Goal: Information Seeking & Learning: Learn about a topic

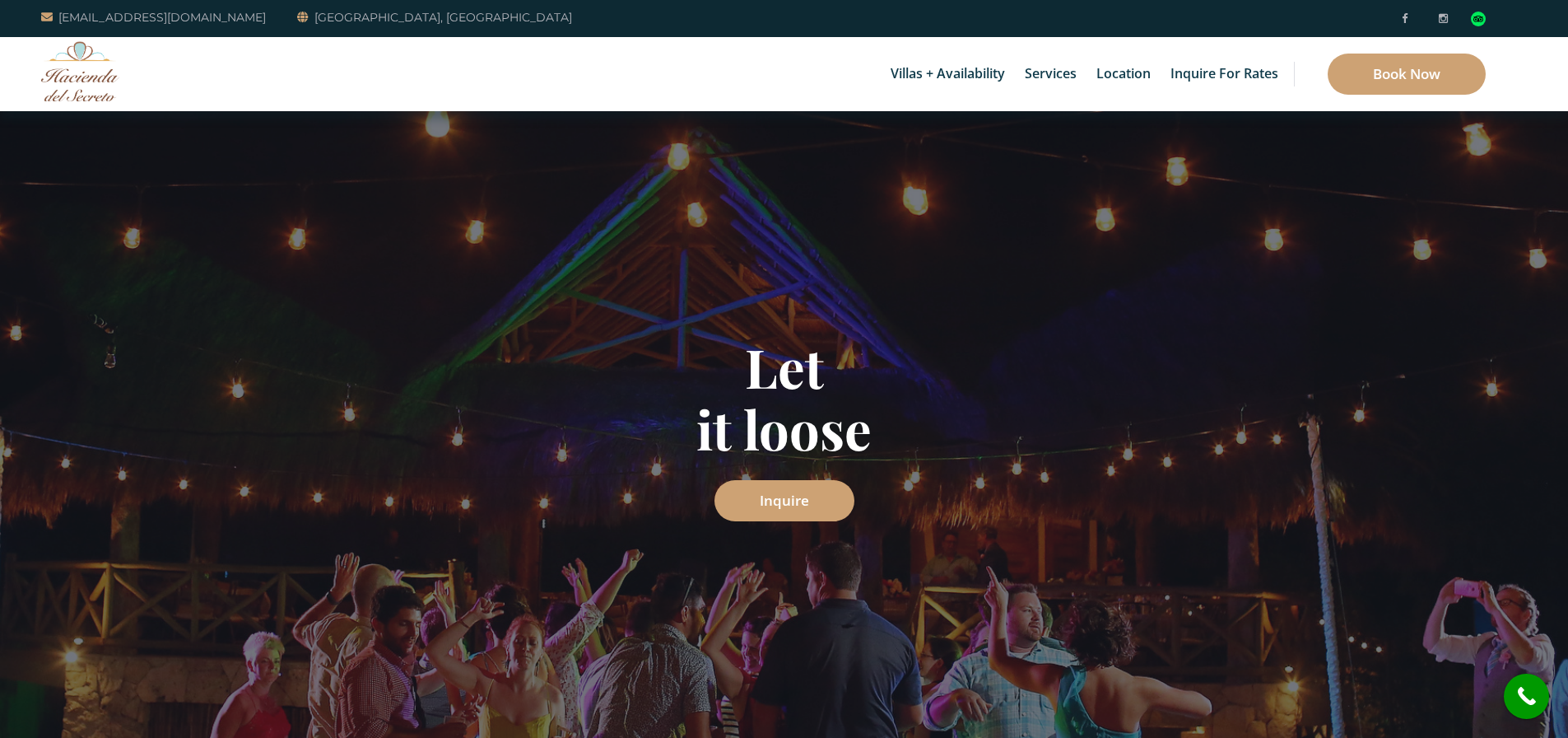
drag, startPoint x: 128, startPoint y: 87, endPoint x: 97, endPoint y: 93, distance: 31.6
click at [127, 86] on div "Villas + Availability 6 Bedrooms Casa del Secreto 5 Bedrooms Villa Sarita Villa…" at bounding box center [784, 74] width 1568 height 74
click at [62, 96] on img at bounding box center [80, 71] width 78 height 60
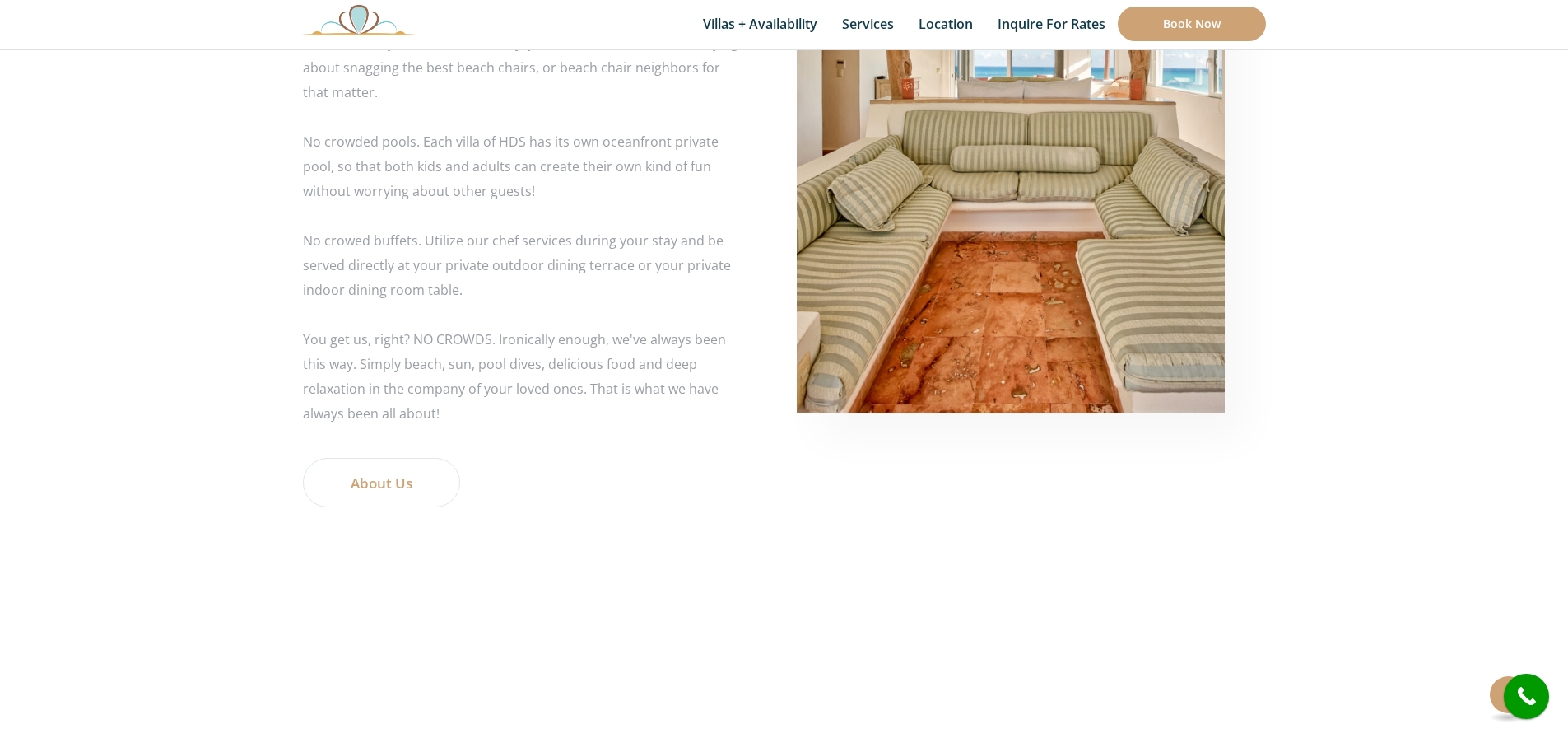
scroll to position [3181, 0]
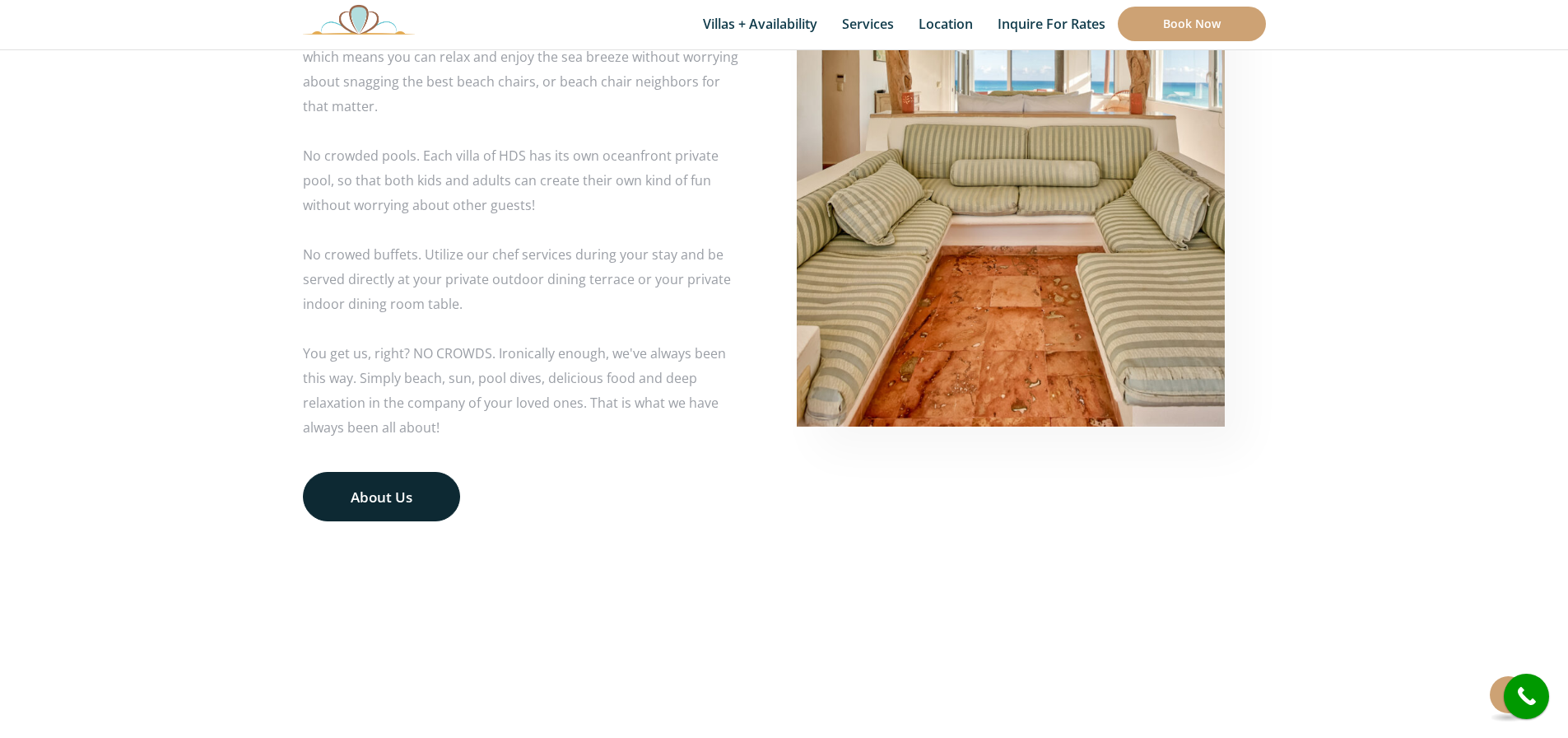
click at [398, 494] on link "About Us" at bounding box center [381, 496] width 157 height 50
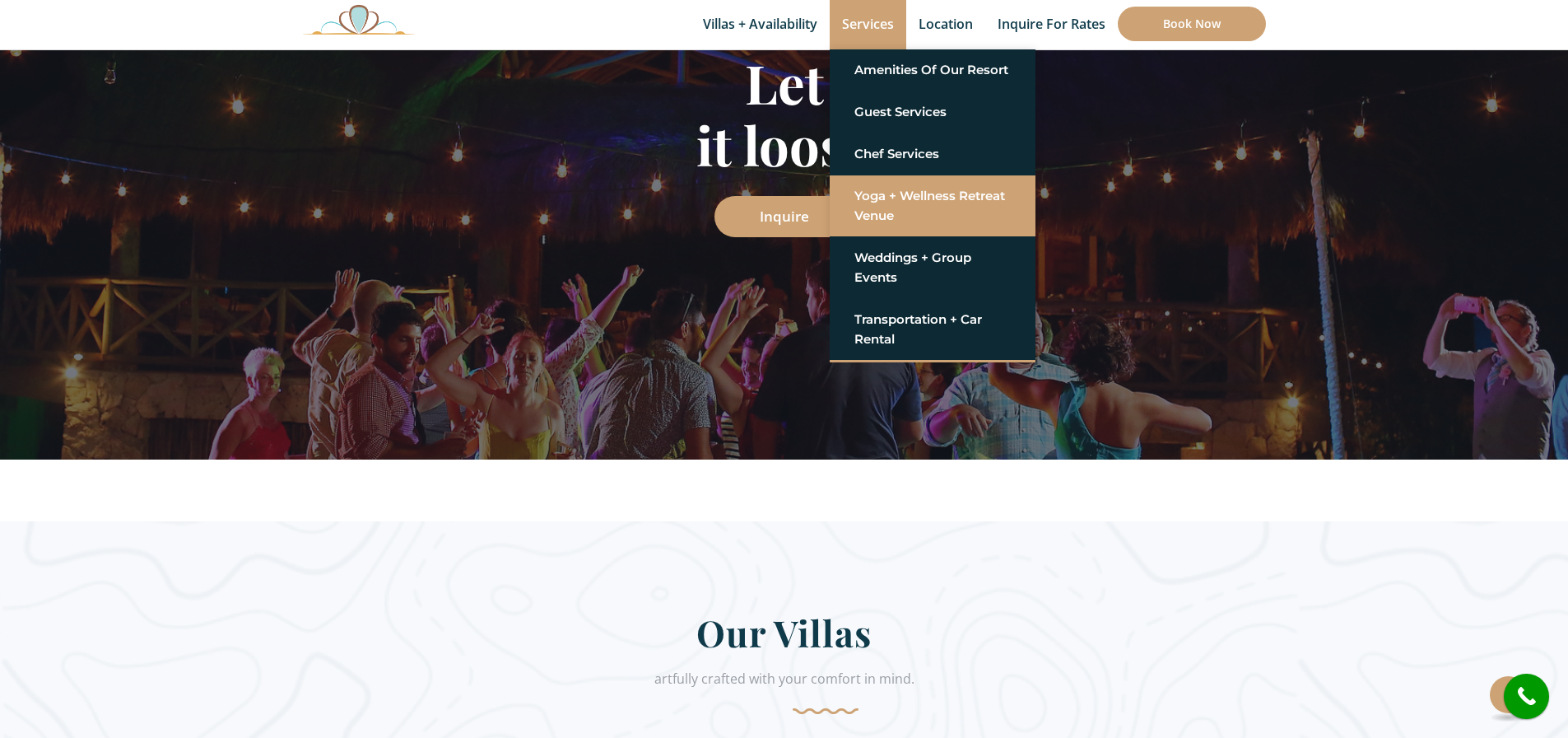
scroll to position [104, 0]
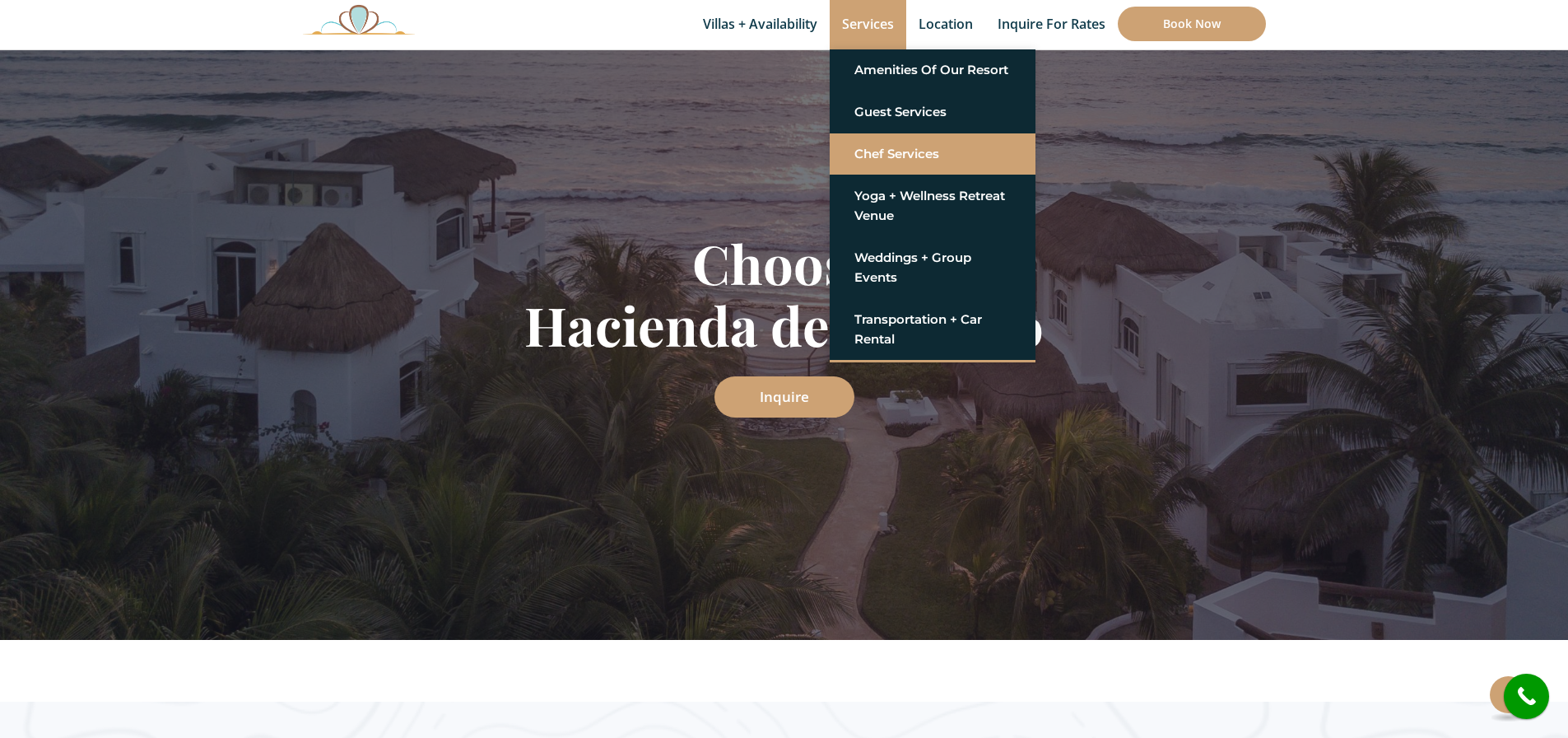
click at [906, 148] on link "Chef Services" at bounding box center [932, 153] width 156 height 29
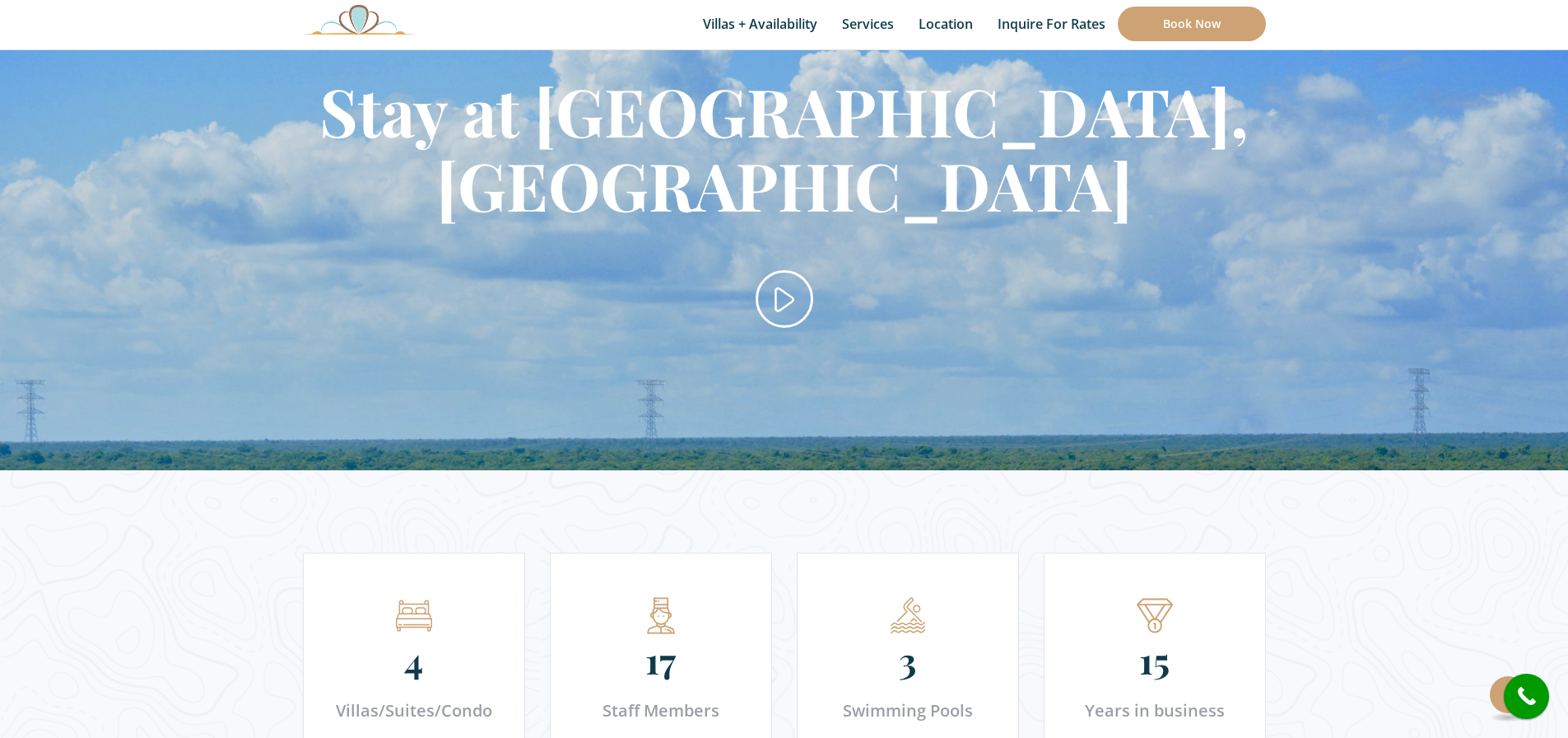
scroll to position [2387, 0]
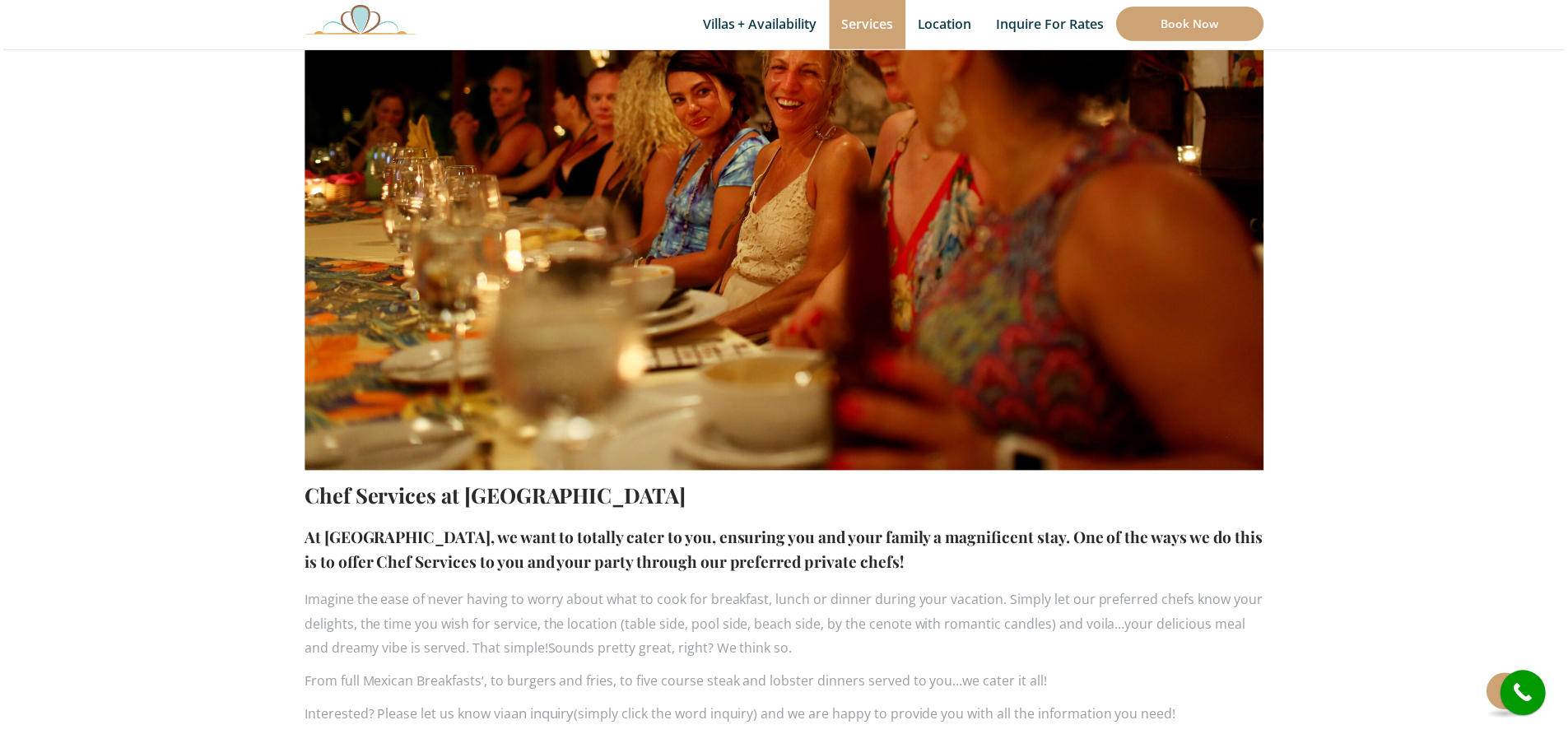
scroll to position [670, 0]
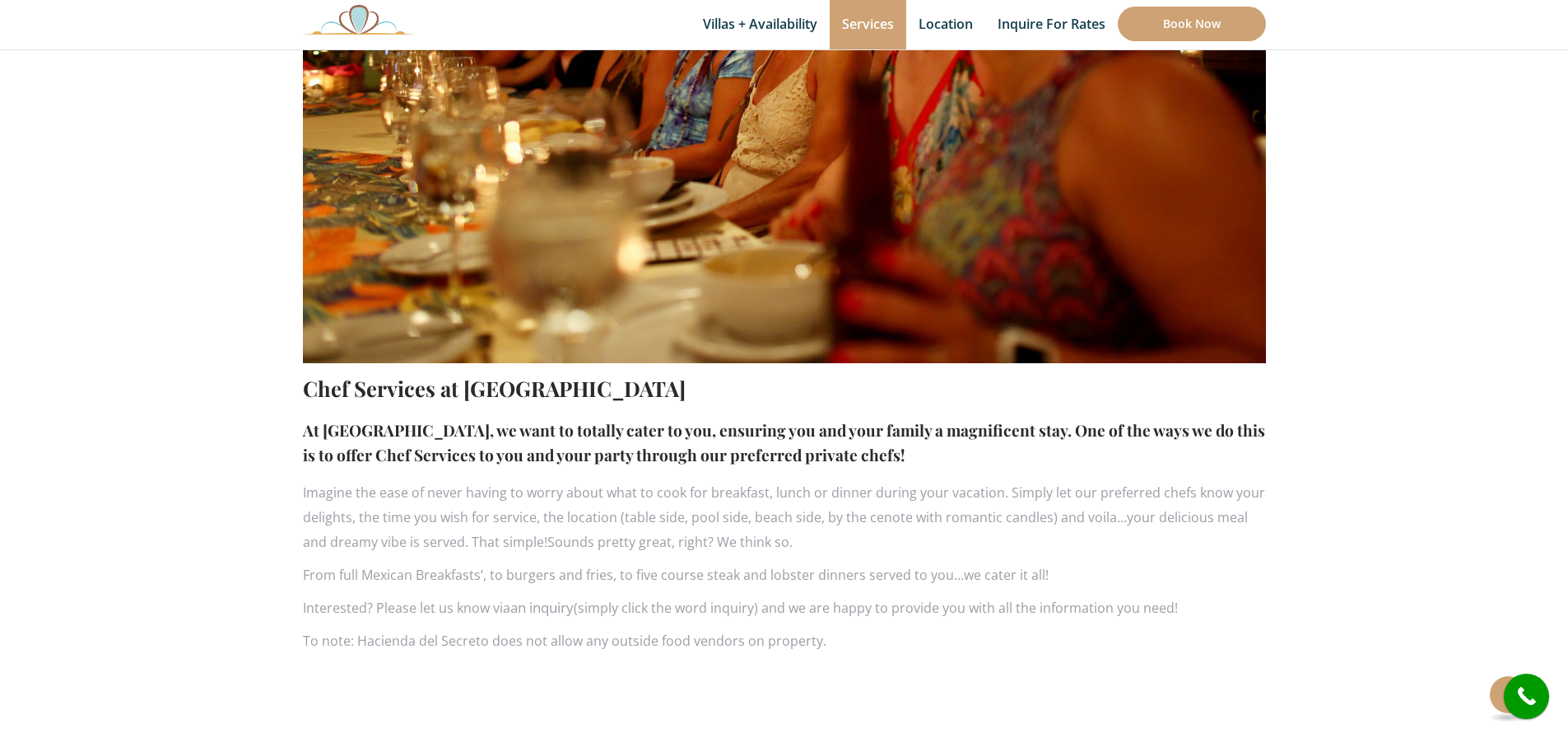
click at [842, 644] on p "To note: Hacienda del Secreto does not allow any outside food vendors on proper…" at bounding box center [784, 641] width 963 height 25
click at [645, 396] on h2 "Chef Services at Hacienda del Secreto" at bounding box center [784, 388] width 963 height 34
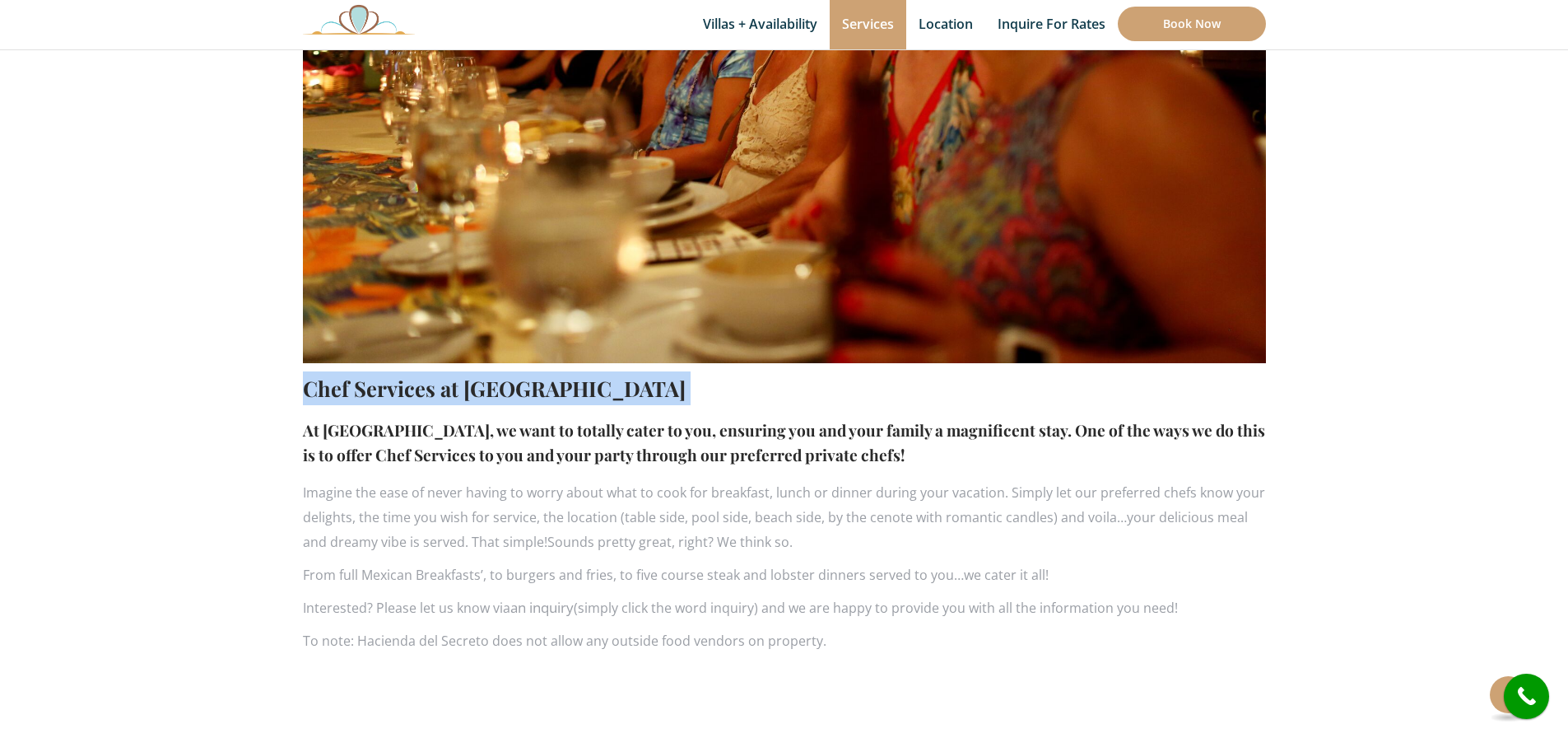
click at [645, 396] on h2 "Chef Services at Hacienda del Secreto" at bounding box center [784, 388] width 963 height 34
copy div "Chef Services at Hacienda del Secreto"
drag, startPoint x: 827, startPoint y: 456, endPoint x: 307, endPoint y: 433, distance: 520.5
click at [307, 433] on h4 "At Hacienda del Secreto, we want to totally cater to you, ensuring you and your…" at bounding box center [784, 442] width 963 height 51
copy h4 "At Hacienda del Secreto, we want to totally cater to you, ensuring you and your…"
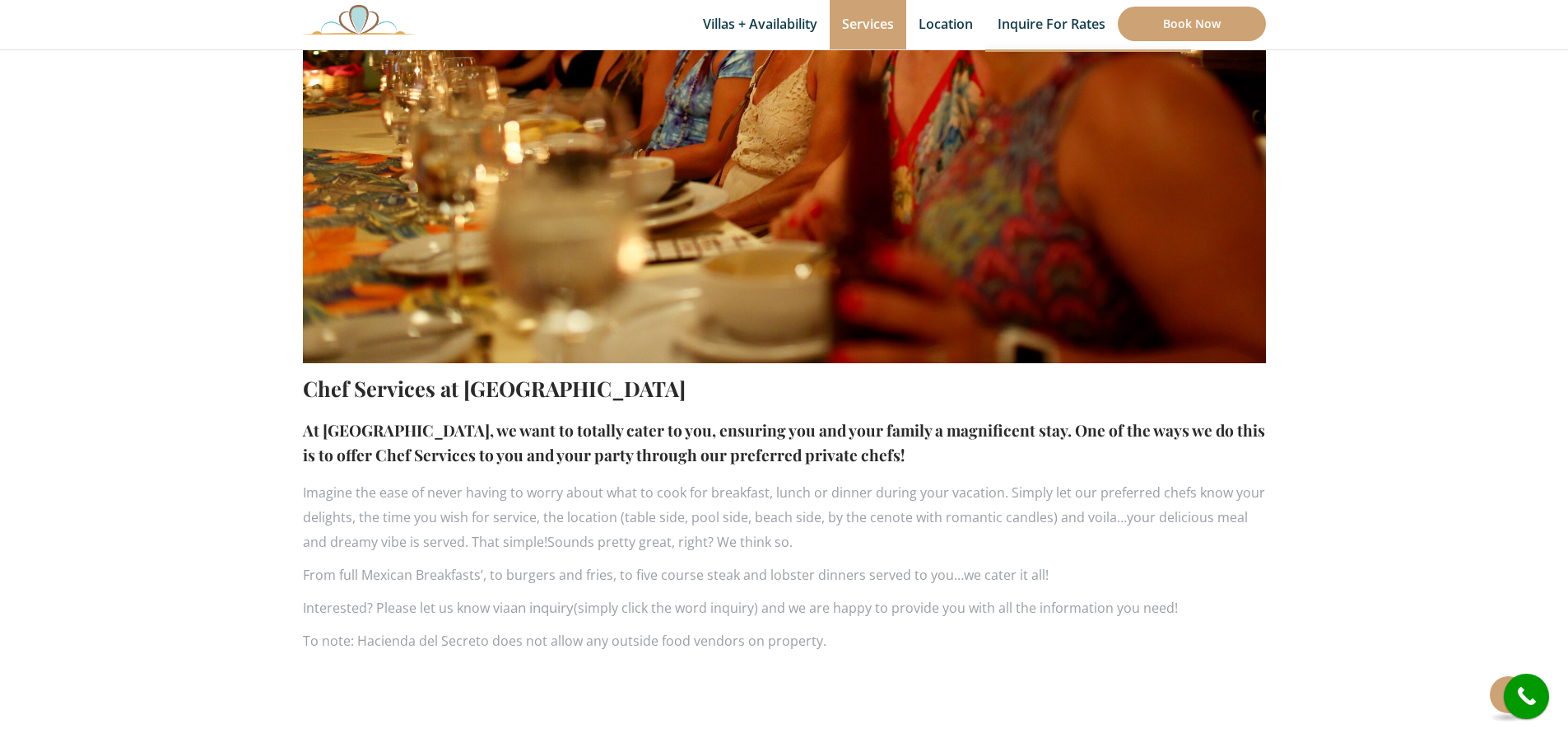
click at [912, 600] on p "Interested? Please let us know via an inquiry (simply click the word inquiry) a…" at bounding box center [784, 607] width 963 height 25
drag, startPoint x: 803, startPoint y: 635, endPoint x: 299, endPoint y: 496, distance: 522.8
click at [299, 496] on div "Chef Services at Hacienda del Secreto At Hacienda del Secreto, we want to total…" at bounding box center [784, 190] width 987 height 940
drag, startPoint x: 303, startPoint y: 492, endPoint x: 822, endPoint y: 588, distance: 527.8
click at [834, 636] on div "Chef Services at Hacienda del Secreto At Hacienda del Secreto, we want to total…" at bounding box center [784, 512] width 963 height 298
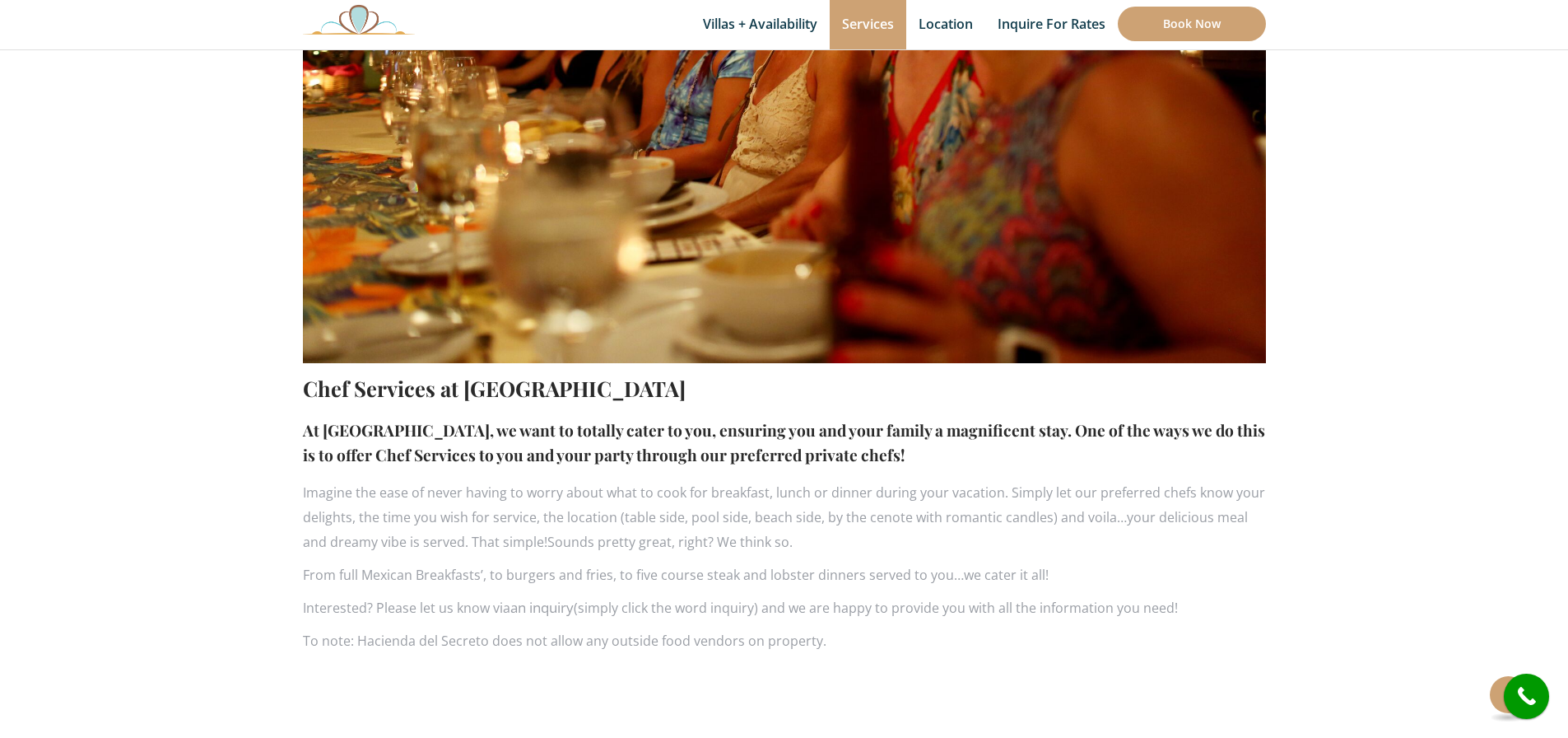
copy div "Imagine the ease of never having to worry about what to cook for breakfast, lun…"
click at [774, 558] on div "Chef Services at Hacienda del Secreto At Hacienda del Secreto, we want to total…" at bounding box center [784, 512] width 963 height 298
click at [553, 608] on link "an inquiry" at bounding box center [542, 607] width 63 height 19
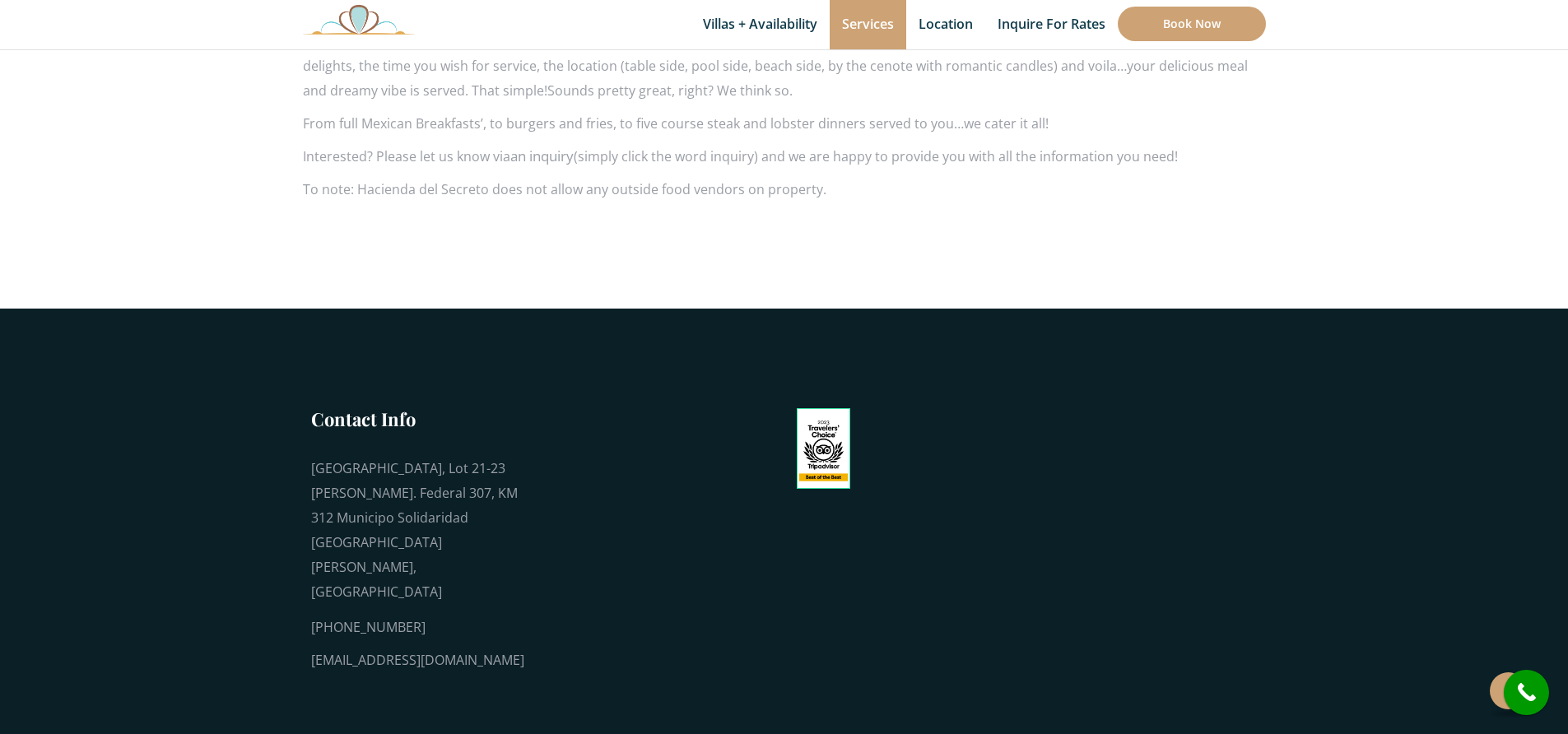
scroll to position [0, 0]
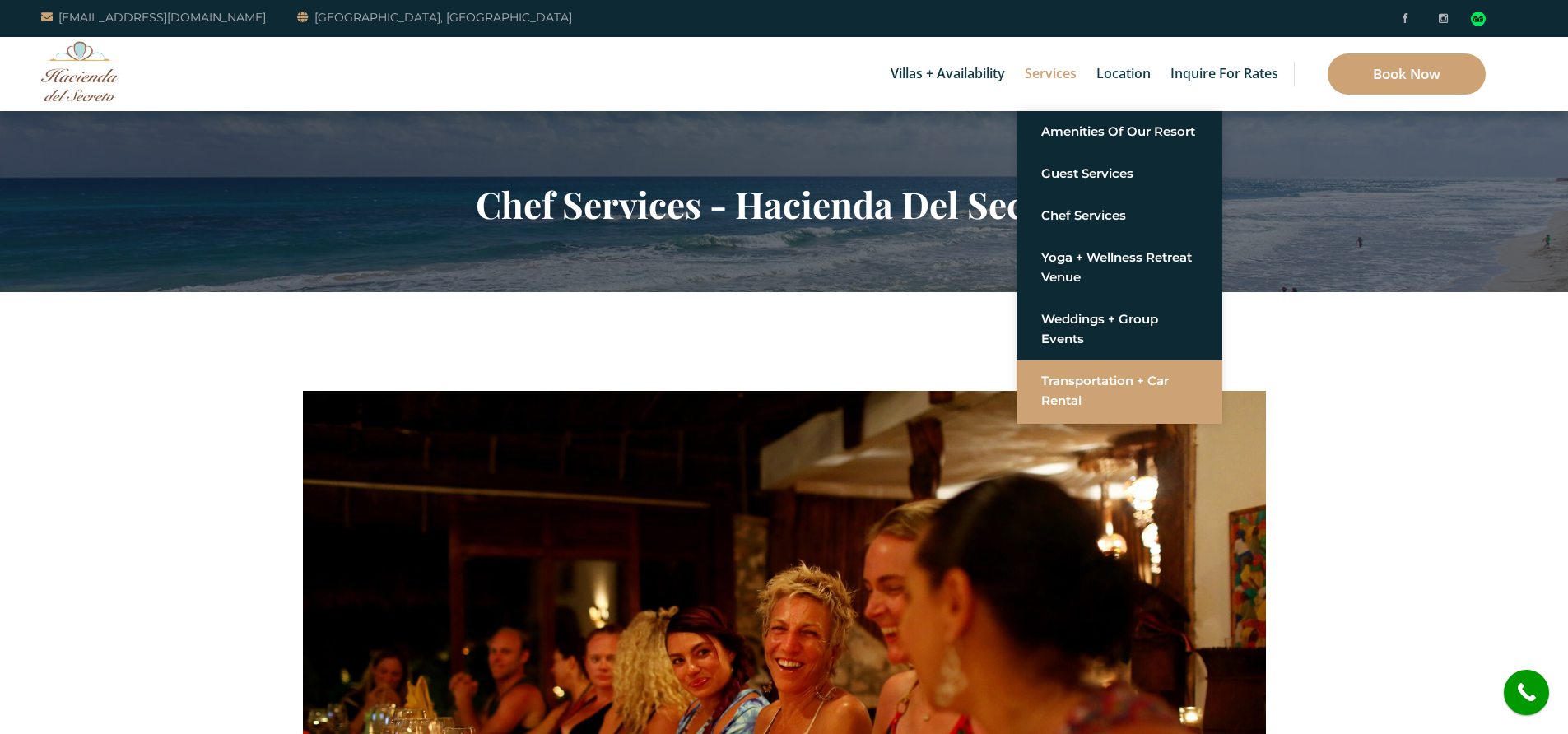
click at [1102, 393] on link "Transportation + Car Rental" at bounding box center [1119, 391] width 156 height 50
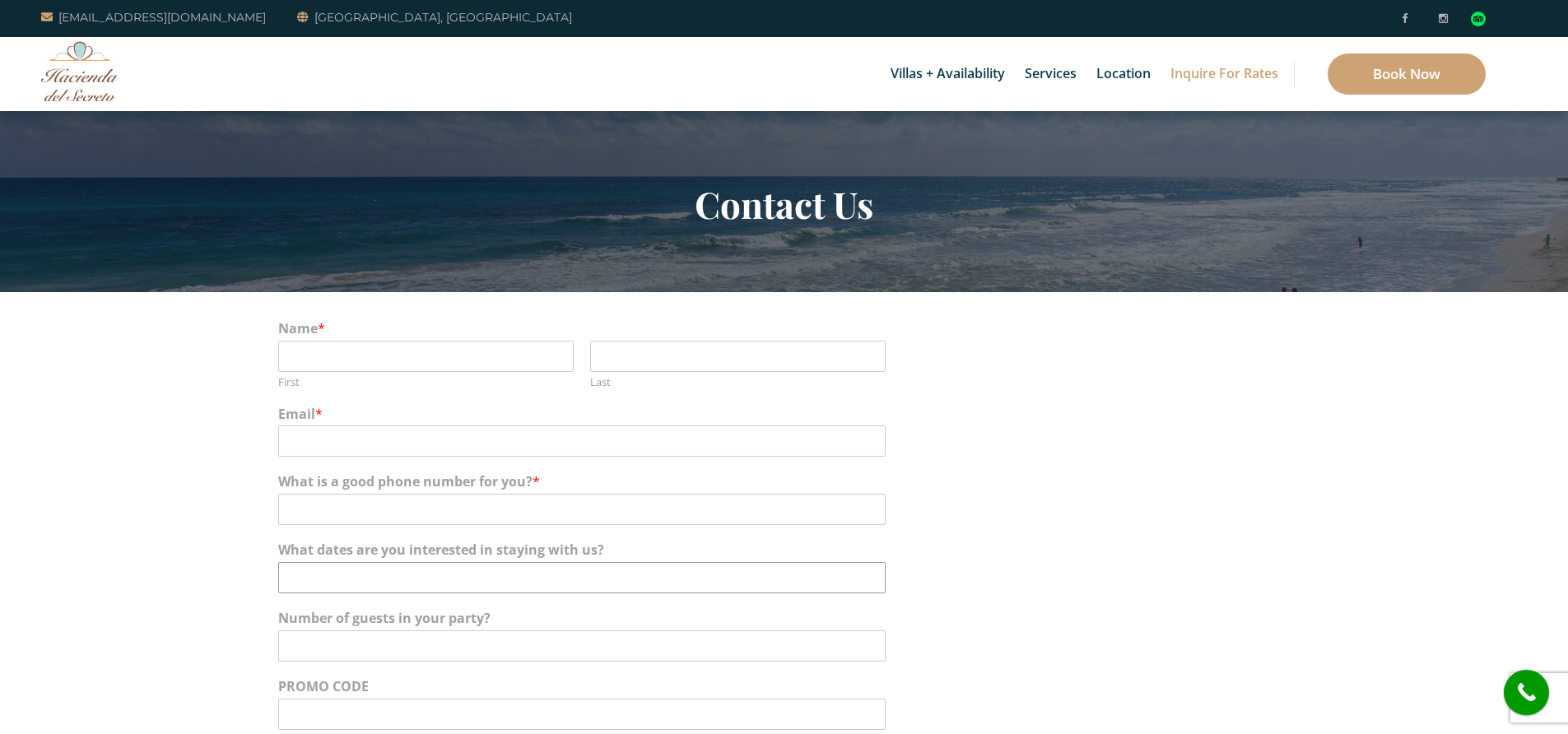
click at [512, 567] on input "What dates are you interested in staying with us?" at bounding box center [581, 578] width 607 height 31
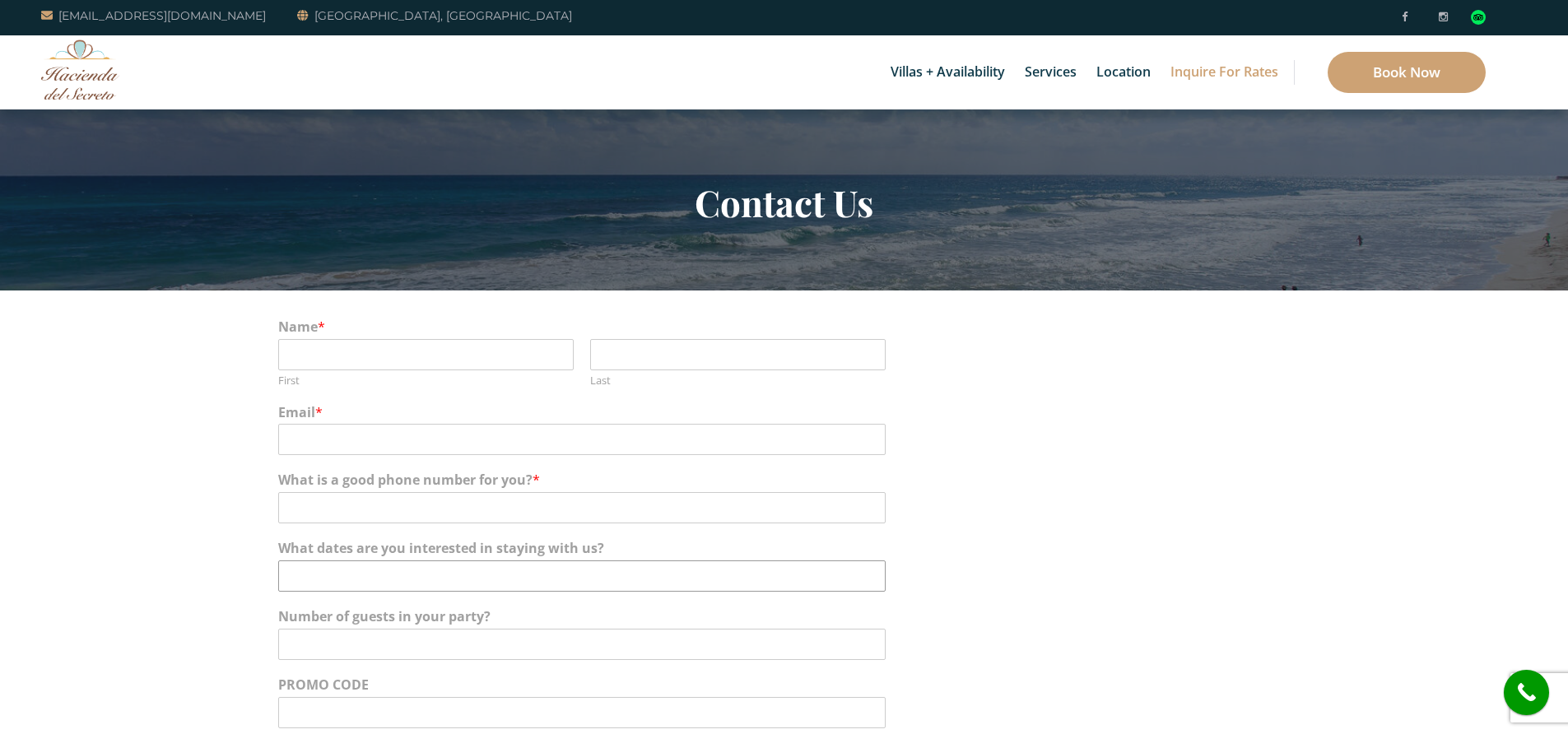
scroll to position [152, 0]
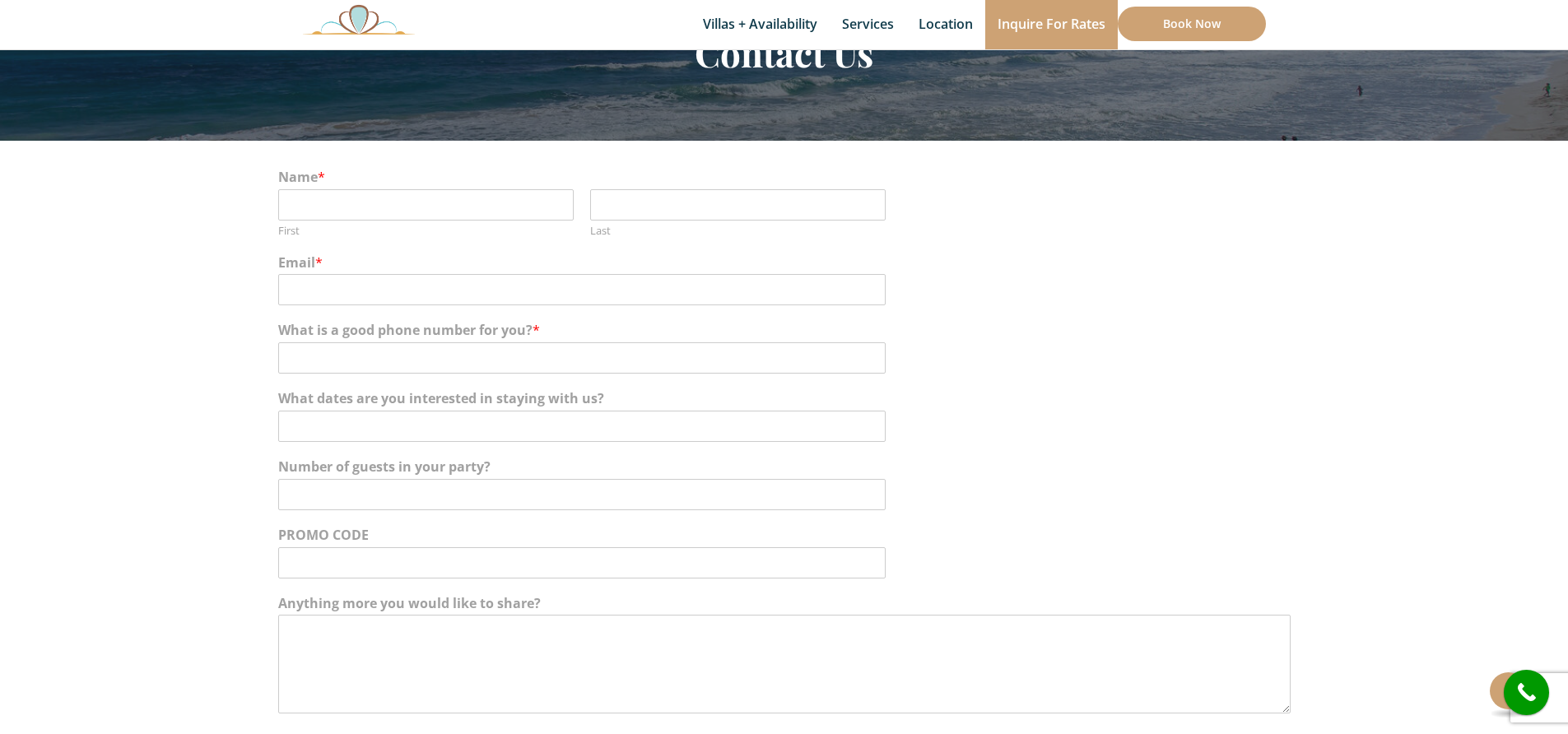
click at [538, 384] on div "What dates are you interested in staying with us?" at bounding box center [784, 416] width 1012 height 68
click at [534, 393] on label "What dates are you interested in staying with us?" at bounding box center [784, 399] width 1012 height 17
click at [534, 411] on input "What dates are you interested in staying with us?" at bounding box center [581, 426] width 607 height 31
click at [534, 393] on label "What dates are you interested in staying with us?" at bounding box center [784, 399] width 1012 height 17
click at [534, 411] on input "What dates are you interested in staying with us?" at bounding box center [581, 426] width 607 height 31
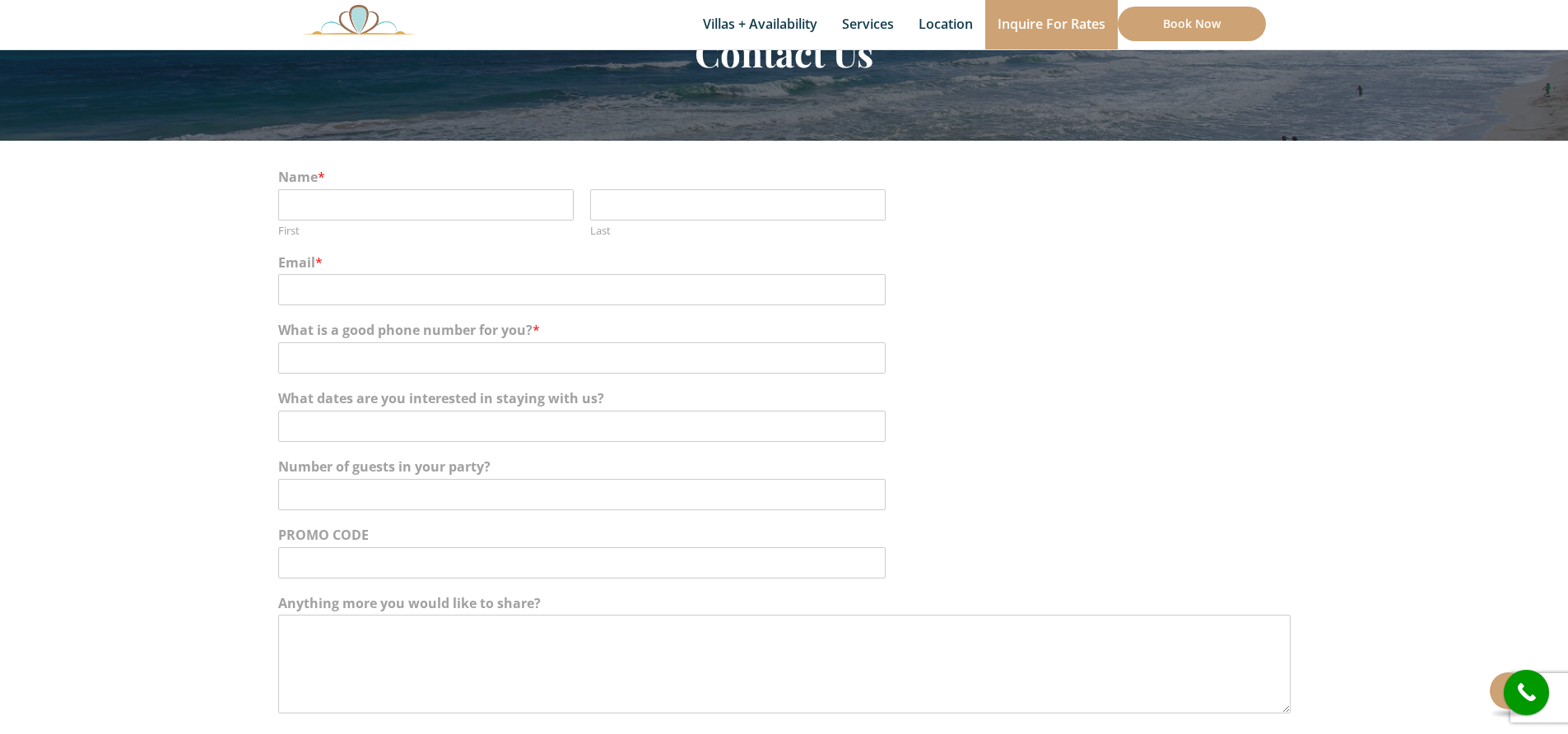
click at [534, 393] on label "What dates are you interested in staying with us?" at bounding box center [784, 399] width 1012 height 17
click at [534, 411] on input "What dates are you interested in staying with us?" at bounding box center [581, 426] width 607 height 31
copy label "staying"
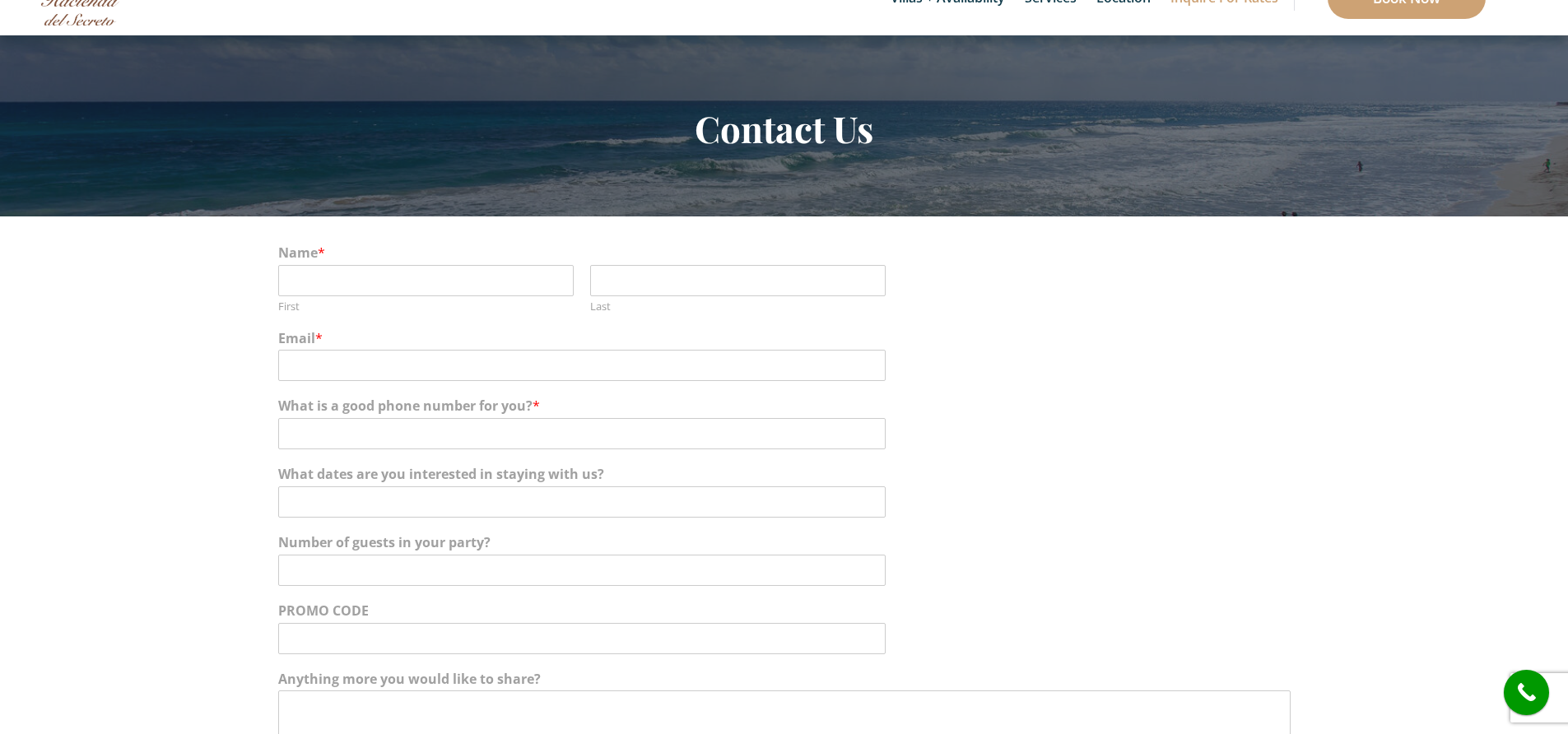
scroll to position [355, 0]
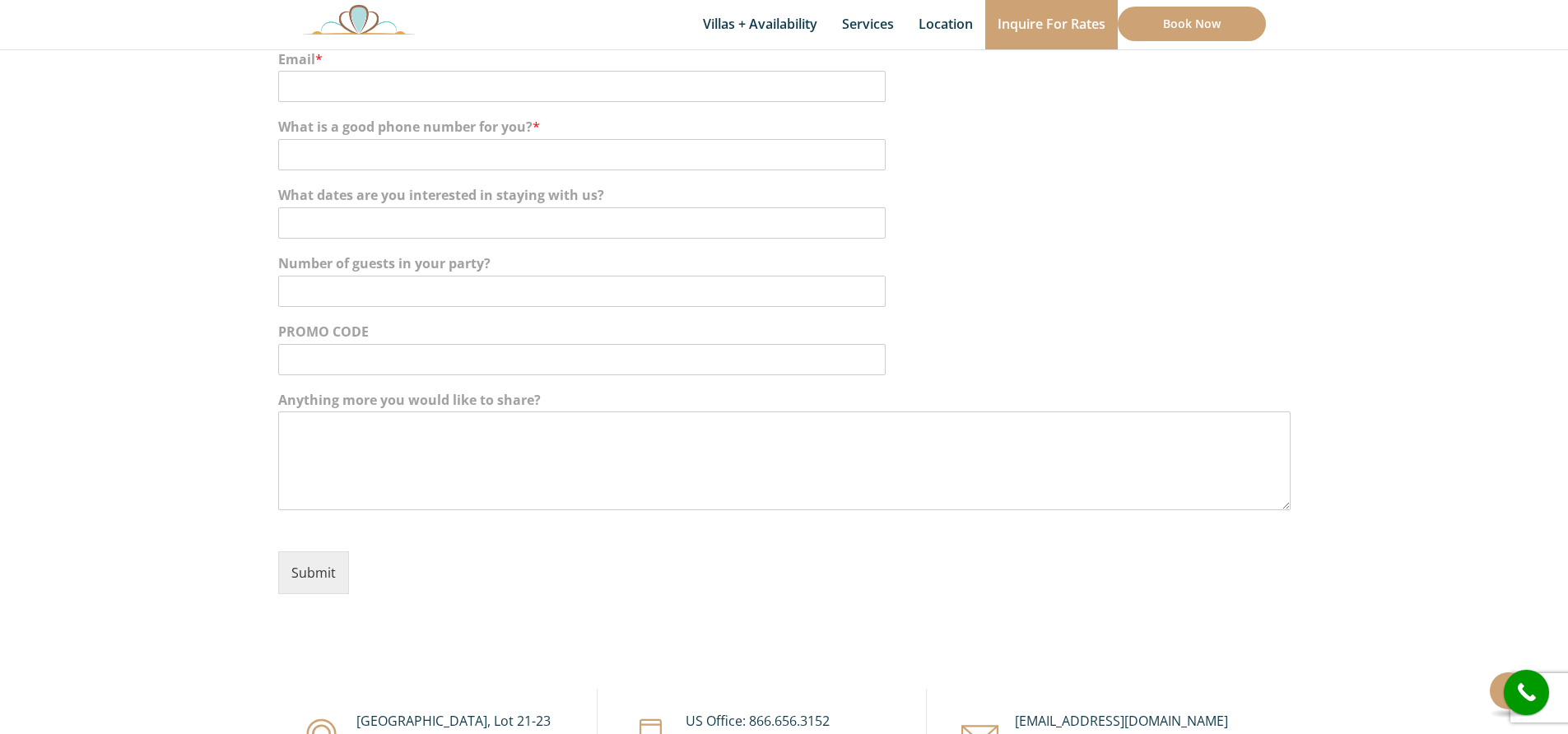
click at [420, 403] on label "Anything more you would like to share?" at bounding box center [784, 400] width 1012 height 17
click at [420, 412] on textarea "Anything more you would like to share?" at bounding box center [784, 461] width 1012 height 99
click at [420, 403] on label "Anything more you would like to share?" at bounding box center [784, 400] width 1012 height 17
click at [420, 412] on textarea "Anything more you would like to share?" at bounding box center [784, 461] width 1012 height 99
click at [420, 403] on label "Anything more you would like to share?" at bounding box center [784, 400] width 1012 height 17
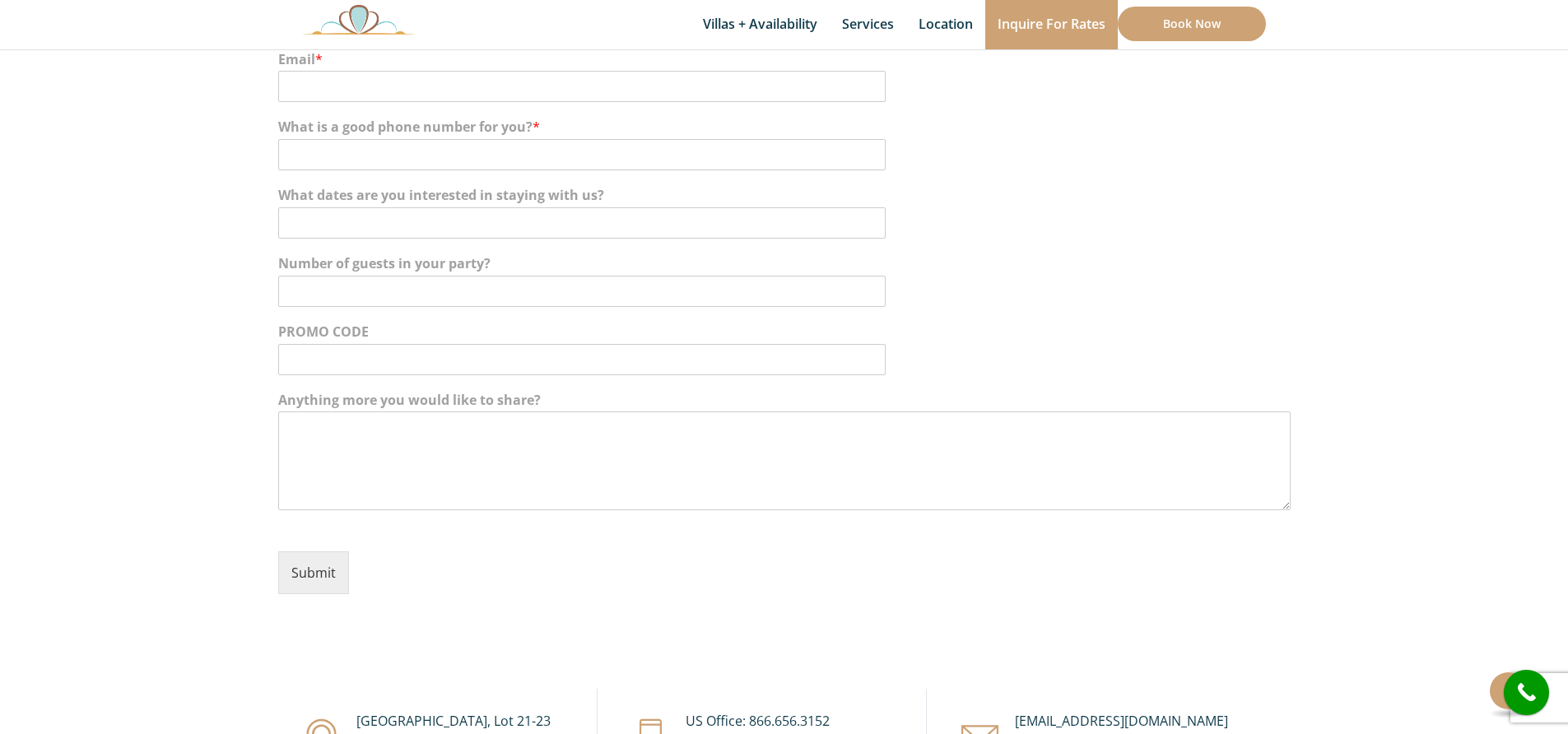
click at [420, 412] on textarea "Anything more you would like to share?" at bounding box center [784, 461] width 1012 height 99
copy label "would"
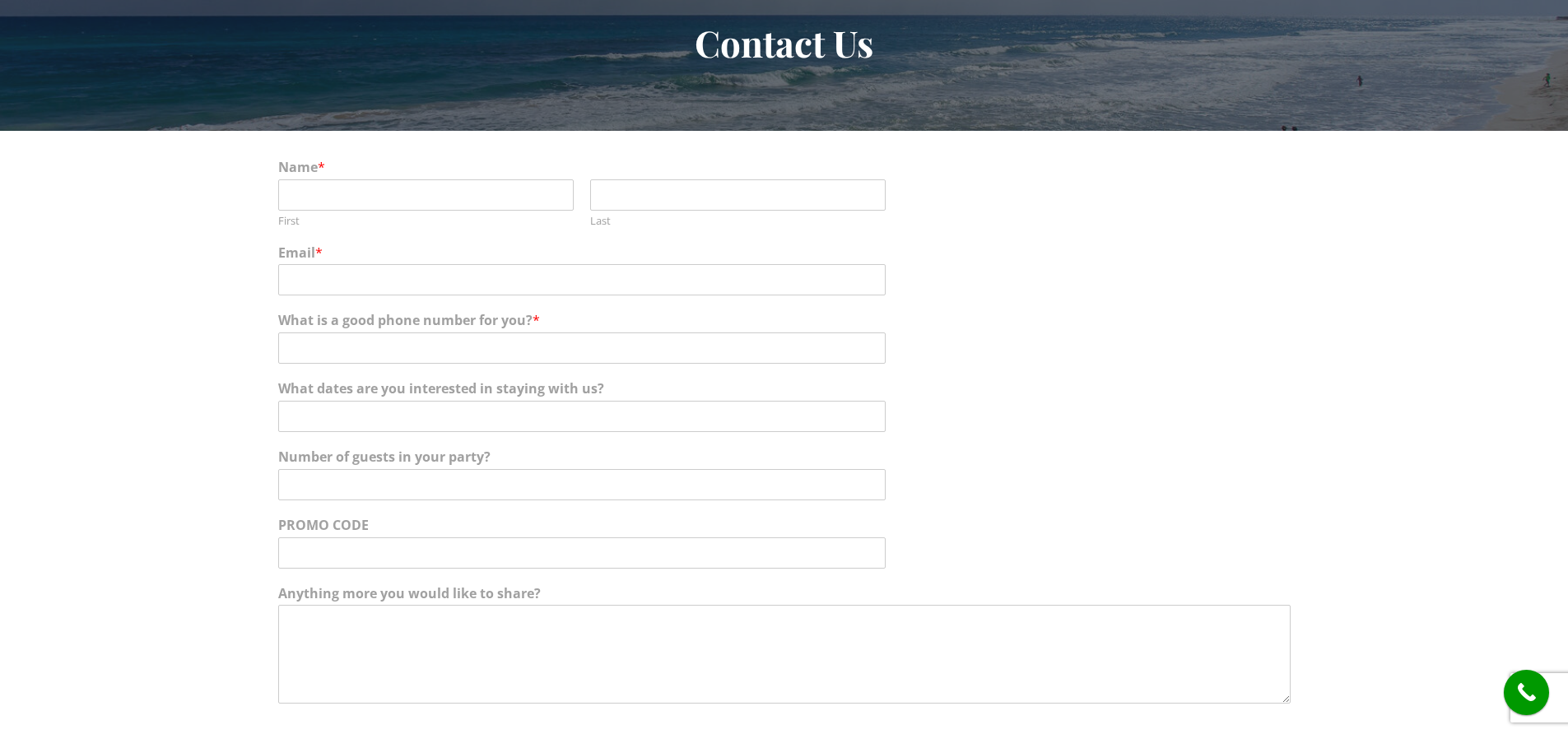
scroll to position [0, 0]
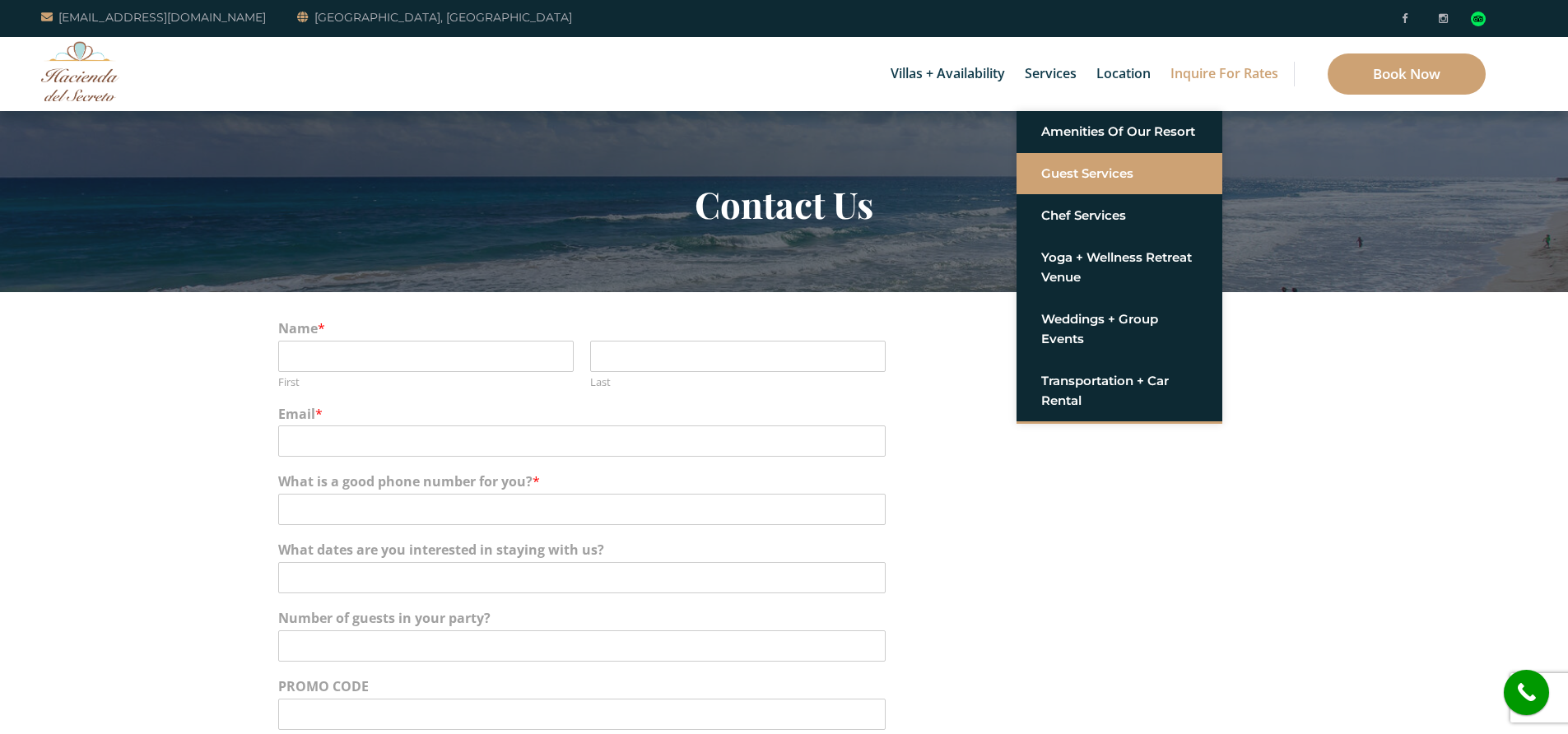
click at [1079, 171] on link "Guest Services" at bounding box center [1119, 174] width 156 height 29
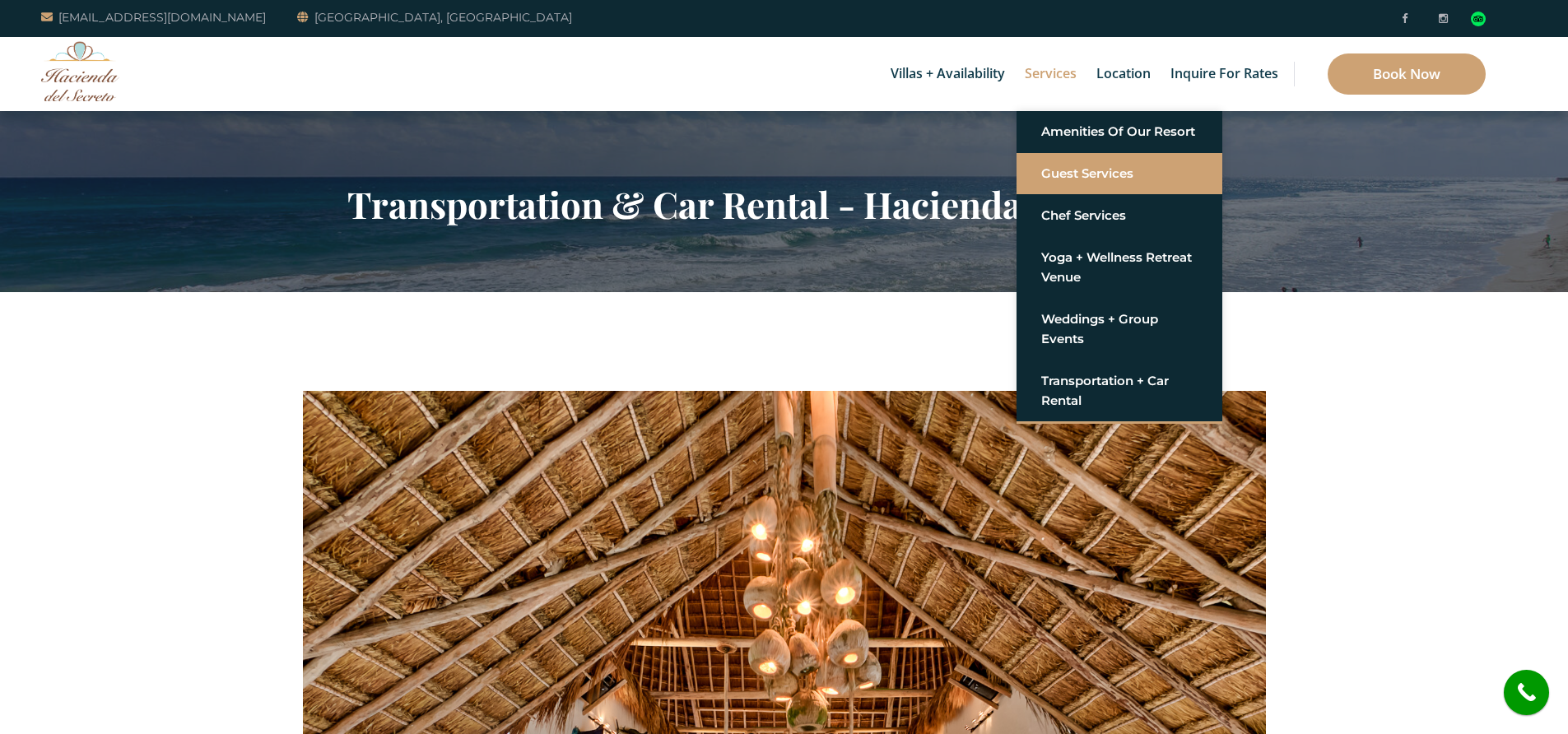
click at [1086, 170] on link "Guest Services" at bounding box center [1119, 174] width 156 height 29
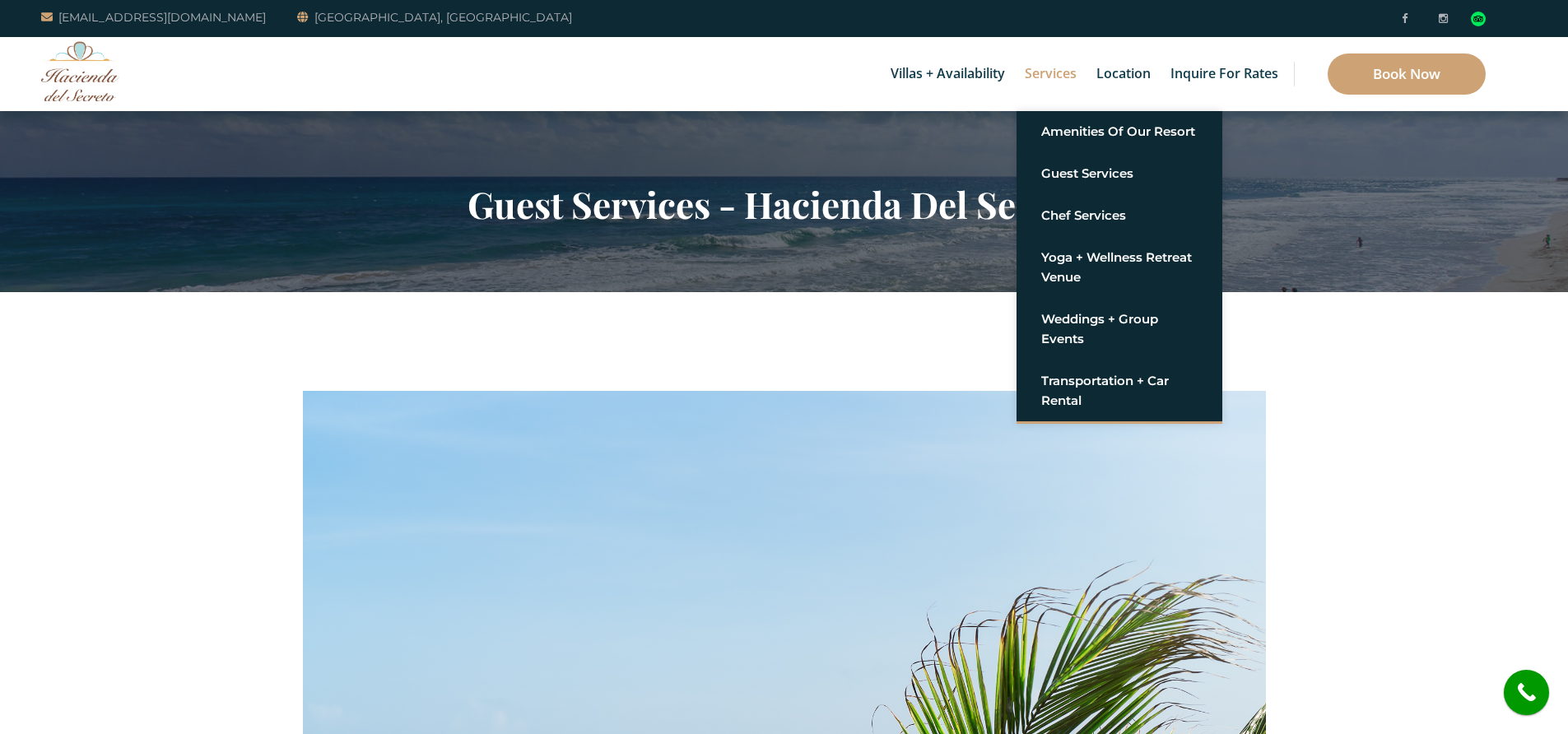
click at [1066, 71] on link "Services" at bounding box center [1051, 73] width 68 height 74
click at [1063, 119] on link "Amenities of Our Resort" at bounding box center [1119, 131] width 156 height 29
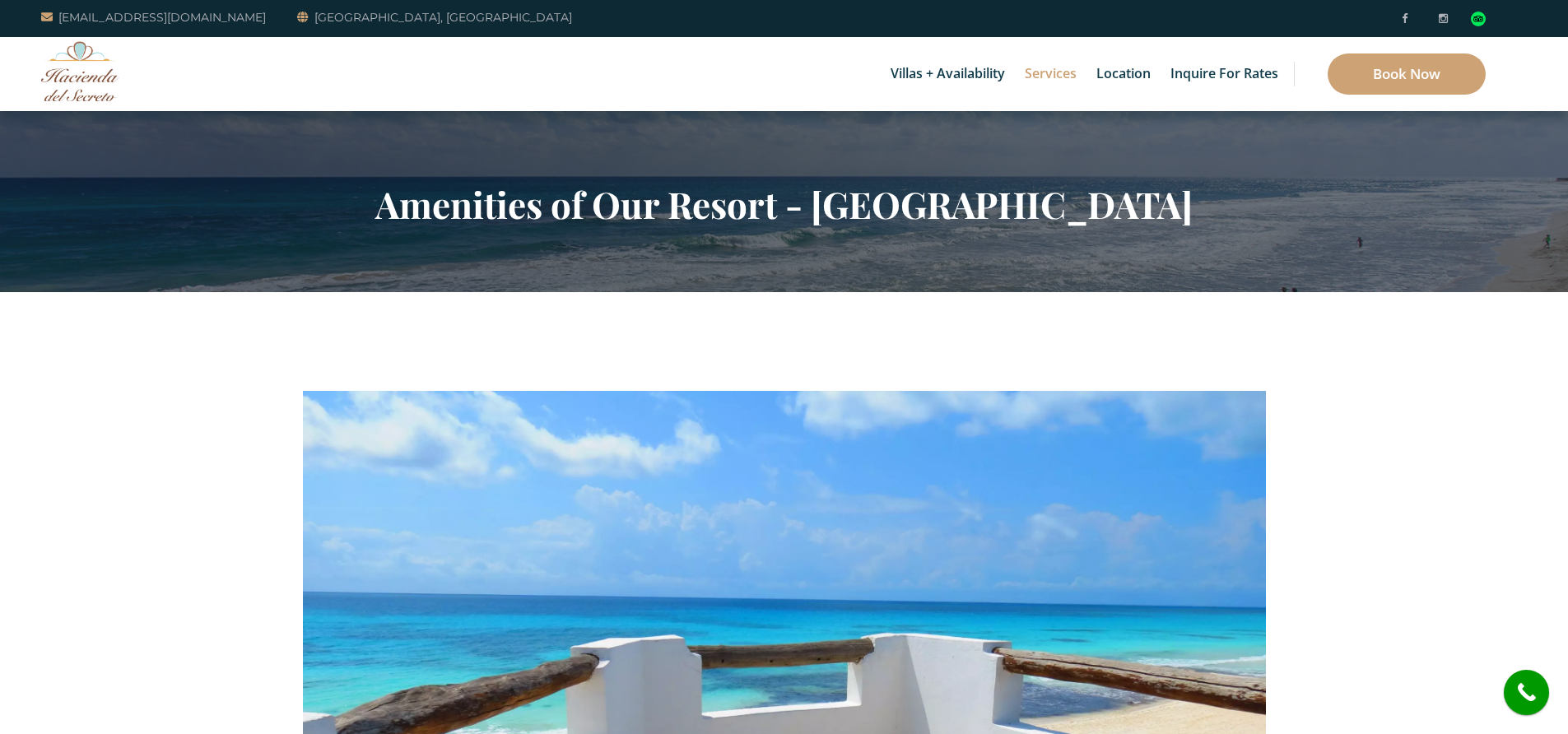
click at [656, 207] on h2 "Amenities of Our Resort - Hacienda Del Secreto" at bounding box center [784, 204] width 963 height 43
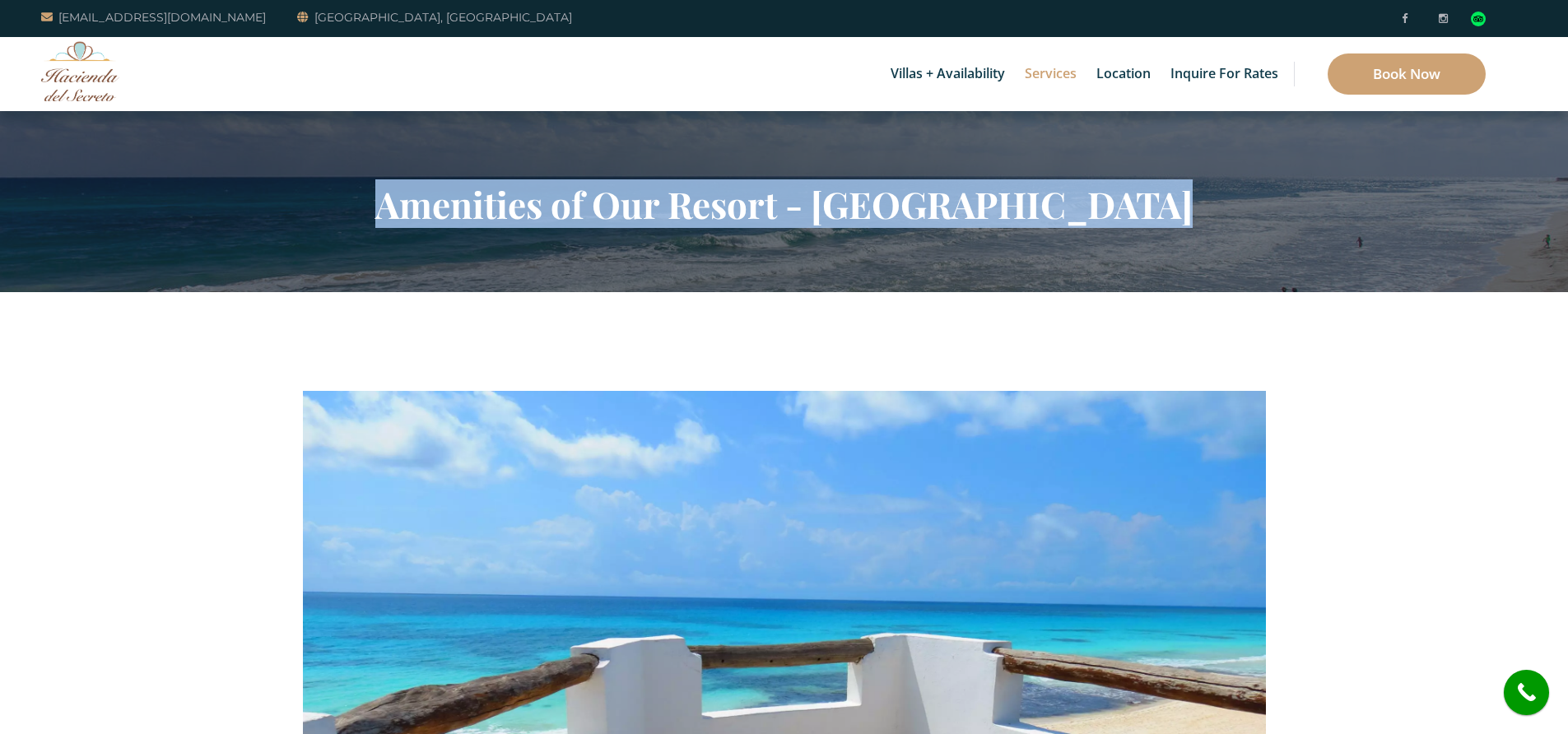
click at [656, 207] on h2 "Amenities of Our Resort - Hacienda Del Secreto" at bounding box center [784, 204] width 963 height 43
click at [860, 220] on h2 "Amenities of Our Resort - Hacienda Del Secreto" at bounding box center [784, 204] width 963 height 43
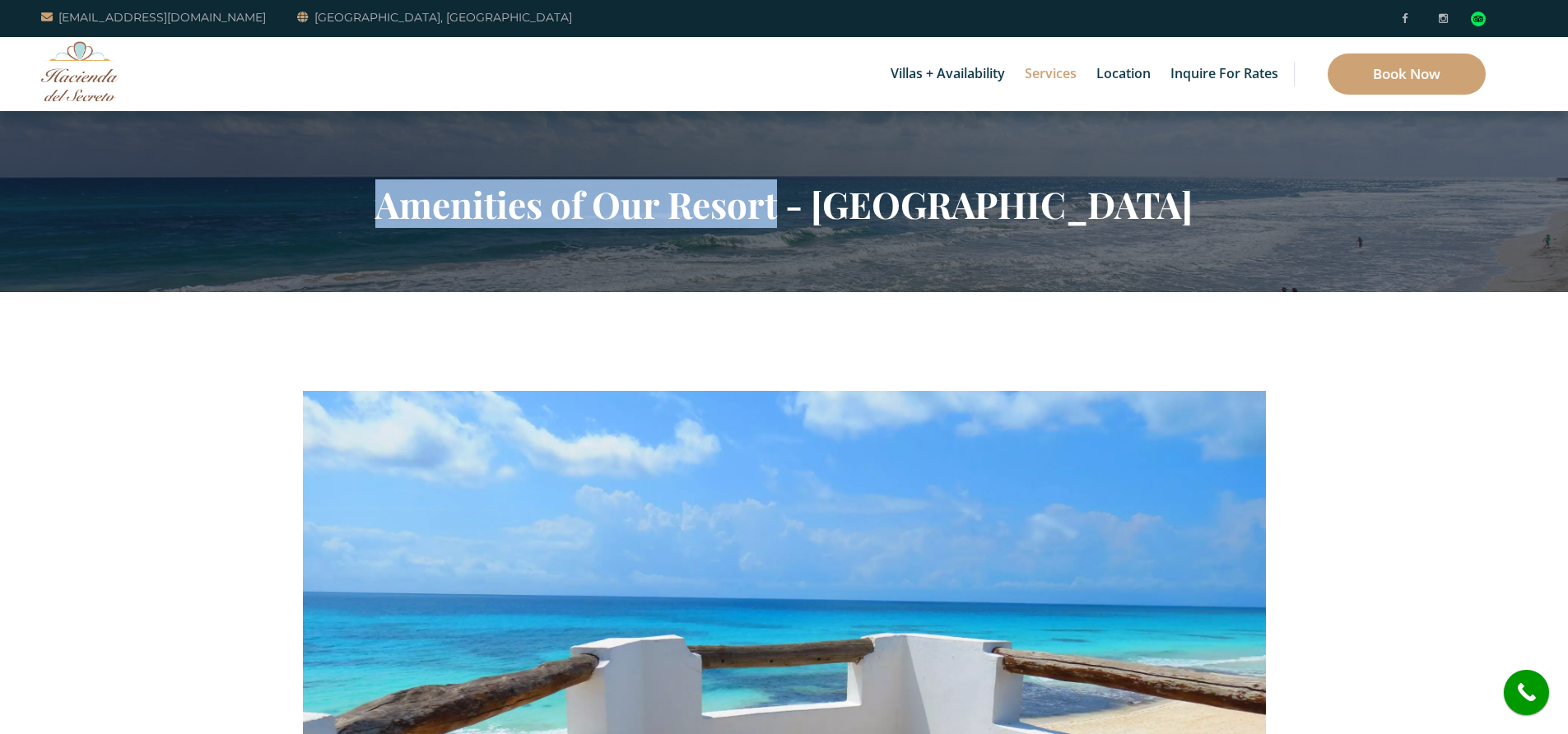
drag, startPoint x: 790, startPoint y: 207, endPoint x: 361, endPoint y: 220, distance: 429.2
click at [362, 220] on h2 "Amenities of Our Resort - Hacienda Del Secreto" at bounding box center [784, 204] width 963 height 43
copy h2 "Amenities of Our Resort"
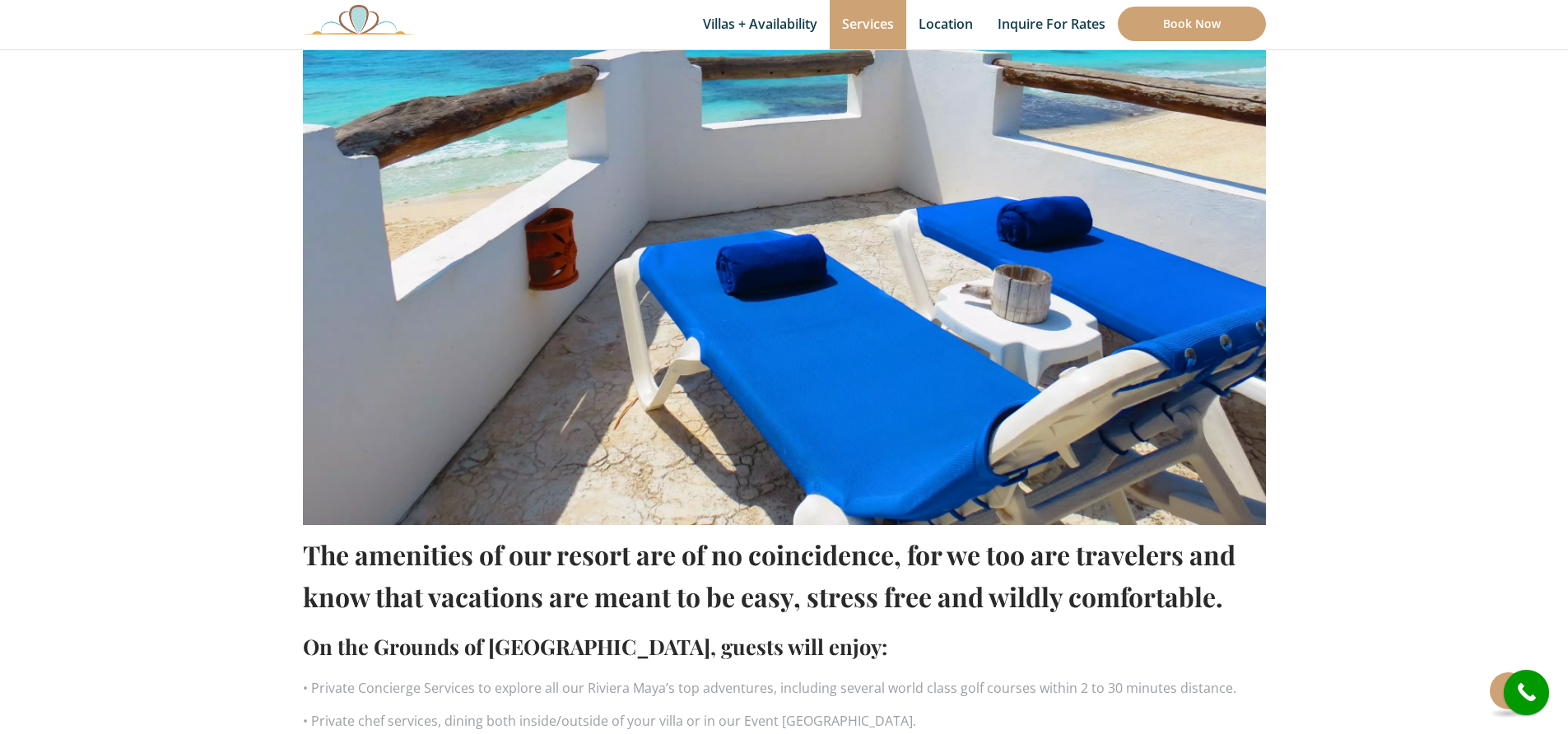
scroll to position [769, 0]
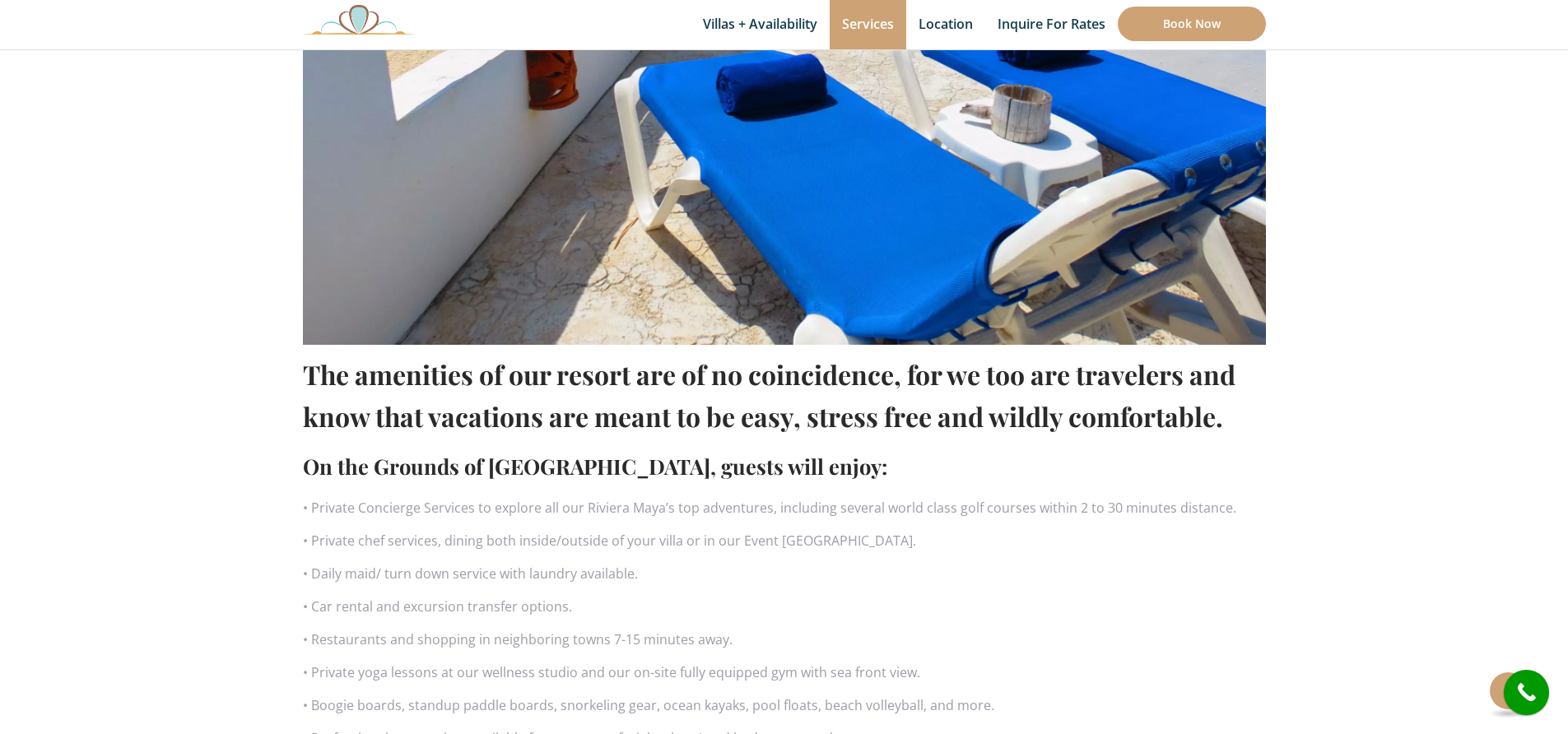
drag, startPoint x: 1211, startPoint y: 423, endPoint x: 315, endPoint y: 378, distance: 897.1
click at [315, 378] on h1 "The amenities of our resort are of no coincidence, for we too are travelers and…" at bounding box center [784, 394] width 963 height 84
click at [304, 376] on h1 "The amenities of our resort are of no coincidence, for we too are travelers and…" at bounding box center [784, 394] width 963 height 84
copy h1 "The amenities of our resort are of no coincidence, for we too are travelers and…"
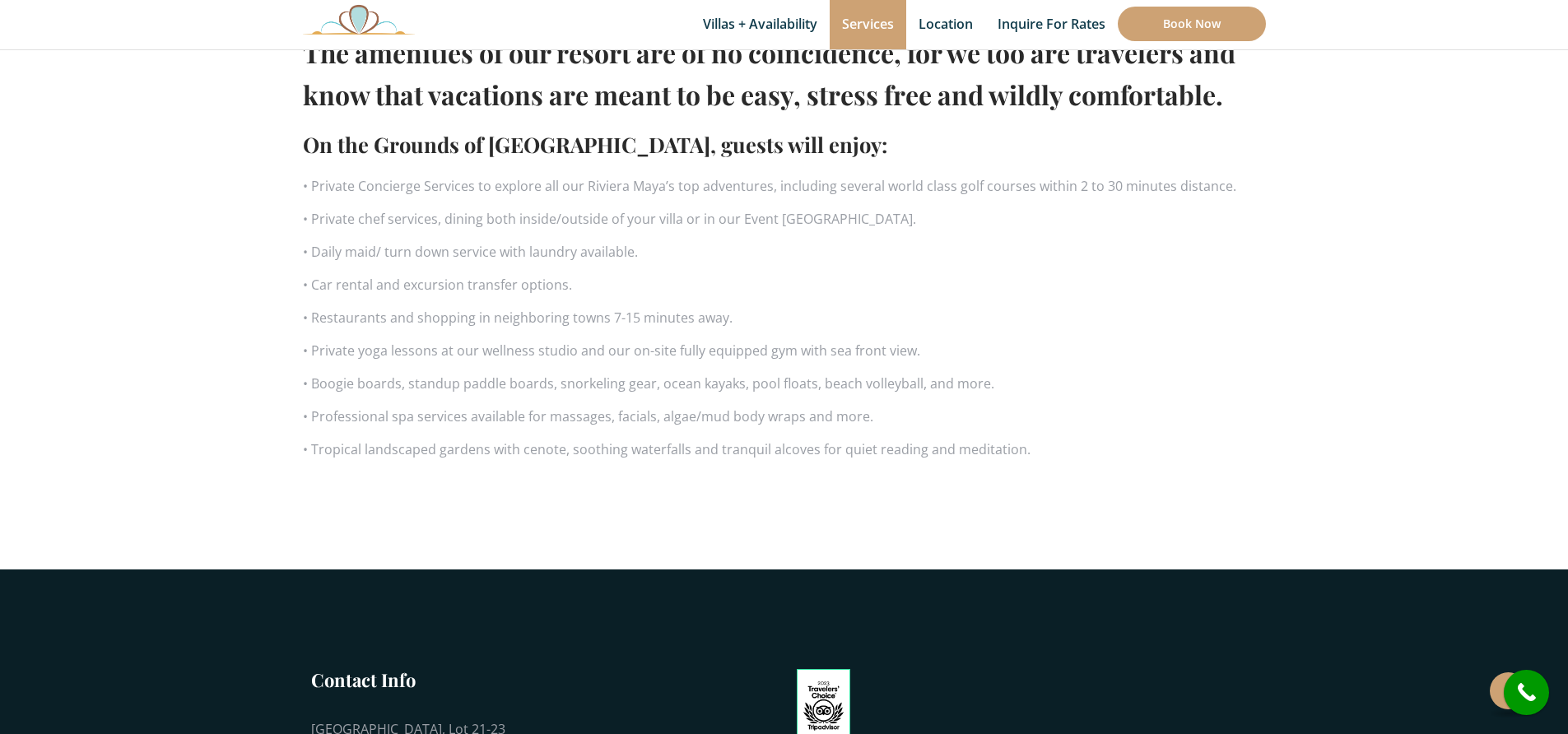
click at [829, 414] on p "• Professional spa services available for massages, facials, algae/mud body wra…" at bounding box center [784, 416] width 963 height 25
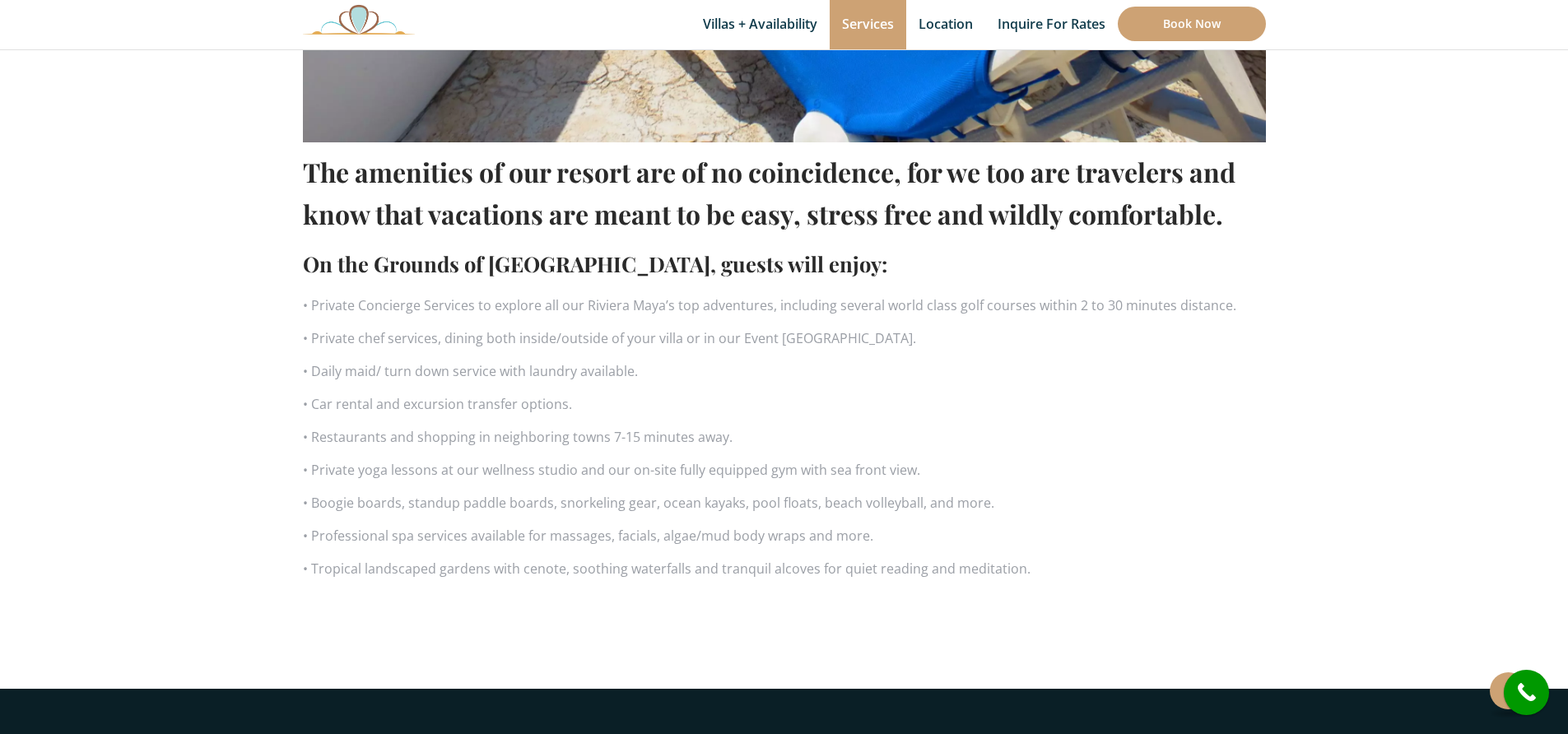
scroll to position [952, 0]
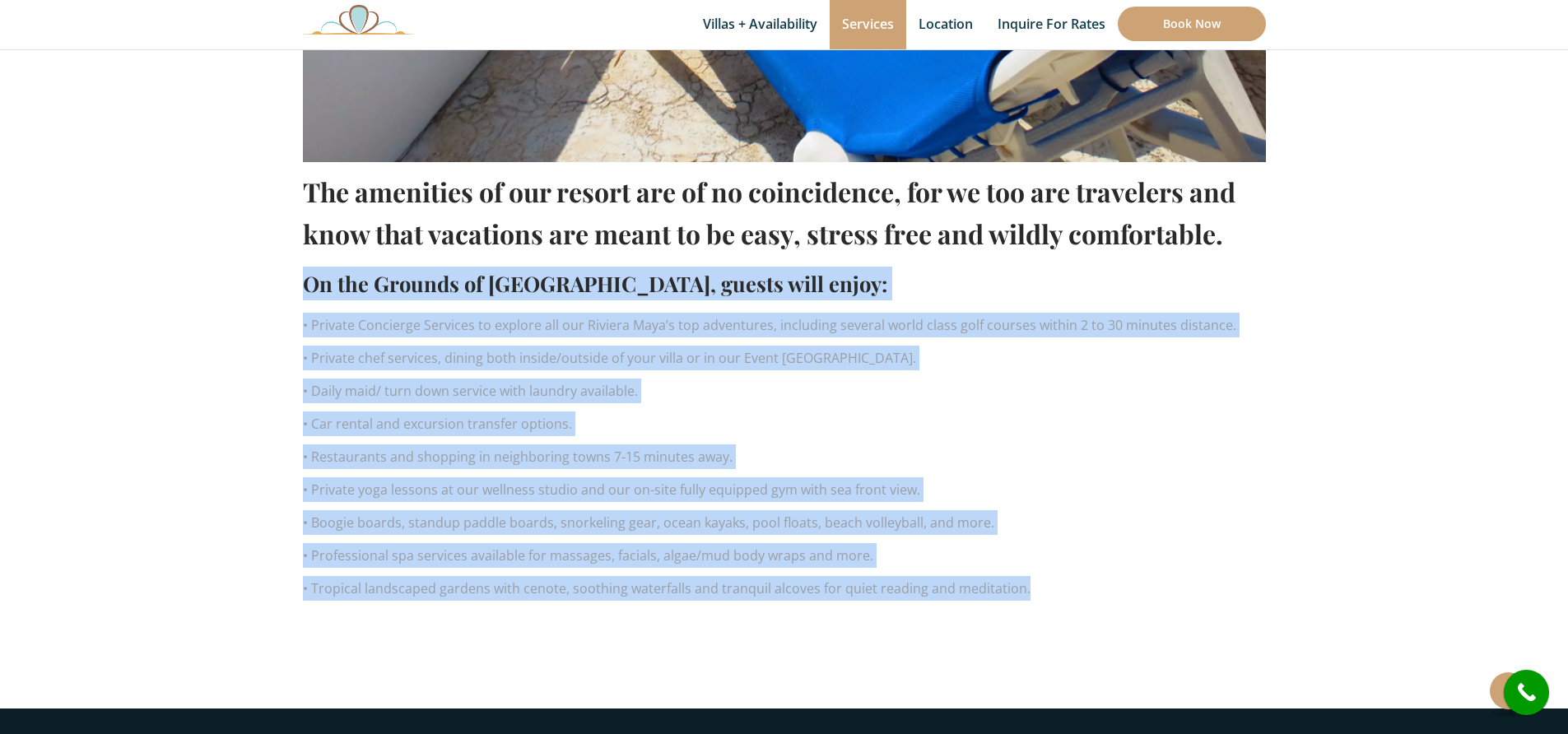
drag, startPoint x: 1031, startPoint y: 593, endPoint x: 308, endPoint y: 288, distance: 784.7
click at [308, 288] on div "The amenities of our resort are of no coincidence, for we too are travelers and…" at bounding box center [784, 386] width 963 height 447
copy div "On the Grounds of Hacienda del Secreto, guests will enjoy: • Private Concierge …"
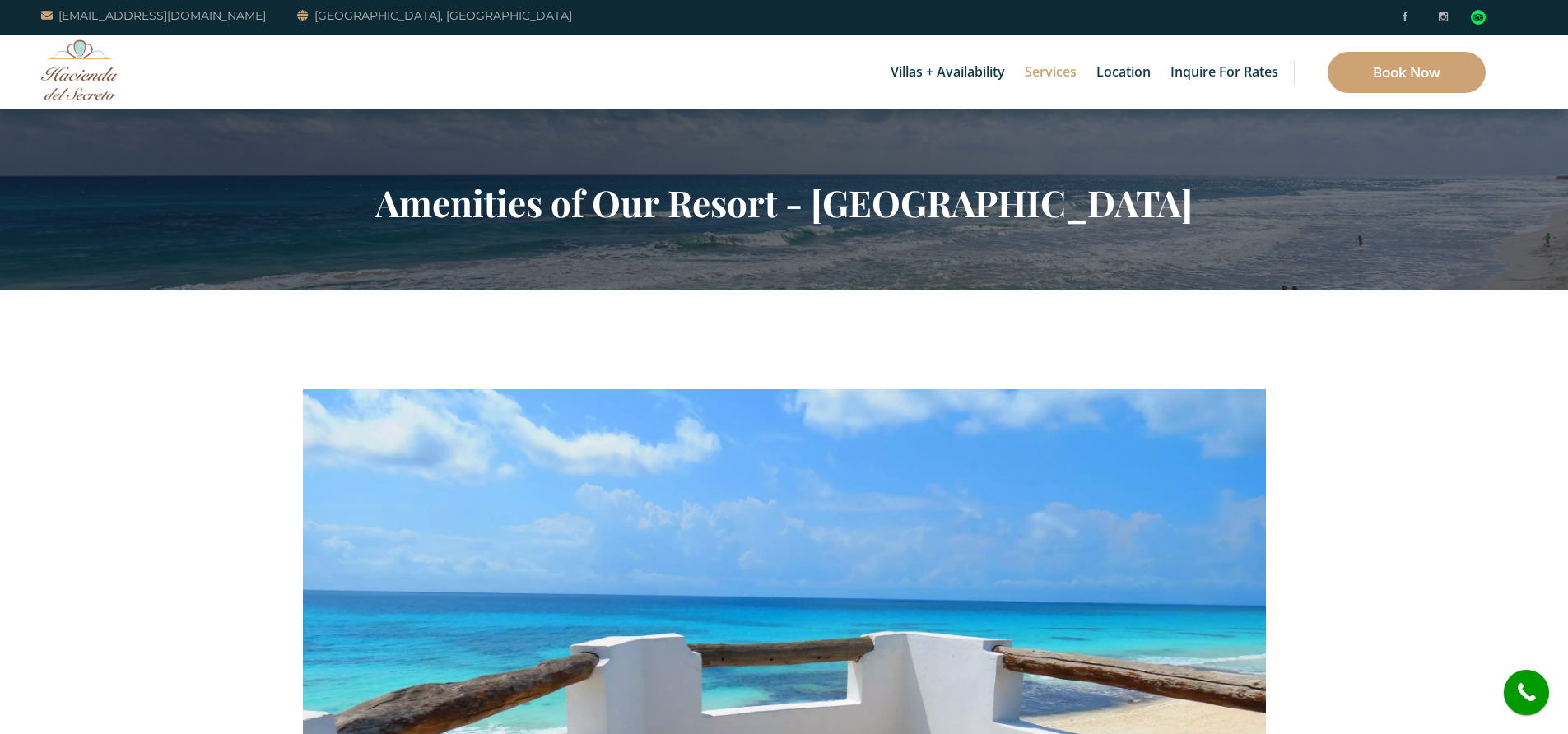
scroll to position [0, 0]
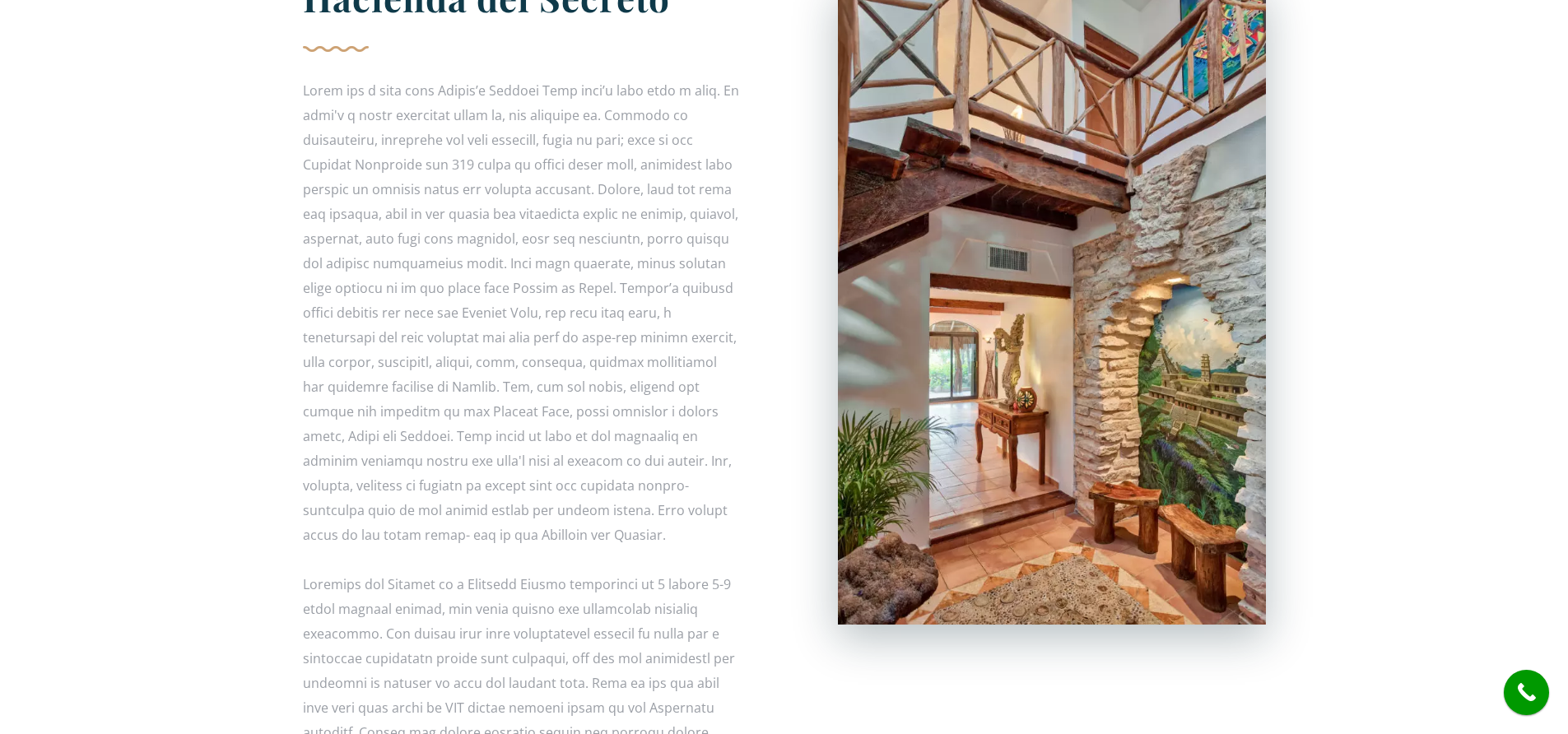
scroll to position [32, 0]
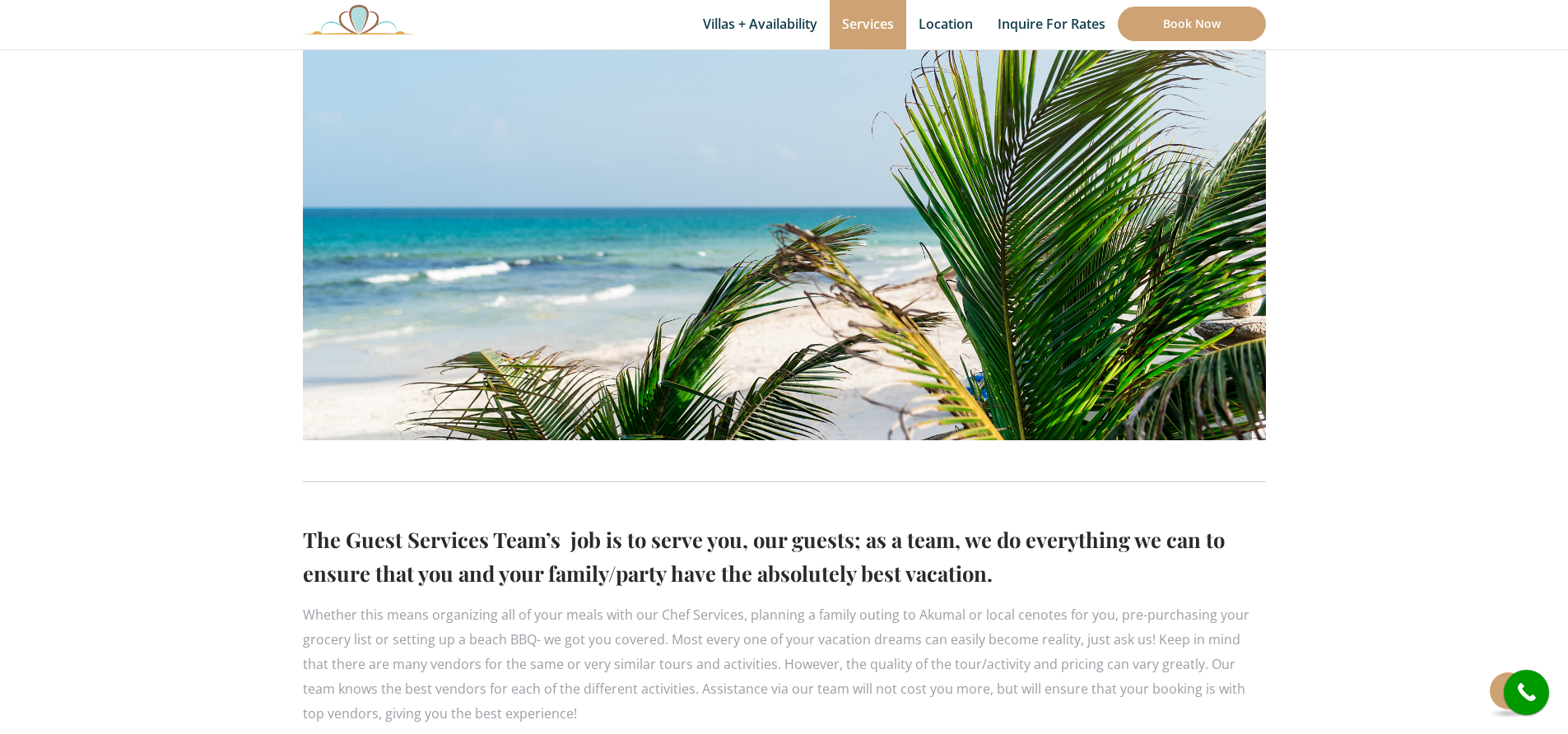
scroll to position [652, 0]
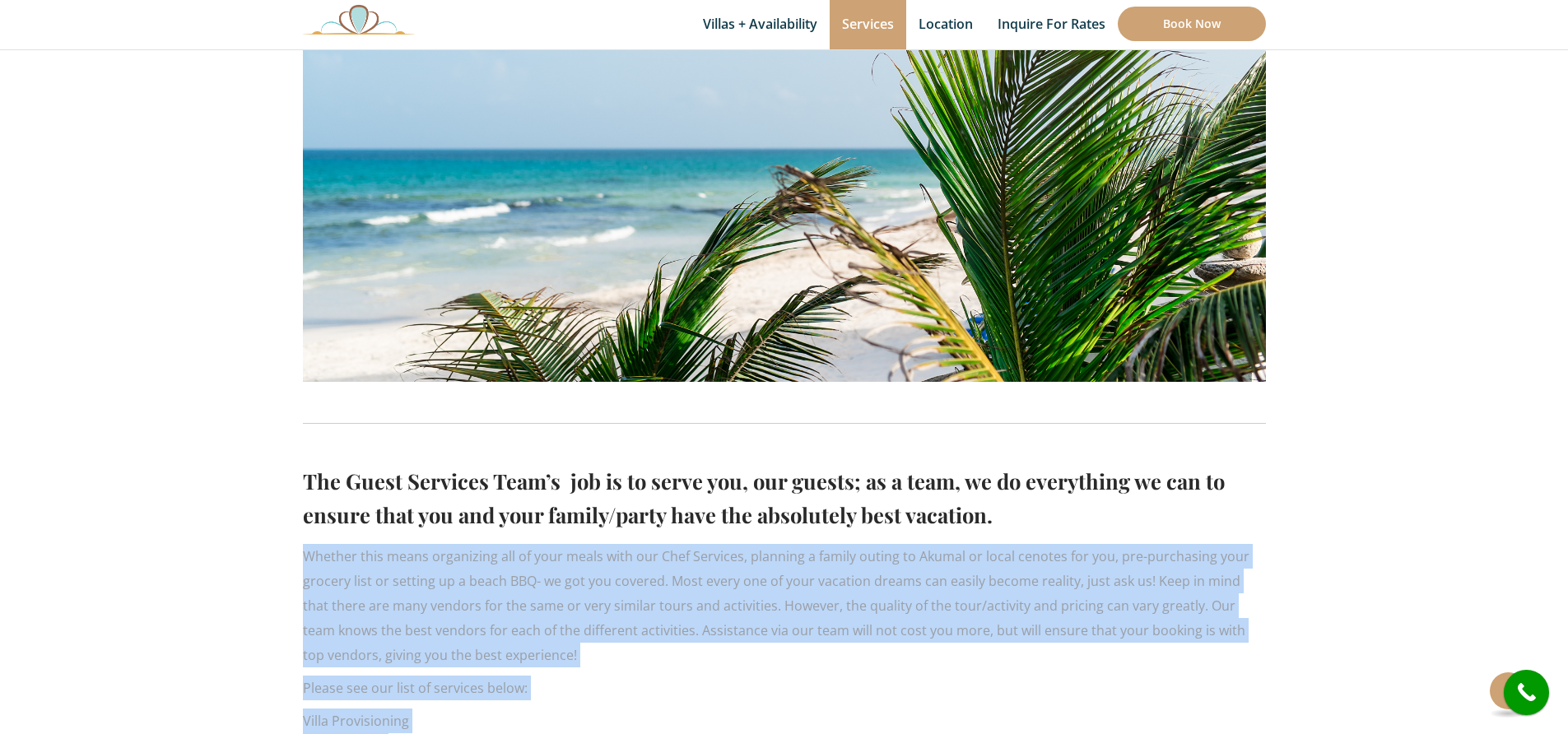
drag, startPoint x: 1007, startPoint y: 523, endPoint x: 292, endPoint y: 491, distance: 715.7
click at [294, 493] on div "The Guest Services Team’s job is to serve you, our guests; as a team, we do eve…" at bounding box center [784, 434] width 987 height 1389
click at [299, 480] on div "The Guest Services Team’s job is to serve you, our guests; as a team, we do eve…" at bounding box center [784, 434] width 987 height 1389
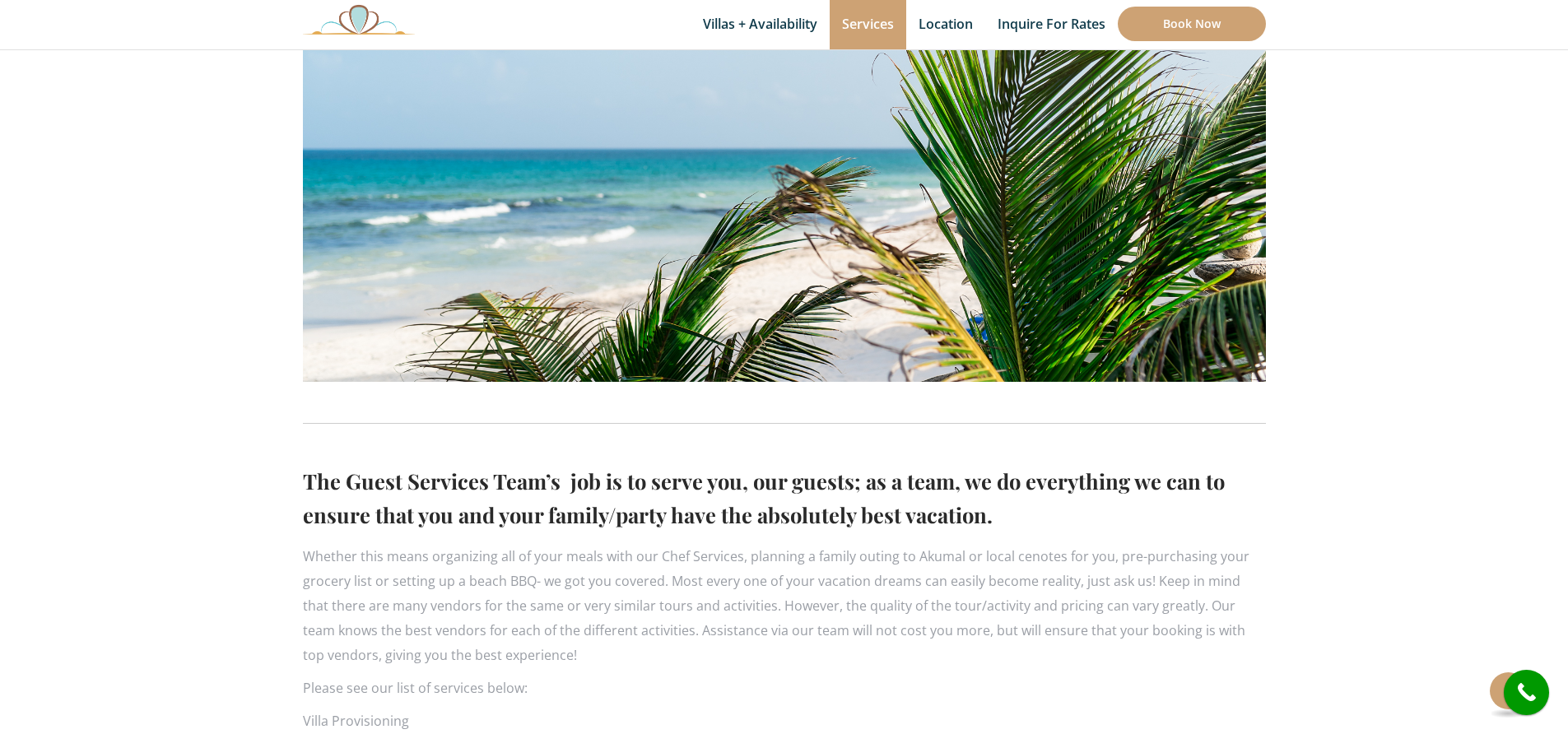
click at [307, 475] on h2 "The Guest Services Team’s job is to serve you, our guests; as a team, we do eve…" at bounding box center [784, 497] width 963 height 67
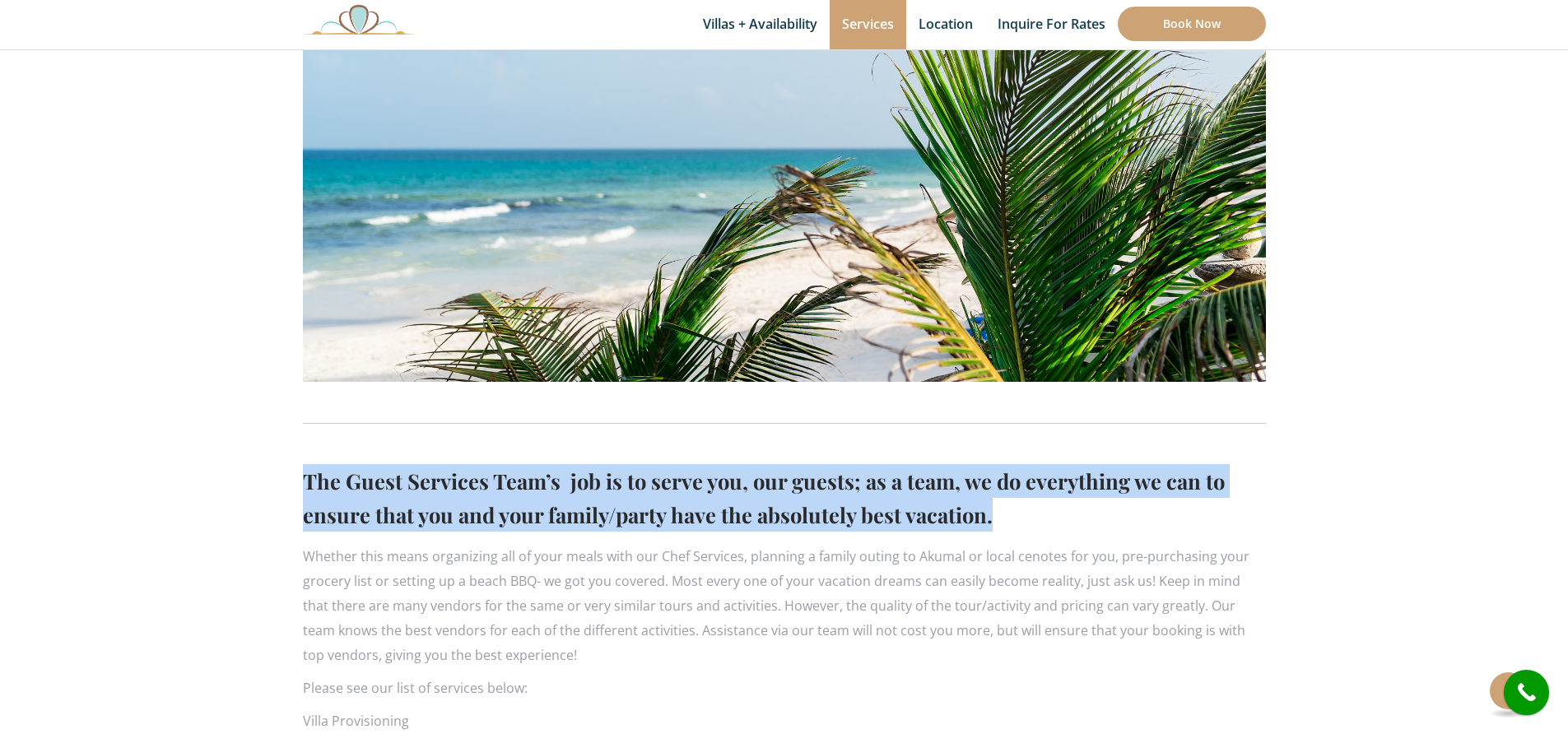
drag, startPoint x: 304, startPoint y: 478, endPoint x: 1035, endPoint y: 507, distance: 731.6
click at [1035, 508] on h2 "The Guest Services Team’s job is to serve you, our guests; as a team, we do eve…" at bounding box center [784, 497] width 963 height 67
copy h2 "The Guest Services Team’s job is to serve you, our guests; as a team, we do eve…"
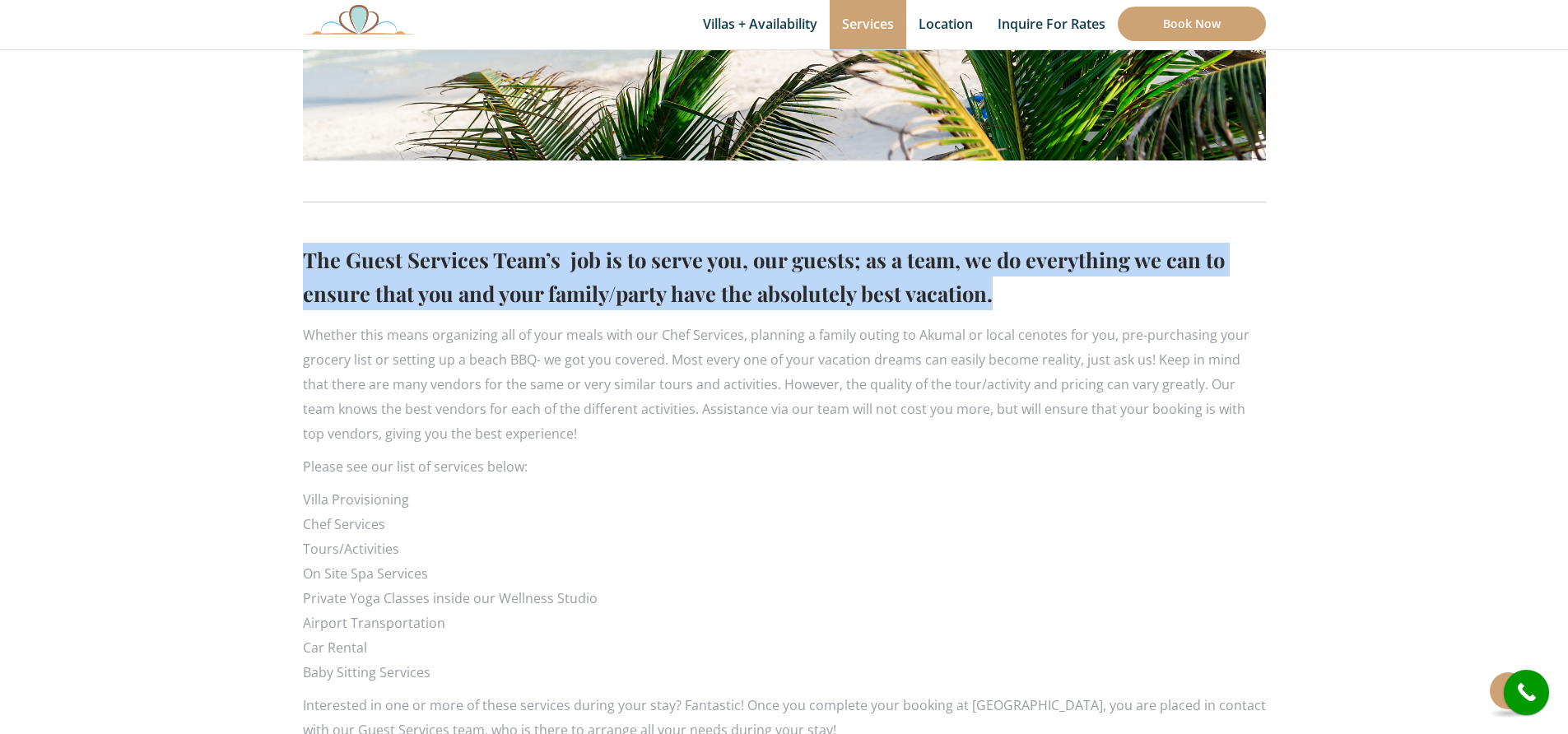
scroll to position [893, 0]
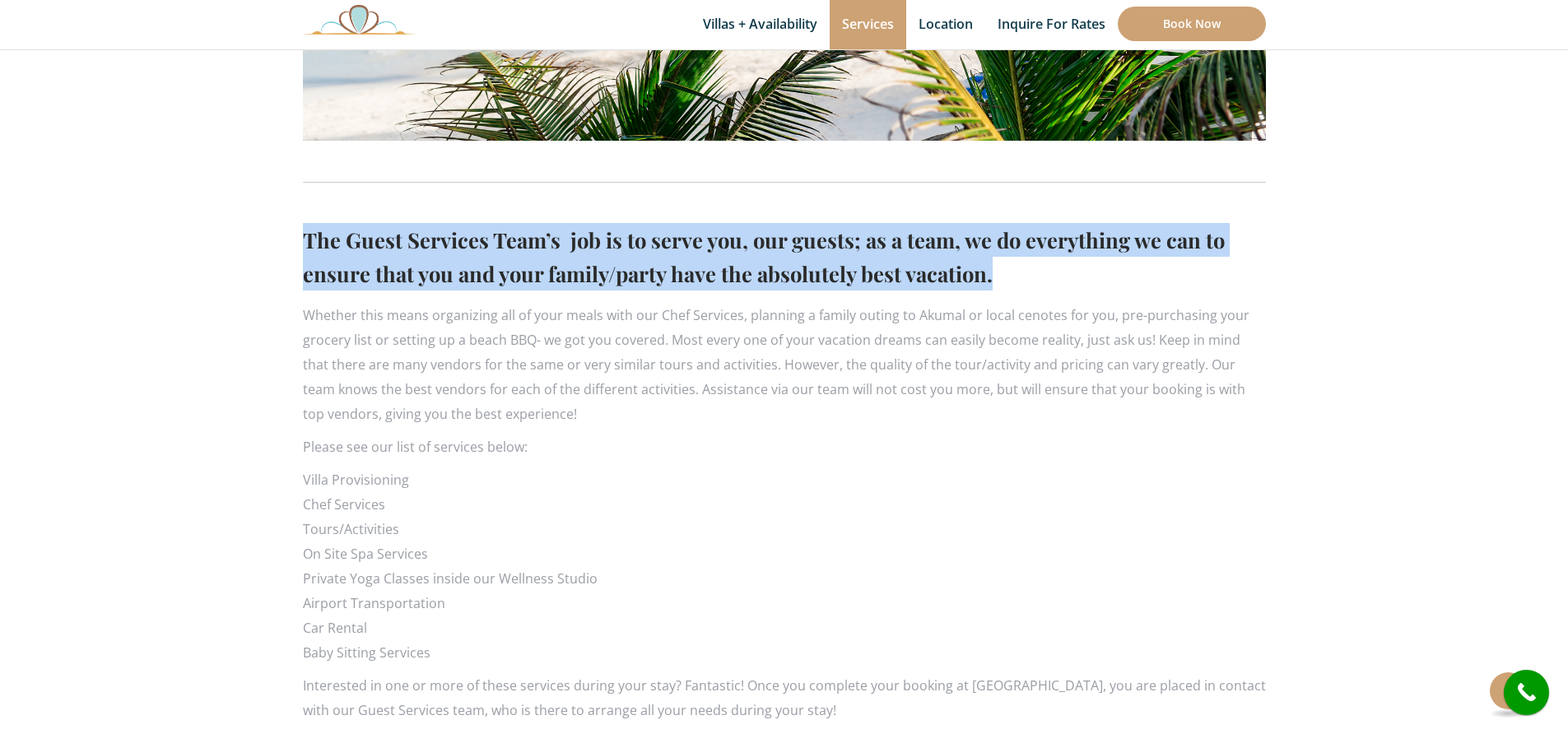
drag, startPoint x: 561, startPoint y: 412, endPoint x: 306, endPoint y: 315, distance: 272.8
click at [306, 315] on p "Whether this means organizing all of your meals with our Chef Services, plannin…" at bounding box center [784, 365] width 963 height 123
copy p "Whether this means organizing all of your meals with our Chef Services, plannin…"
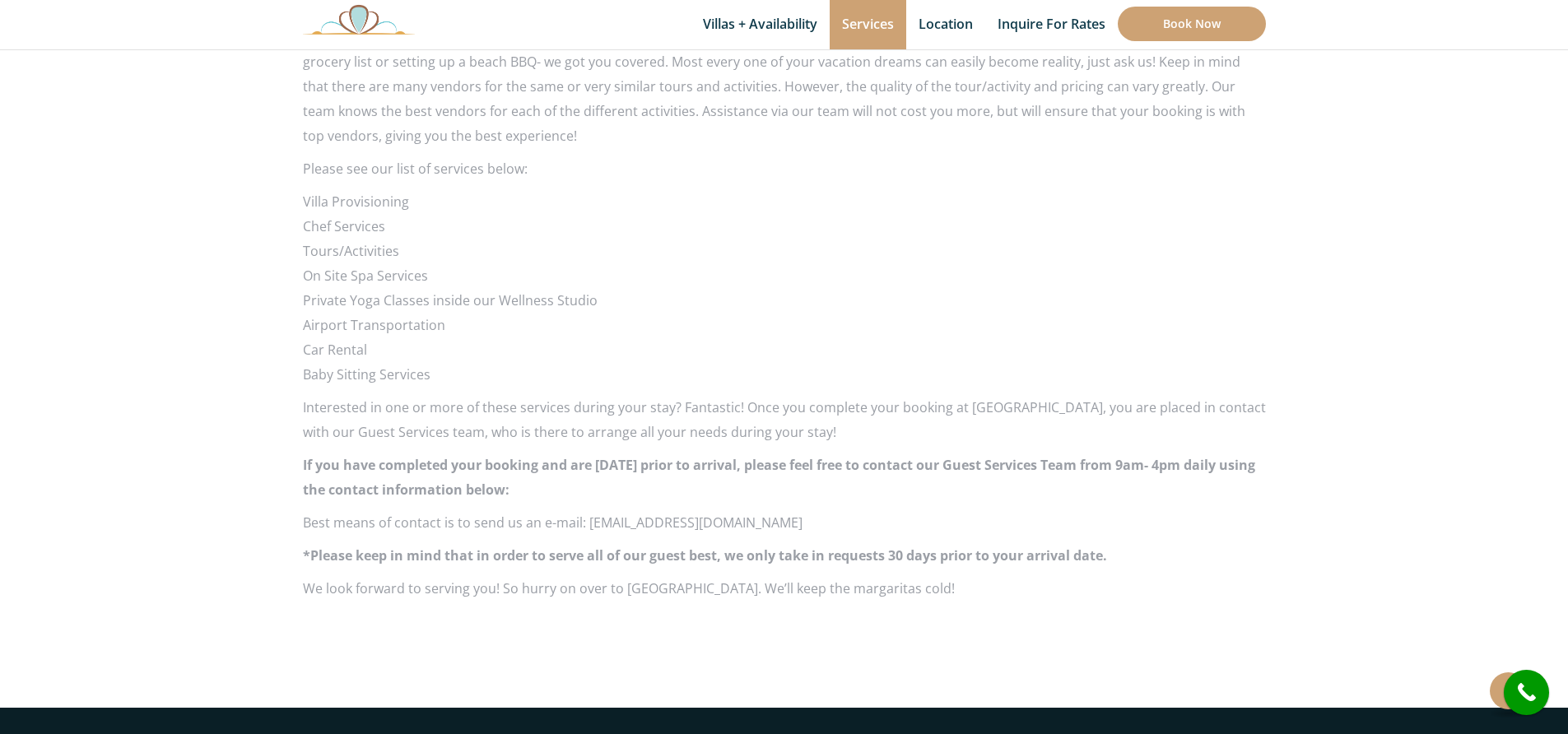
scroll to position [1152, 0]
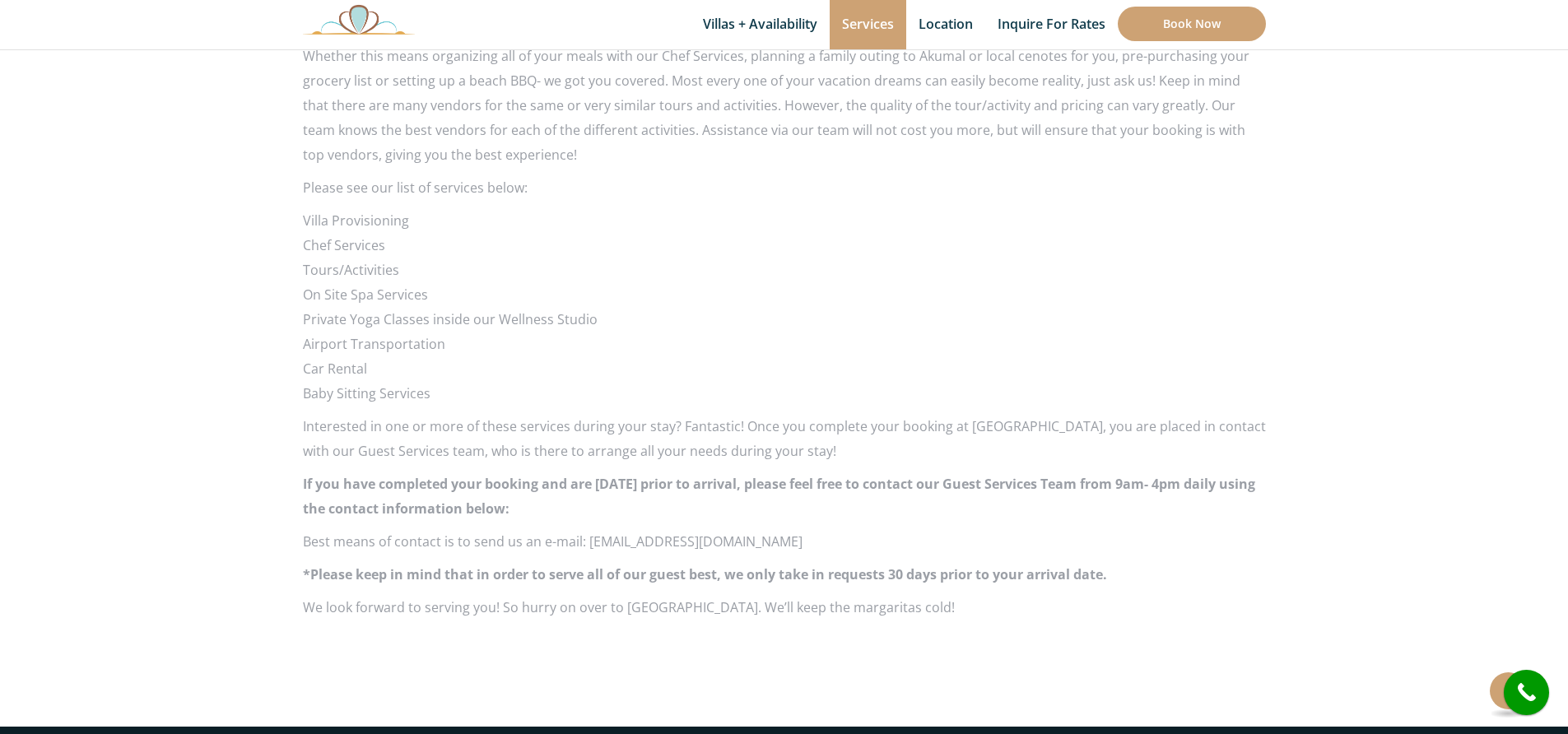
click at [964, 355] on li "Airport Transportation" at bounding box center [784, 344] width 963 height 25
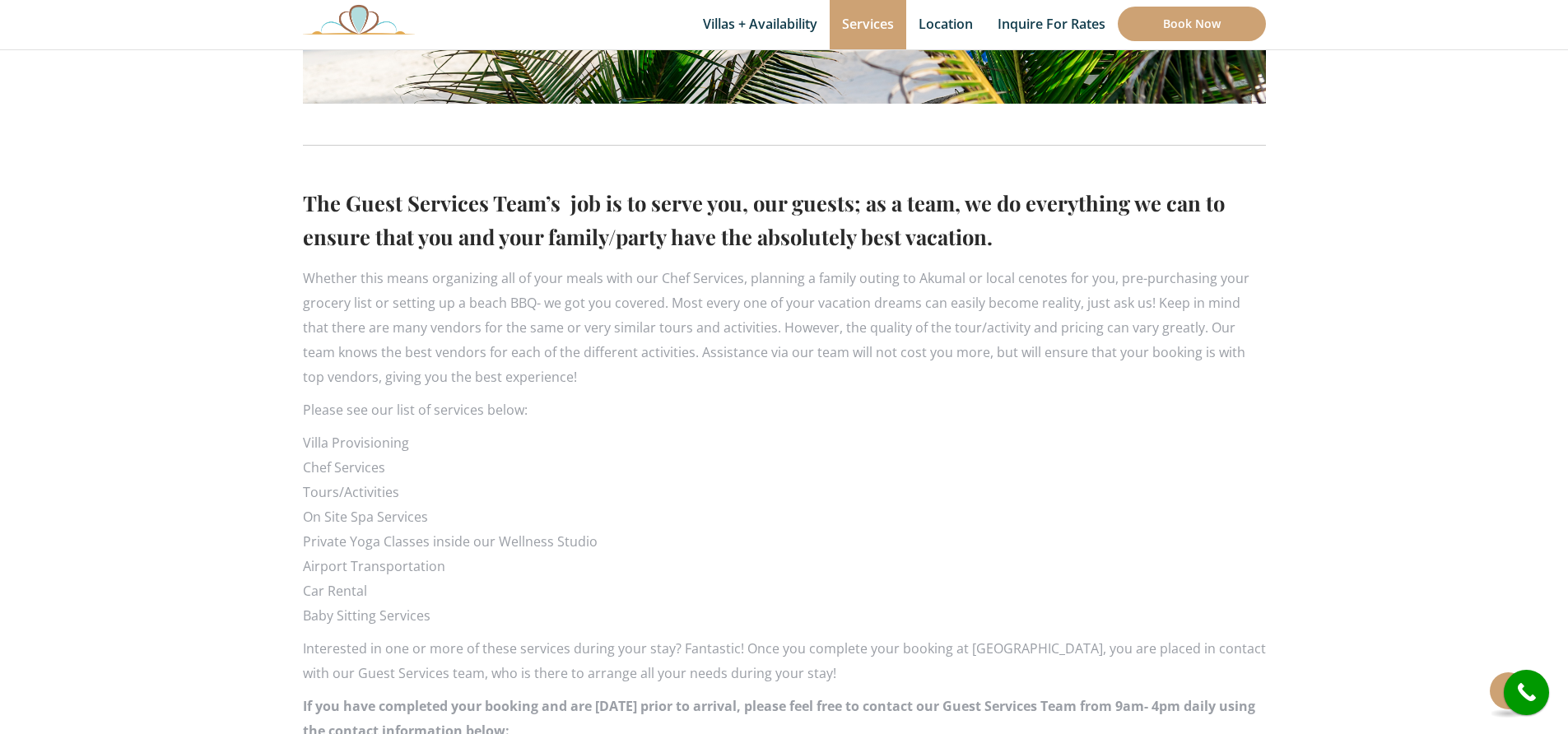
scroll to position [946, 0]
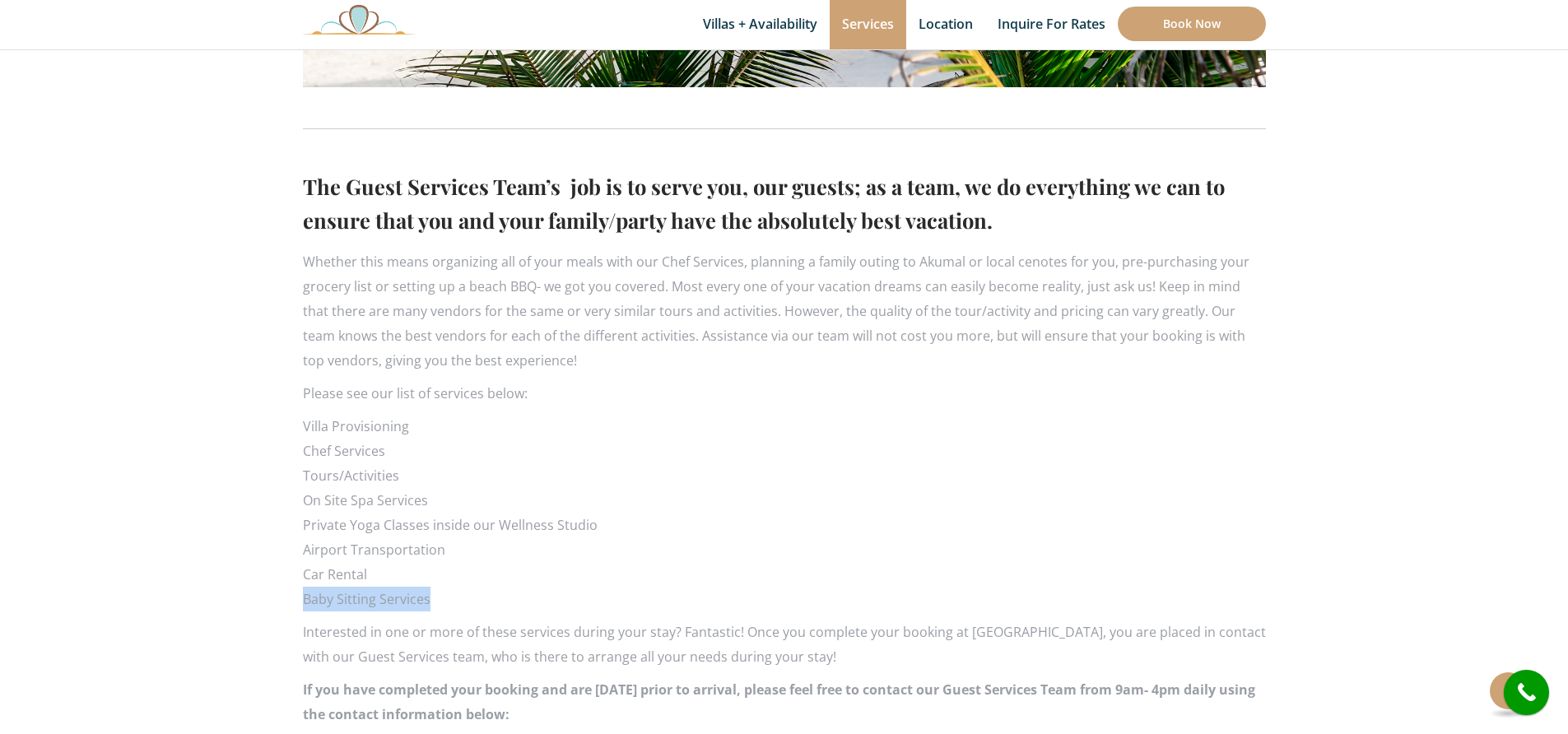
drag, startPoint x: 433, startPoint y: 598, endPoint x: 305, endPoint y: 591, distance: 128.2
click at [305, 599] on li "Baby Sitting Services" at bounding box center [784, 599] width 963 height 25
copy li "Baby Sitting Services"
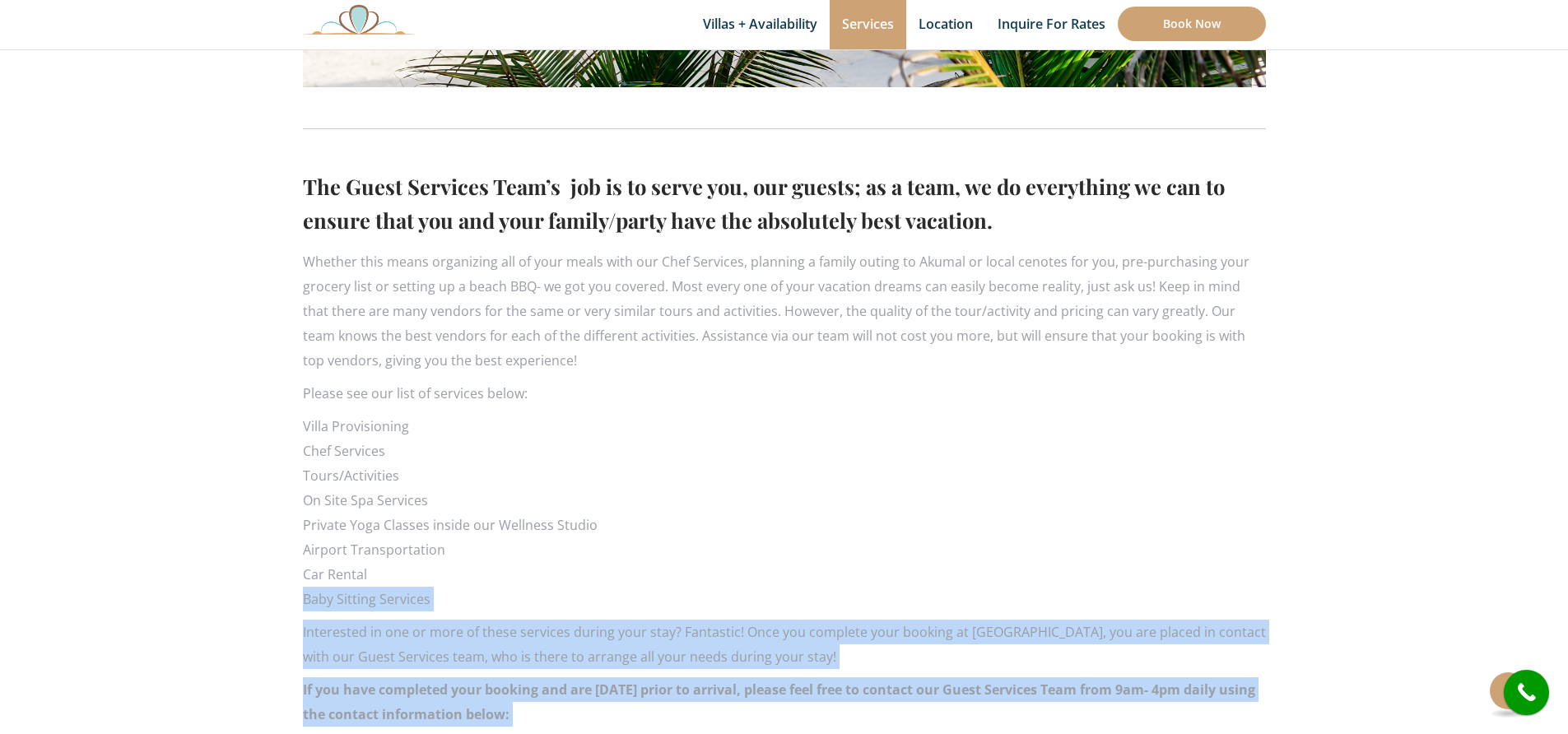
drag, startPoint x: 368, startPoint y: 576, endPoint x: 299, endPoint y: 571, distance: 69.2
click at [299, 572] on div "The Guest Services Team’s job is to serve you, our guests; as a team, we do eve…" at bounding box center [784, 139] width 987 height 1389
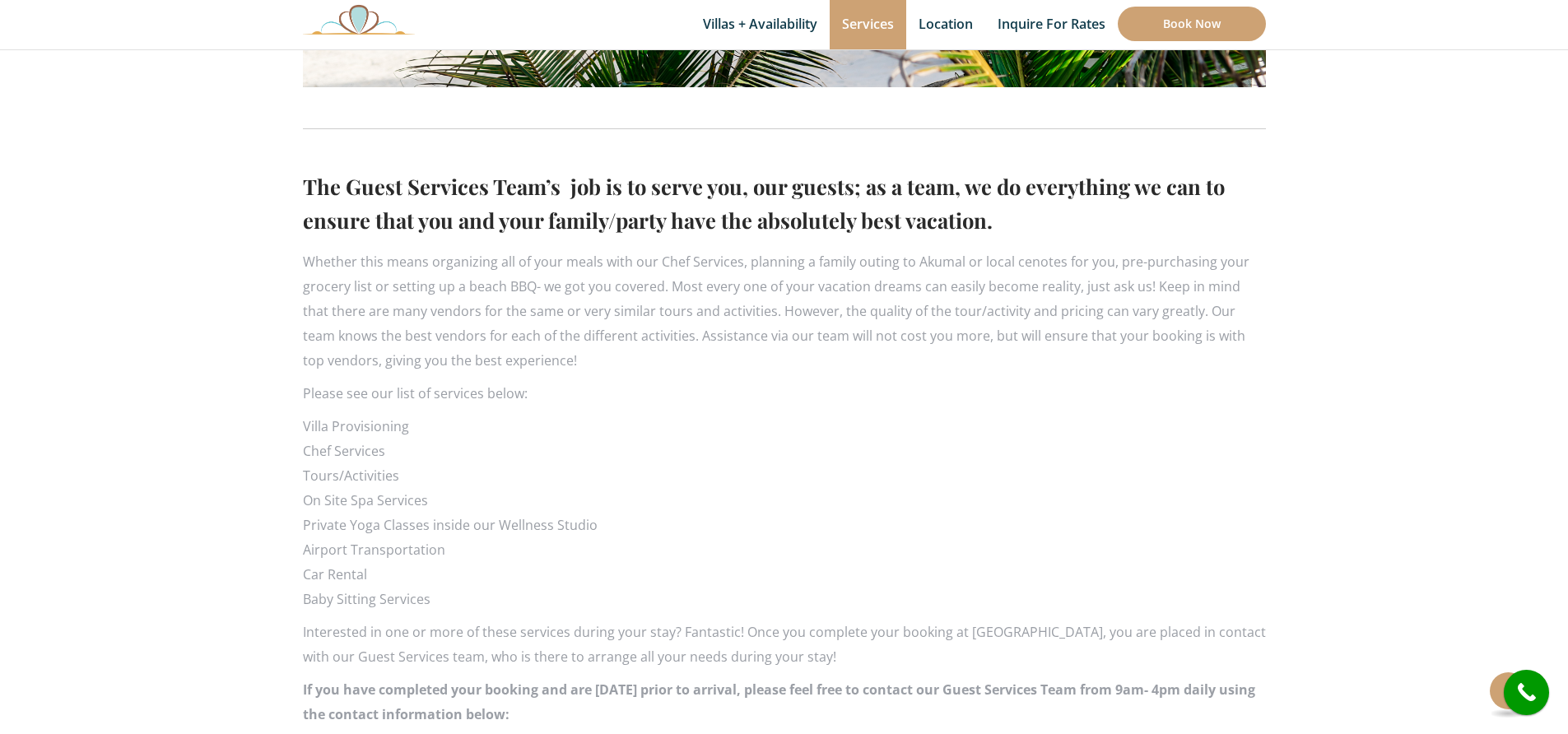
click at [305, 572] on li "Car Rental" at bounding box center [784, 574] width 963 height 25
drag, startPoint x: 304, startPoint y: 574, endPoint x: 367, endPoint y: 573, distance: 63.0
click at [367, 574] on li "Car Rental" at bounding box center [784, 574] width 963 height 25
copy li "Car Rental"
drag, startPoint x: 444, startPoint y: 550, endPoint x: 304, endPoint y: 548, distance: 140.0
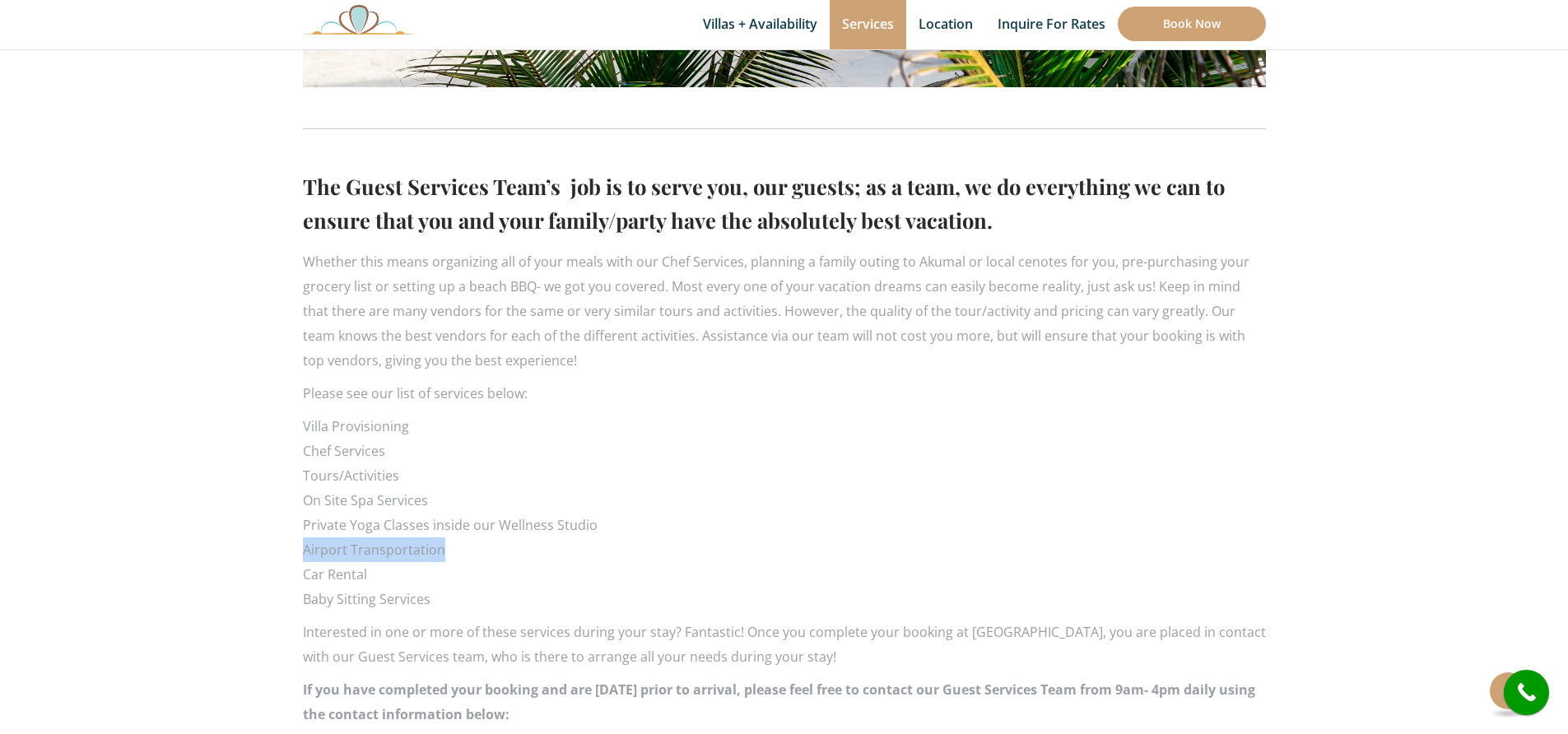
click at [305, 548] on li "Airport Transportation" at bounding box center [784, 549] width 963 height 25
copy li "Airport Transportation"
drag, startPoint x: 592, startPoint y: 526, endPoint x: 303, endPoint y: 524, distance: 289.0
click at [303, 524] on li "Private Yoga Classes inside our Wellness Studio" at bounding box center [784, 525] width 963 height 25
copy li "Private Yoga Classes inside our Wellness Studio"
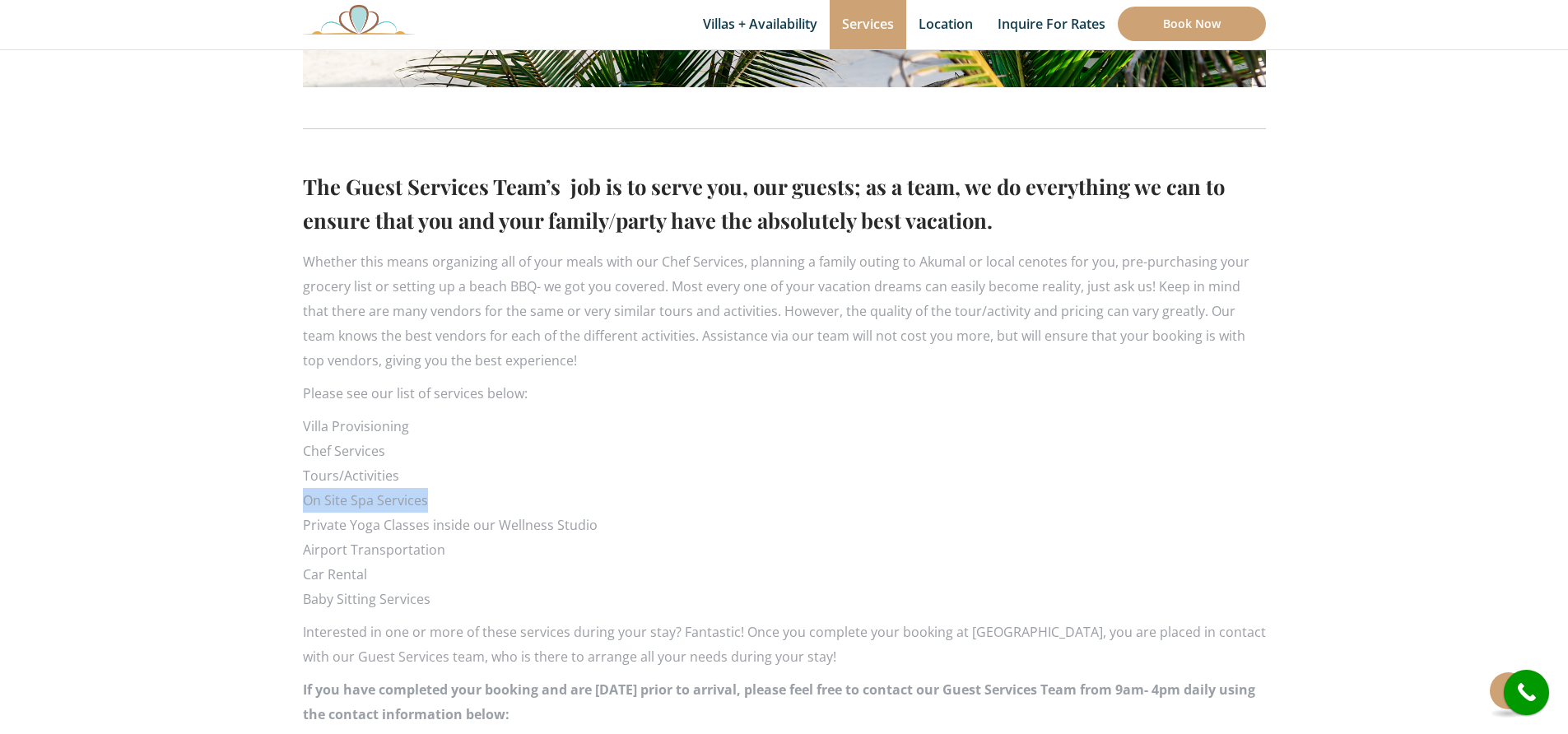
drag, startPoint x: 423, startPoint y: 501, endPoint x: 305, endPoint y: 497, distance: 118.1
click at [305, 497] on li "On Site Spa Services" at bounding box center [784, 500] width 963 height 25
copy li "On Site Spa Services"
drag, startPoint x: 408, startPoint y: 479, endPoint x: 305, endPoint y: 471, distance: 103.3
click at [305, 471] on li "Tours/Activities" at bounding box center [784, 475] width 963 height 25
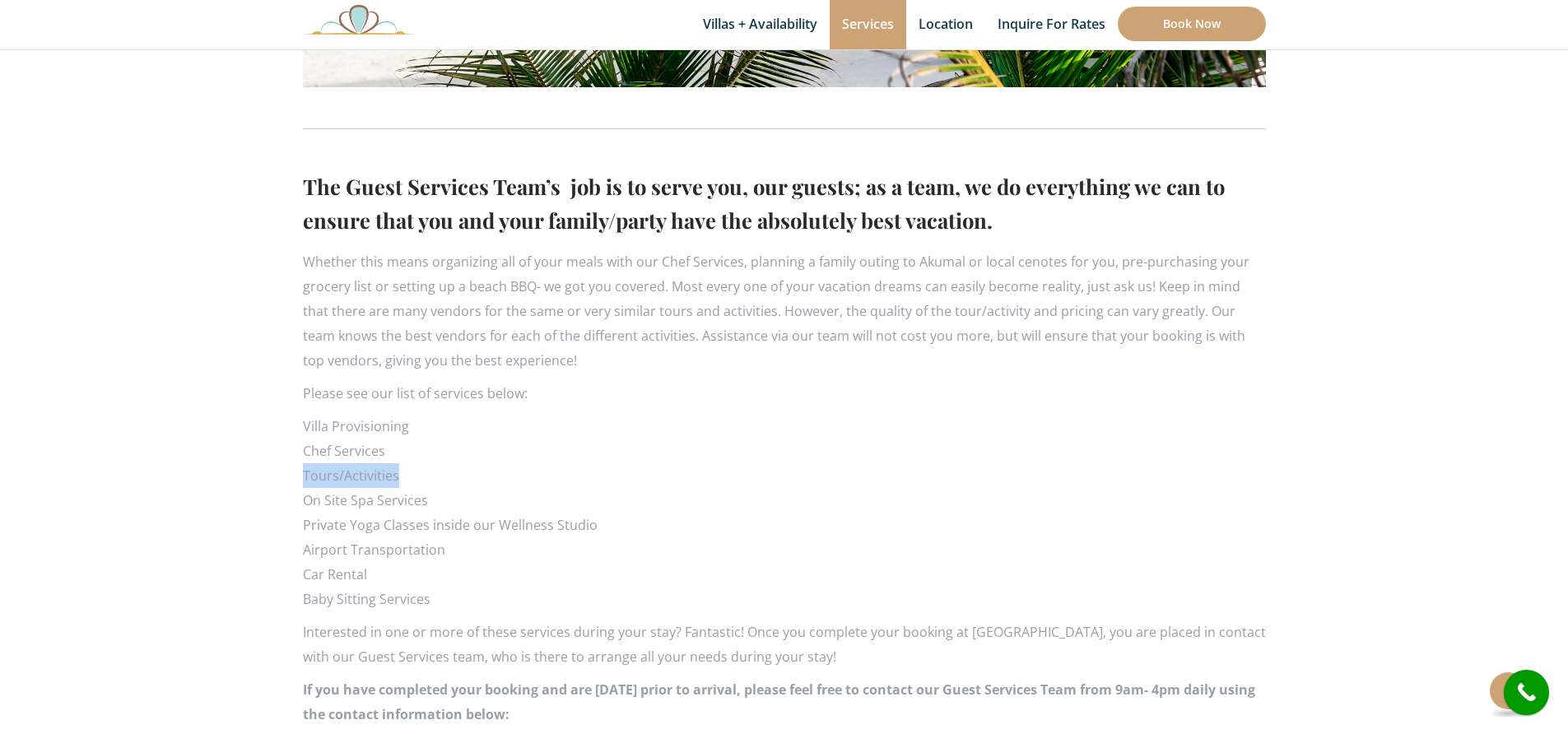
copy li "Tours/Activities"
drag, startPoint x: 404, startPoint y: 453, endPoint x: 305, endPoint y: 448, distance: 99.1
click at [305, 448] on li "Chef Services" at bounding box center [784, 451] width 963 height 25
copy li "Chef Services"
drag, startPoint x: 408, startPoint y: 427, endPoint x: 303, endPoint y: 428, distance: 105.0
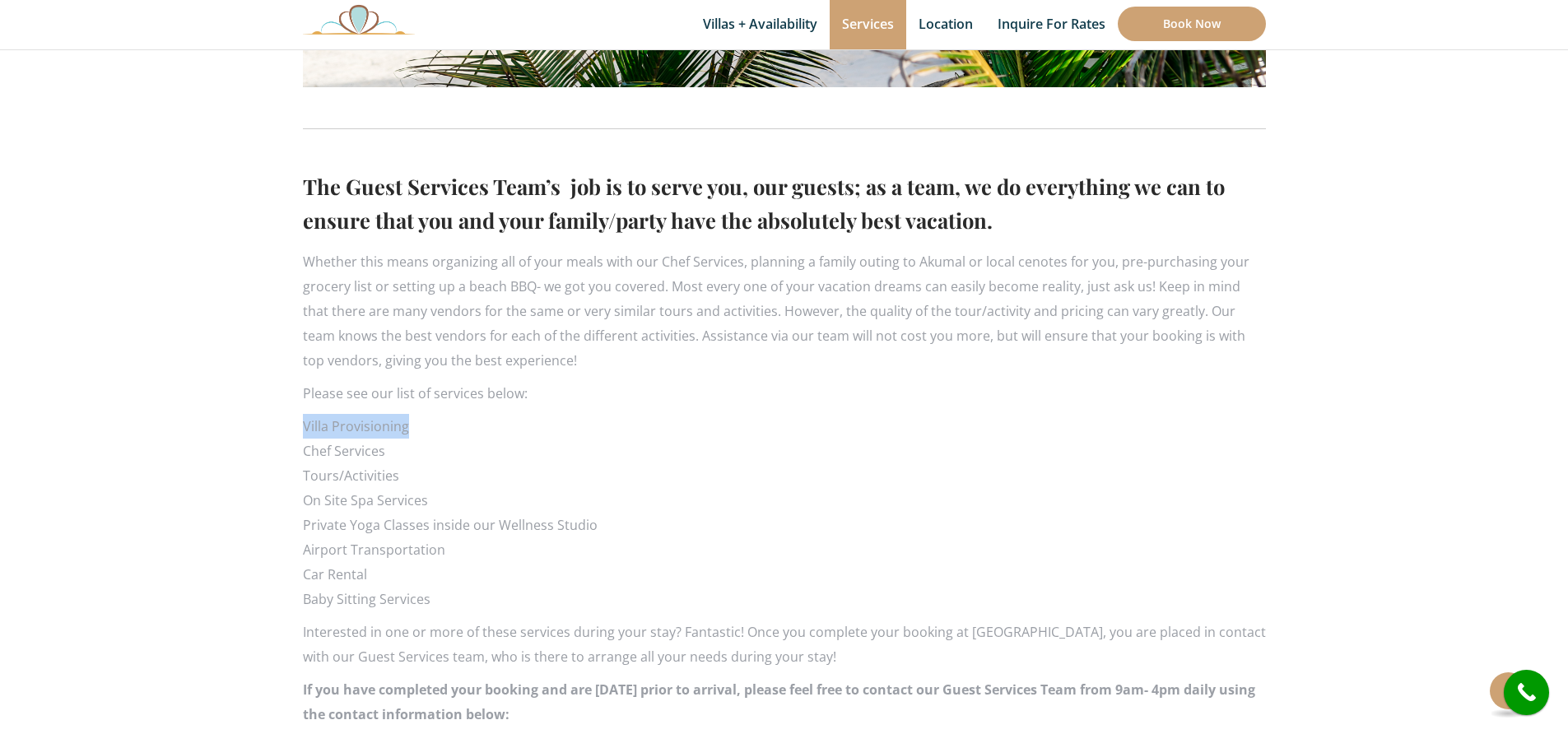
click at [303, 428] on li "Villa Provisioning" at bounding box center [784, 426] width 963 height 25
copy li "Villa Provisioning"
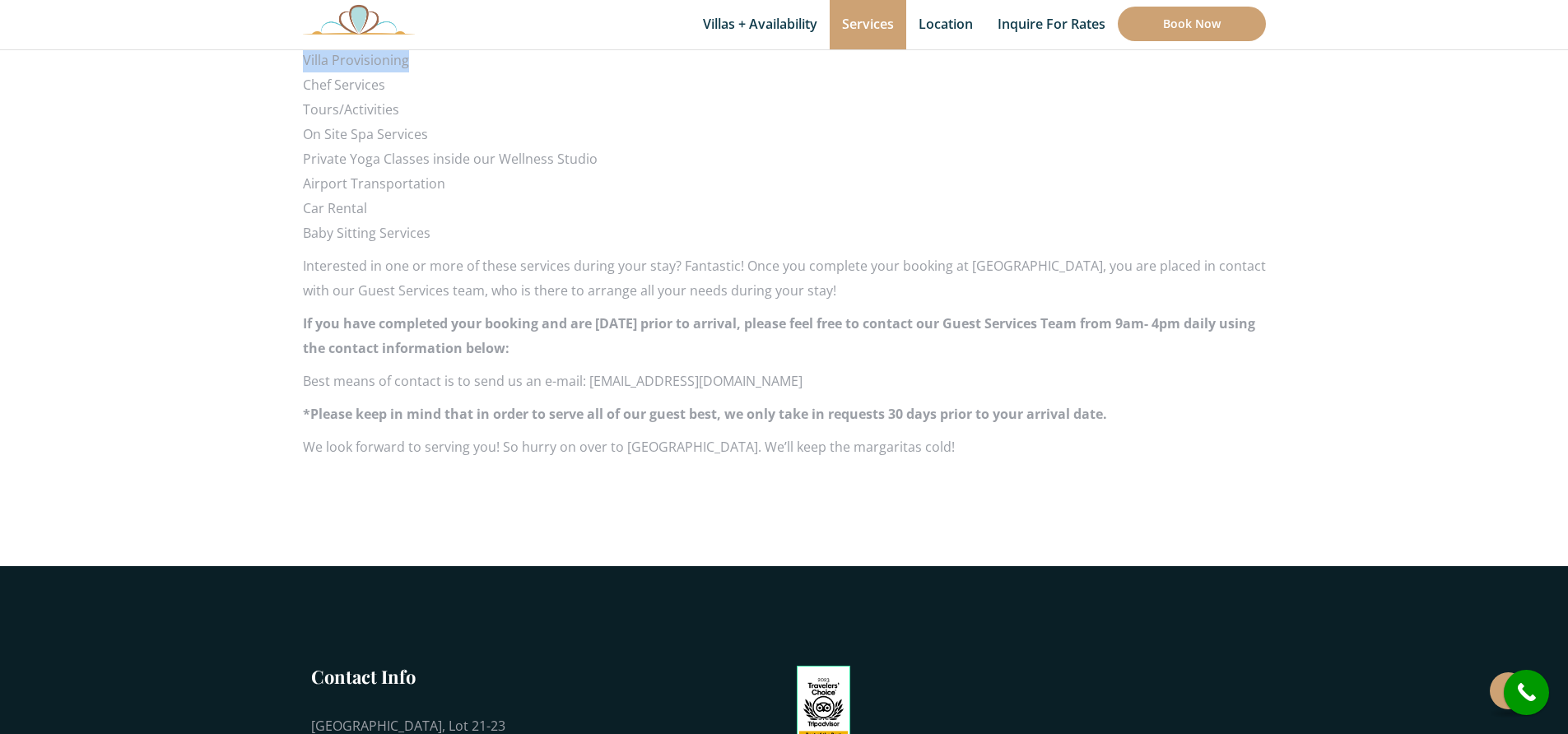
scroll to position [1311, 0]
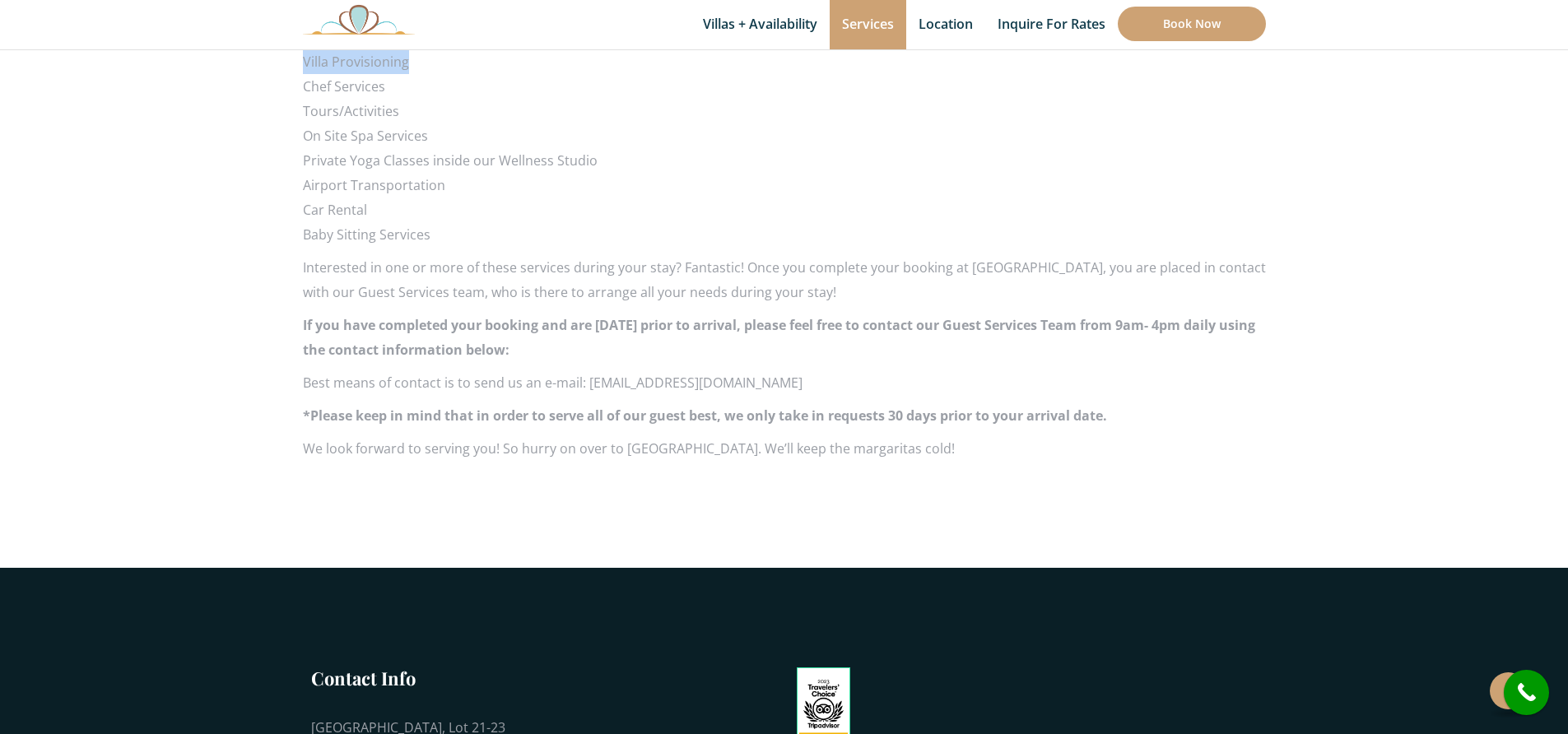
drag, startPoint x: 939, startPoint y: 447, endPoint x: 304, endPoint y: 273, distance: 658.4
click at [304, 273] on div "The Guest Services Team’s job is to serve you, our guests; as a team, we do eve…" at bounding box center [784, 133] width 963 height 672
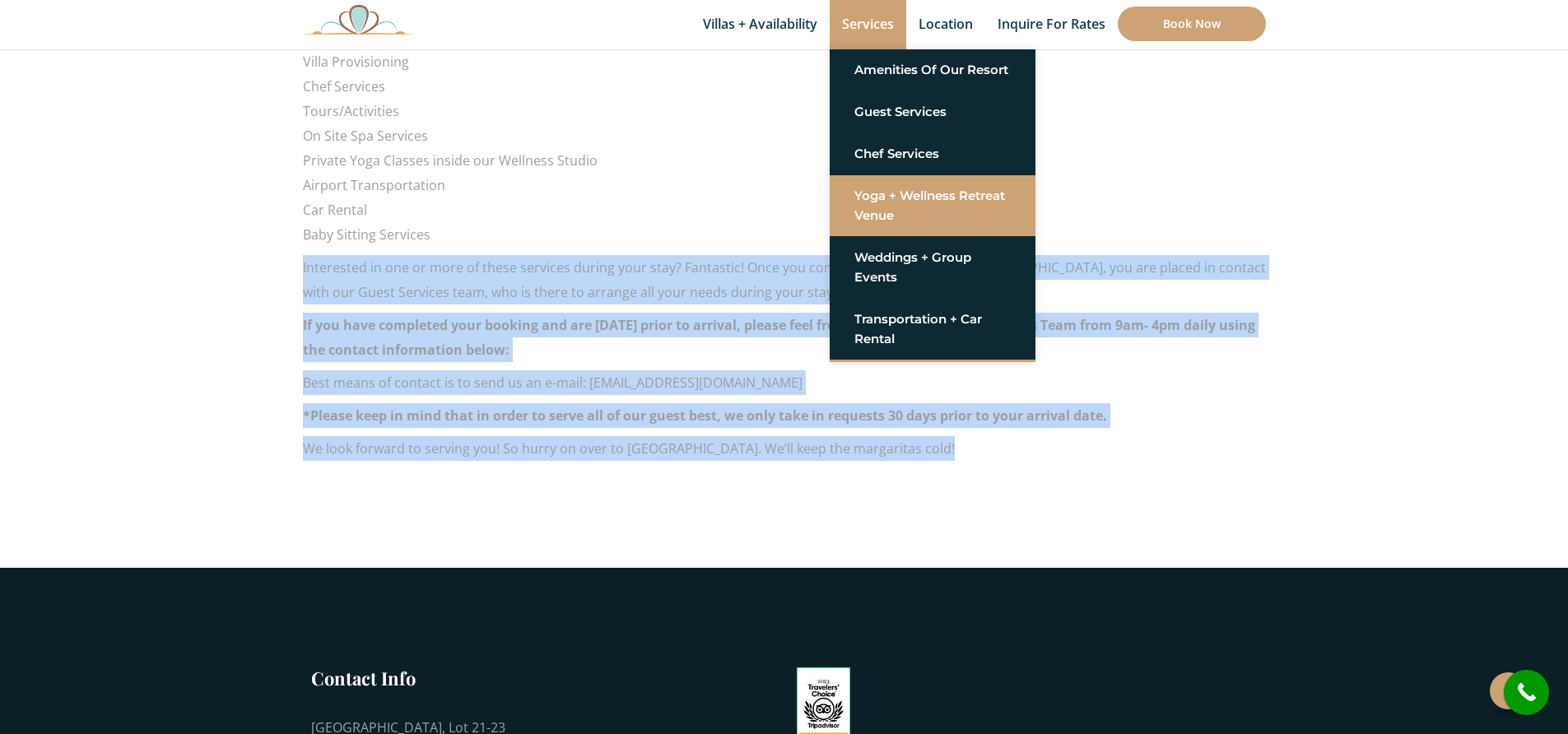
click at [880, 202] on link "Yoga + Wellness Retreat Venue" at bounding box center [932, 206] width 156 height 50
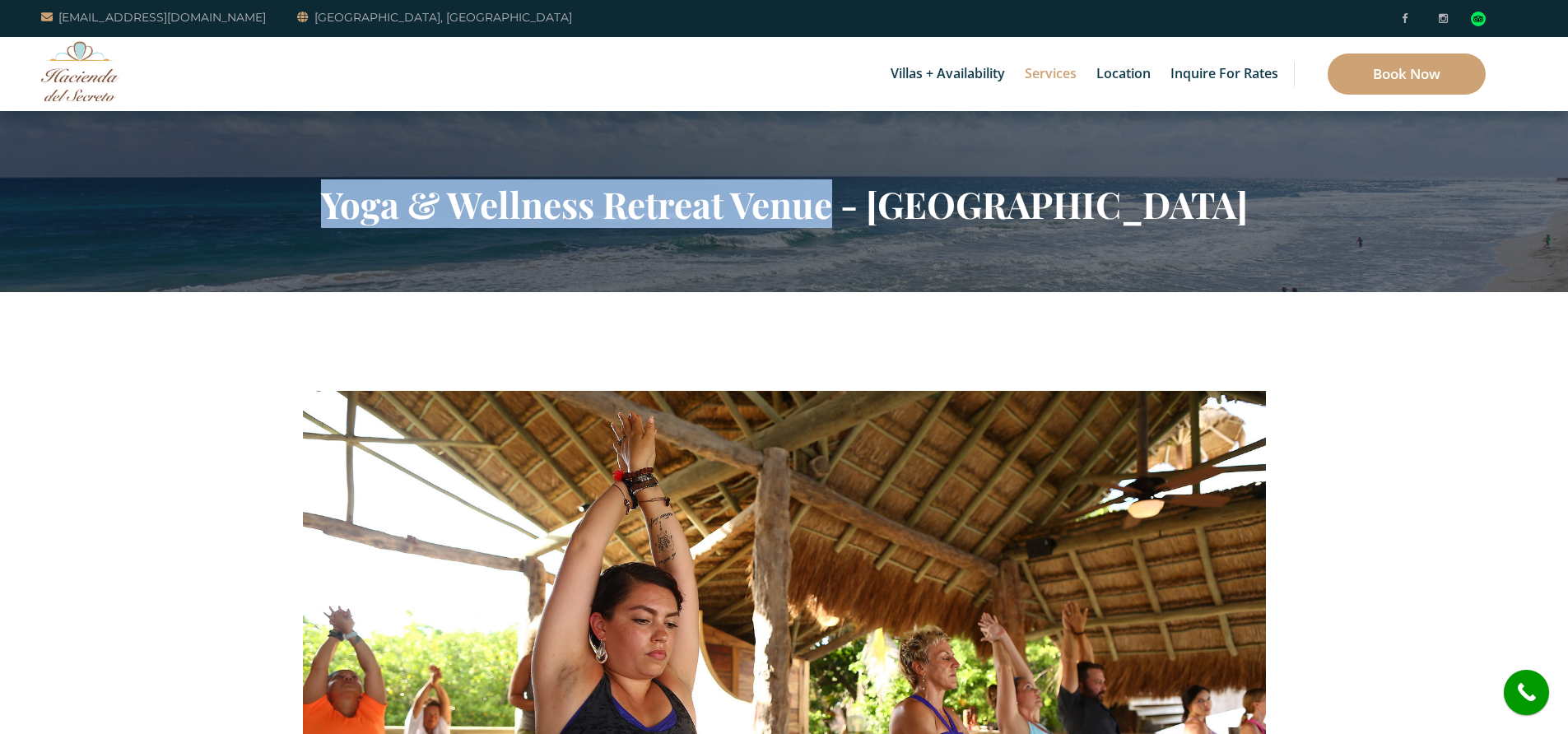
drag, startPoint x: 840, startPoint y: 214, endPoint x: 331, endPoint y: 219, distance: 509.0
click at [331, 219] on h2 "Yoga & Wellness Retreat Venue - [GEOGRAPHIC_DATA]" at bounding box center [784, 204] width 963 height 43
copy h2 "Yoga & Wellness Retreat Venue"
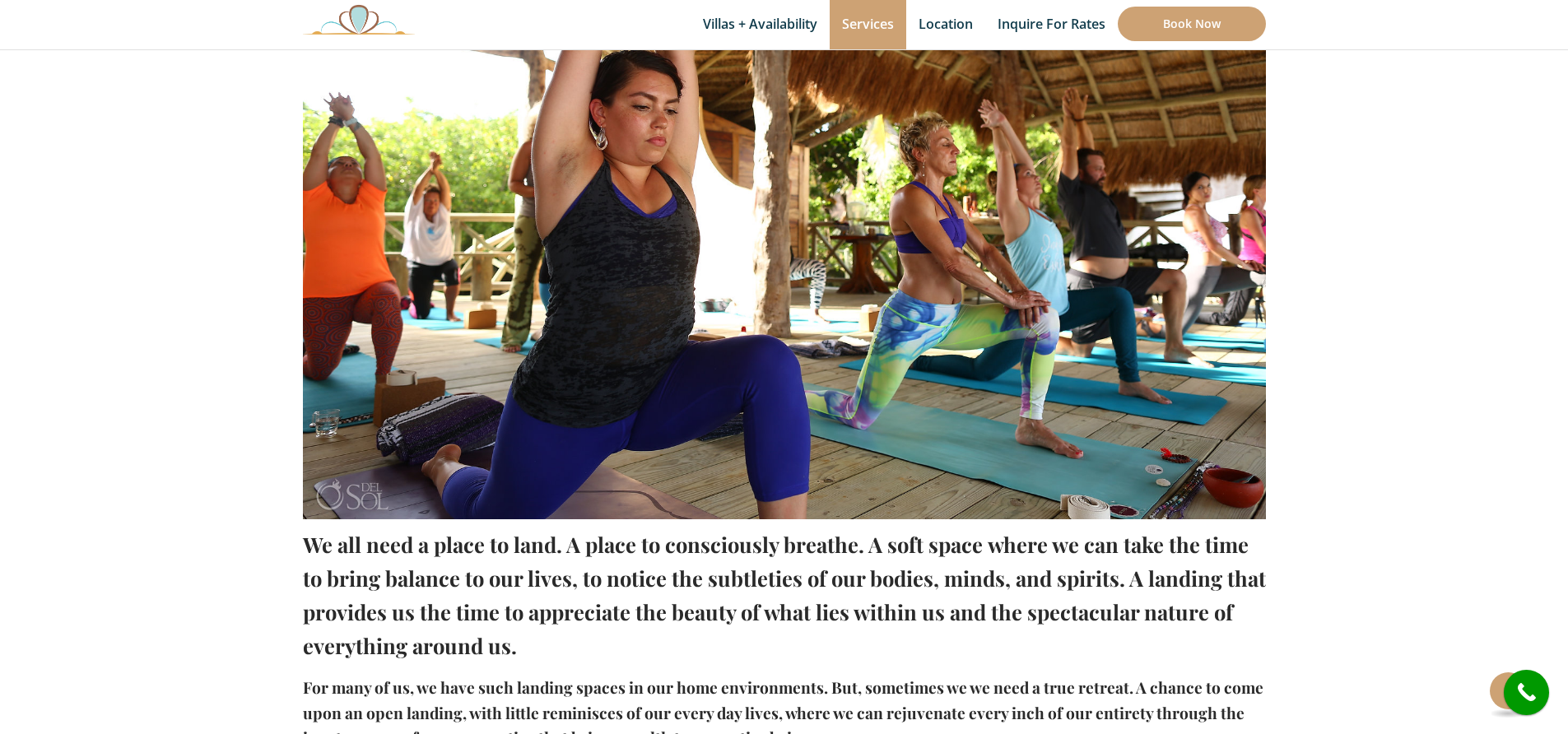
scroll to position [590, 0]
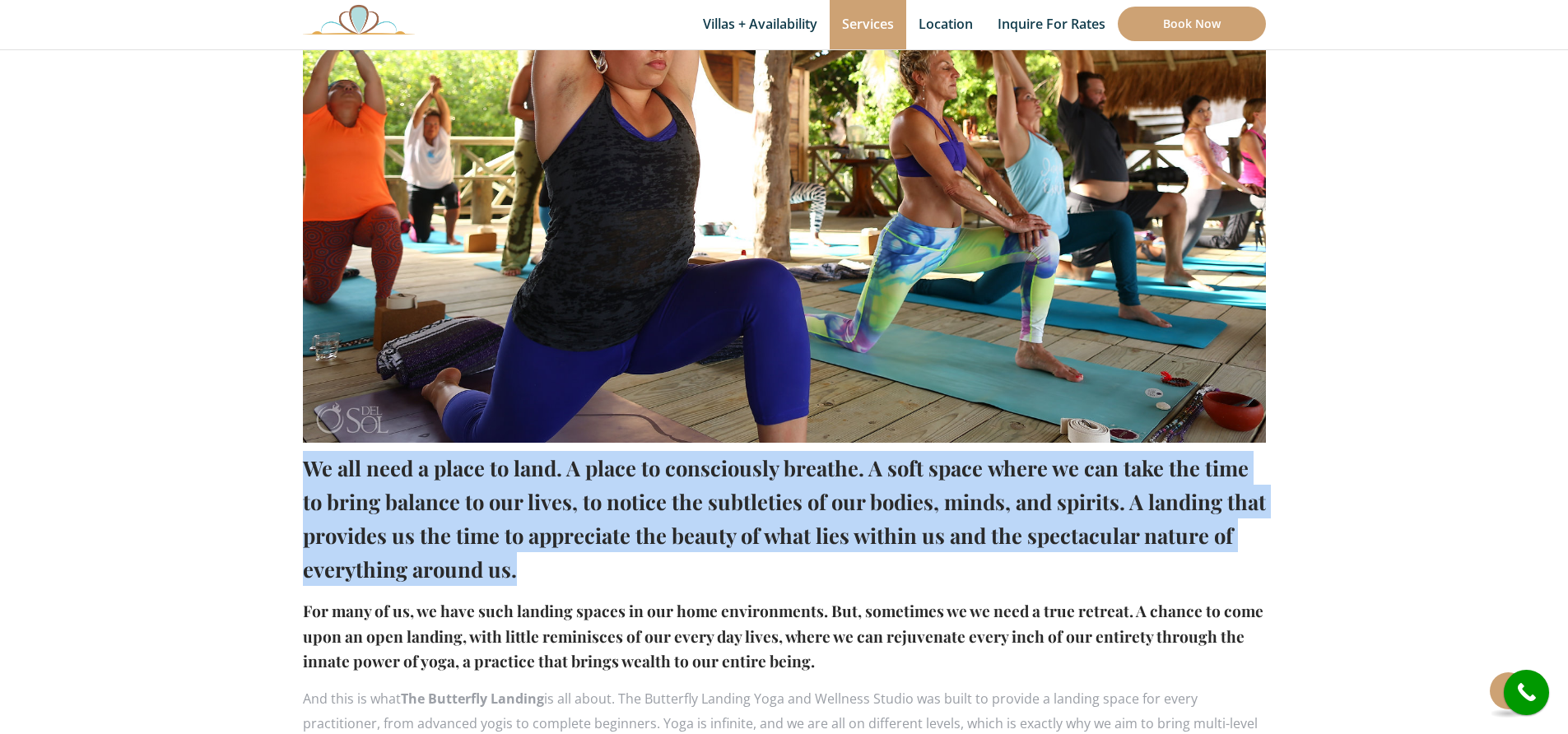
drag, startPoint x: 558, startPoint y: 569, endPoint x: 303, endPoint y: 472, distance: 272.8
click at [303, 472] on h2 "We all need a place to land. A place to consciously breathe. A soft space where…" at bounding box center [784, 518] width 963 height 135
copy h2 "We all need a place to land. A place to consciously breathe. A soft space where…"
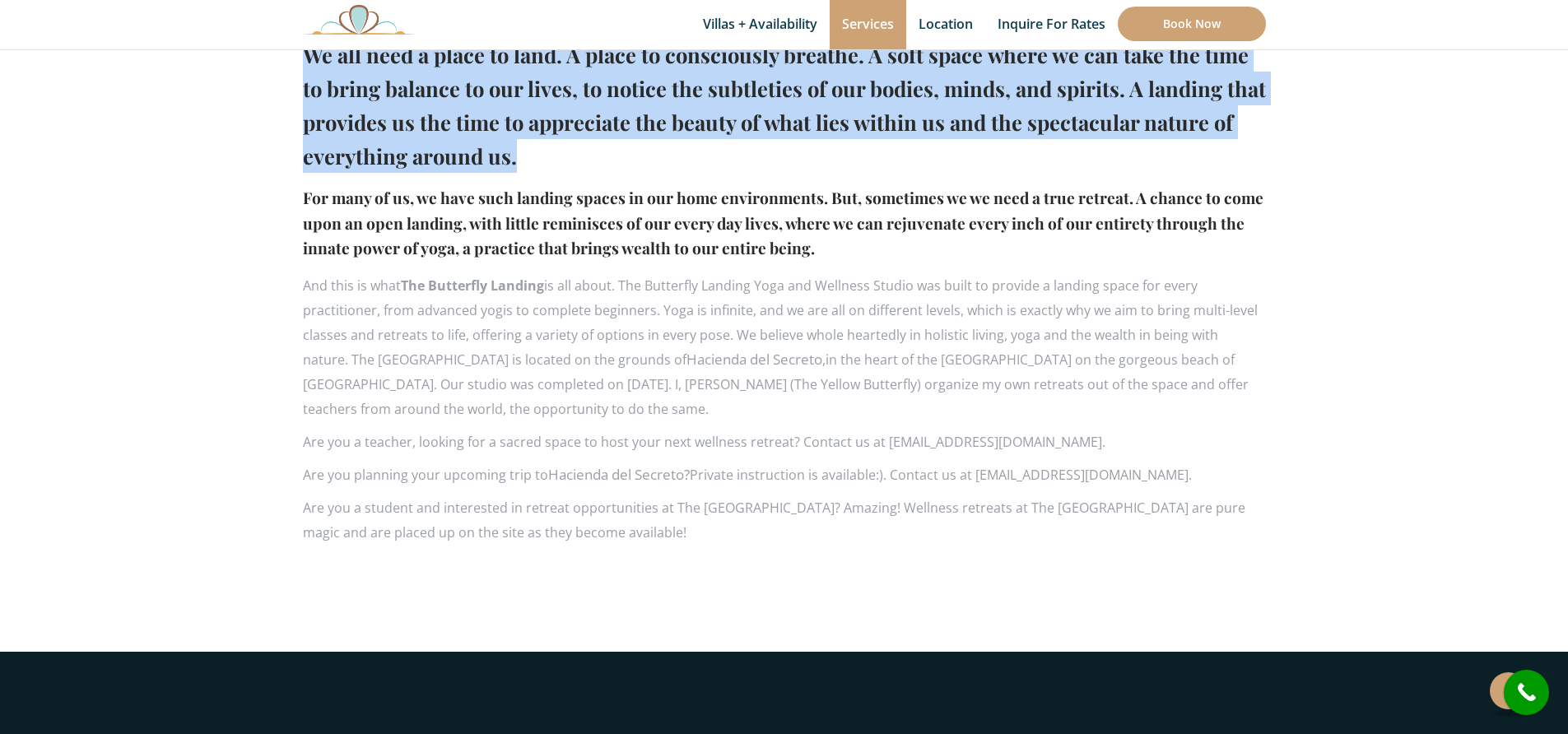
scroll to position [1021, 0]
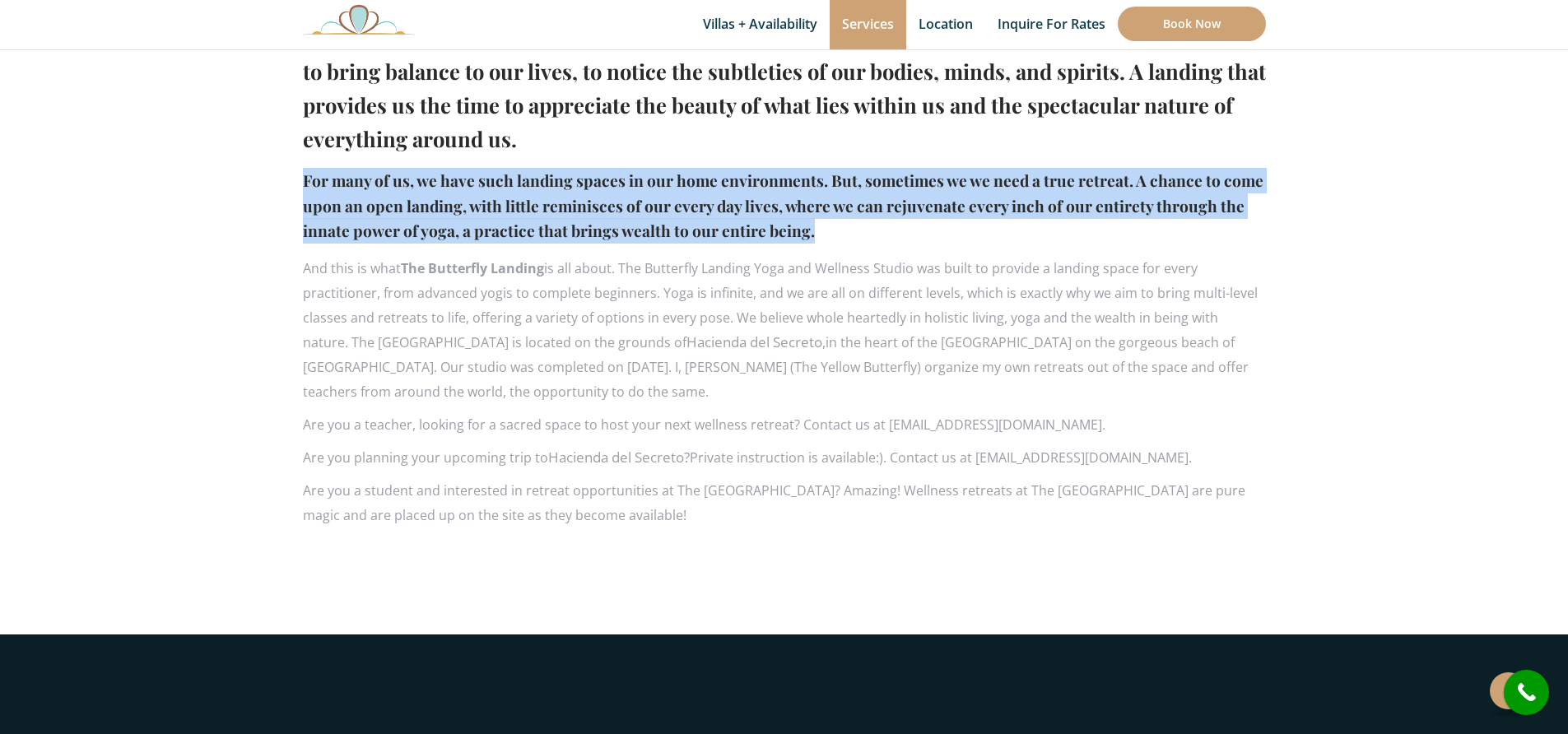
drag, startPoint x: 827, startPoint y: 231, endPoint x: 304, endPoint y: 185, distance: 525.0
click at [304, 185] on h4 "For many of us, we have such landing spaces in our home environments. But, some…" at bounding box center [784, 206] width 963 height 75
copy h4 "For many of us, we have such landing spaces in our home environments. But, some…"
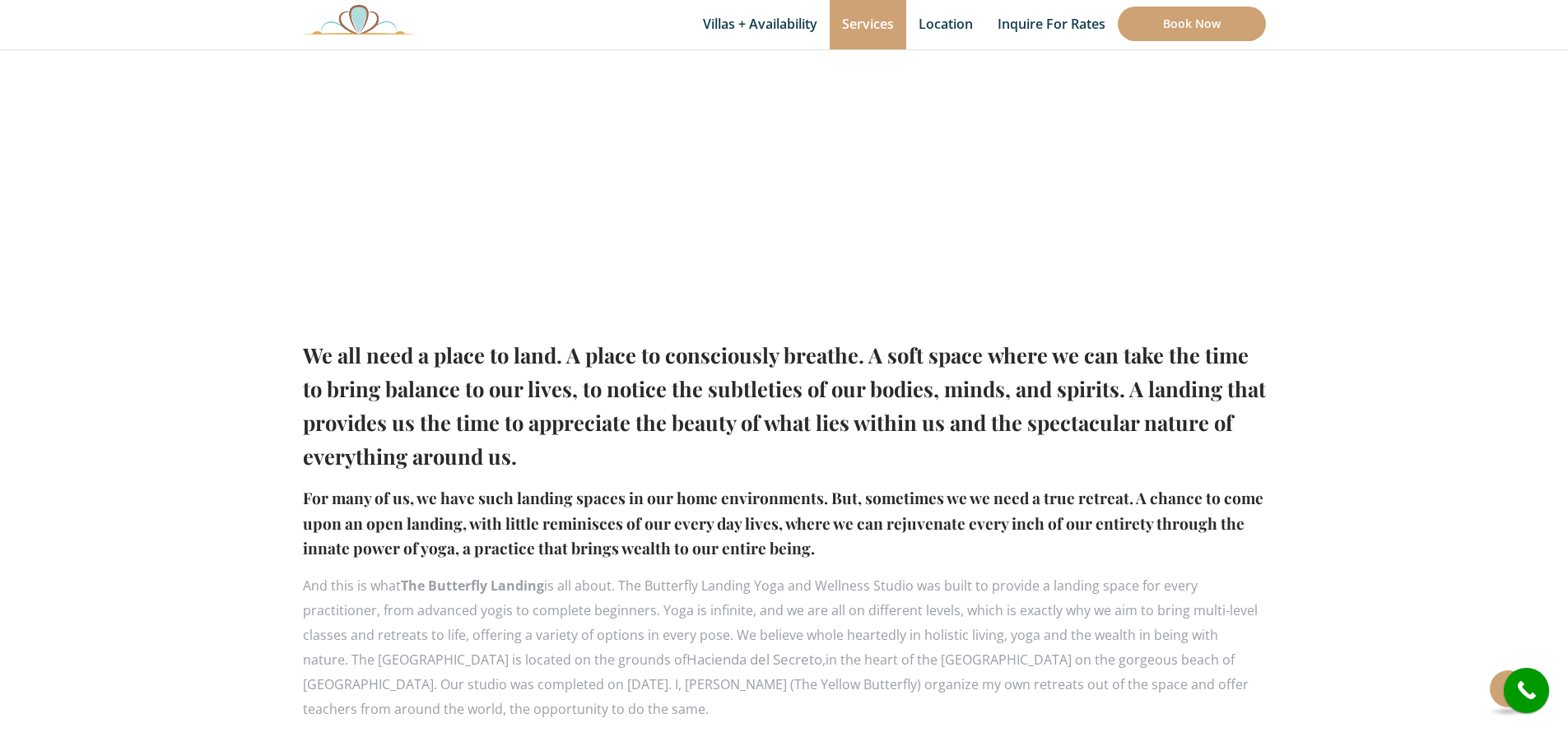
scroll to position [1081, 0]
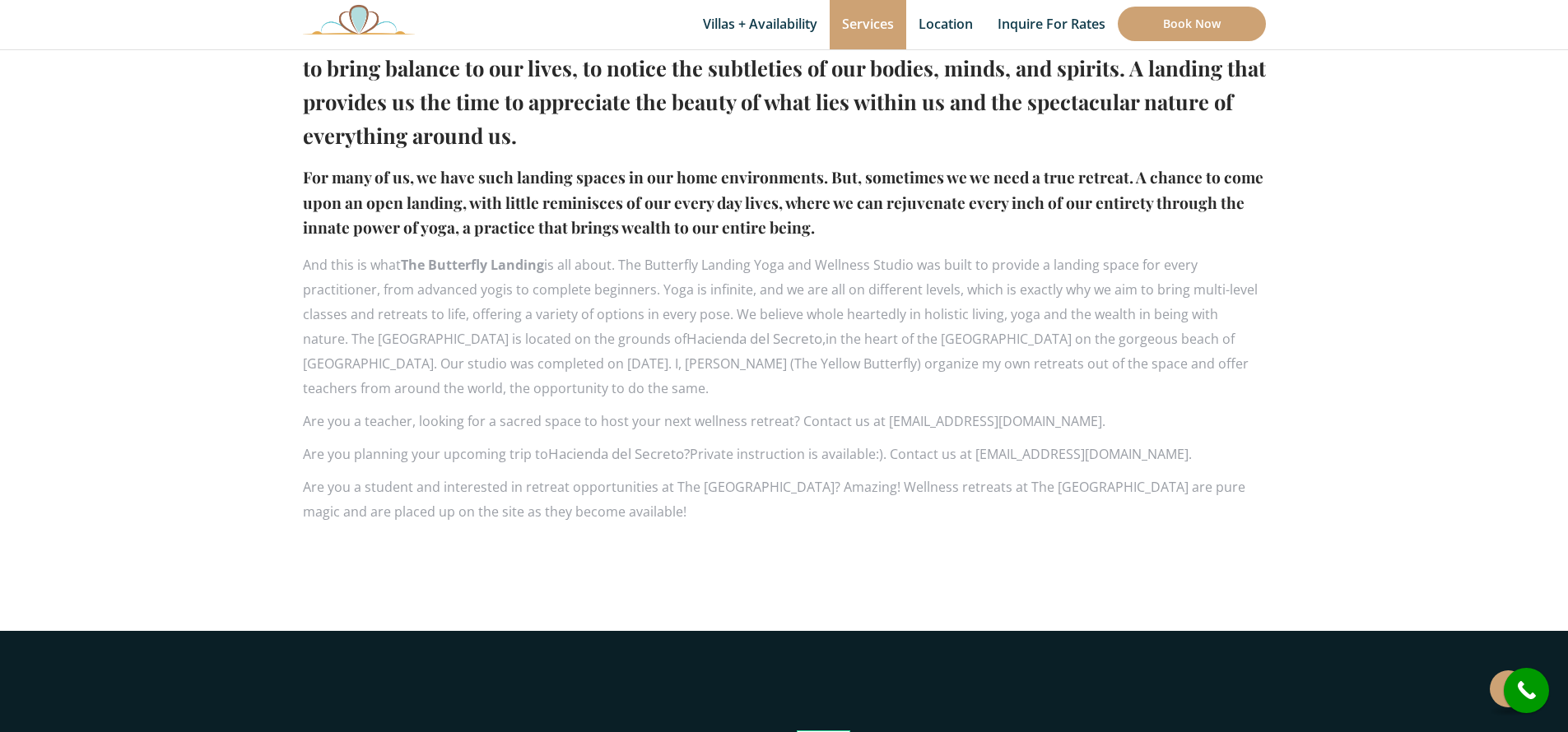
drag, startPoint x: 623, startPoint y: 389, endPoint x: 305, endPoint y: 266, distance: 341.0
click at [305, 266] on p "And this is what The Butterfly Landing is all about. The Butterfly Landing Yoga…" at bounding box center [784, 326] width 963 height 148
copy p "And this is what The Butterfly Landing is all about. The Butterfly Landing Yoga…"
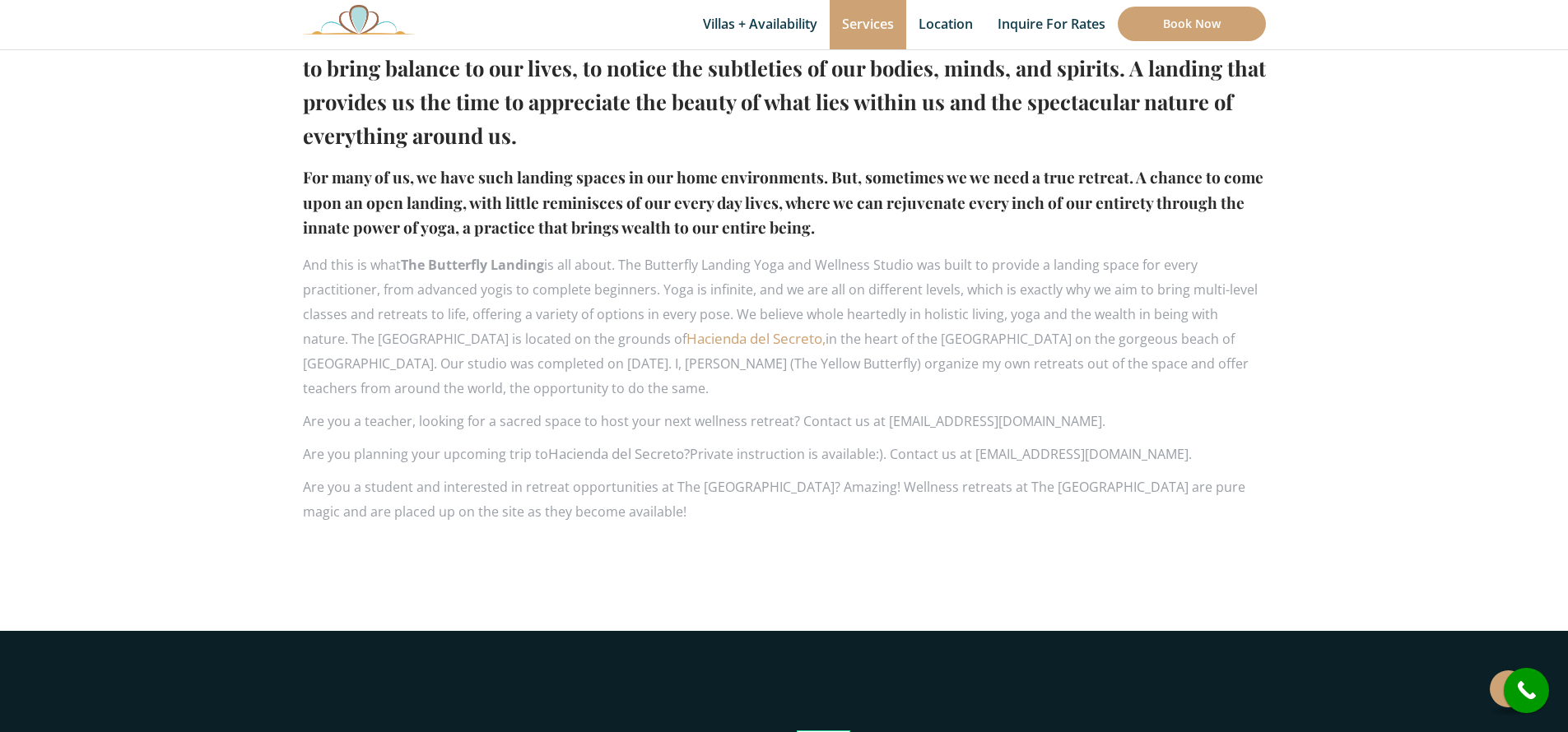
click at [700, 330] on link "Hacienda del Secreto," at bounding box center [755, 338] width 139 height 19
click at [496, 305] on p "And this is what The Butterfly Landing is all about. The Butterfly Landing Yoga…" at bounding box center [784, 326] width 963 height 148
drag, startPoint x: 813, startPoint y: 361, endPoint x: 588, endPoint y: 365, distance: 225.0
click at [588, 365] on p "And this is what The Butterfly Landing is all about. The Butterfly Landing Yoga…" at bounding box center [784, 326] width 963 height 148
copy p "Allison Janssen (The Yellow Butterfly)"
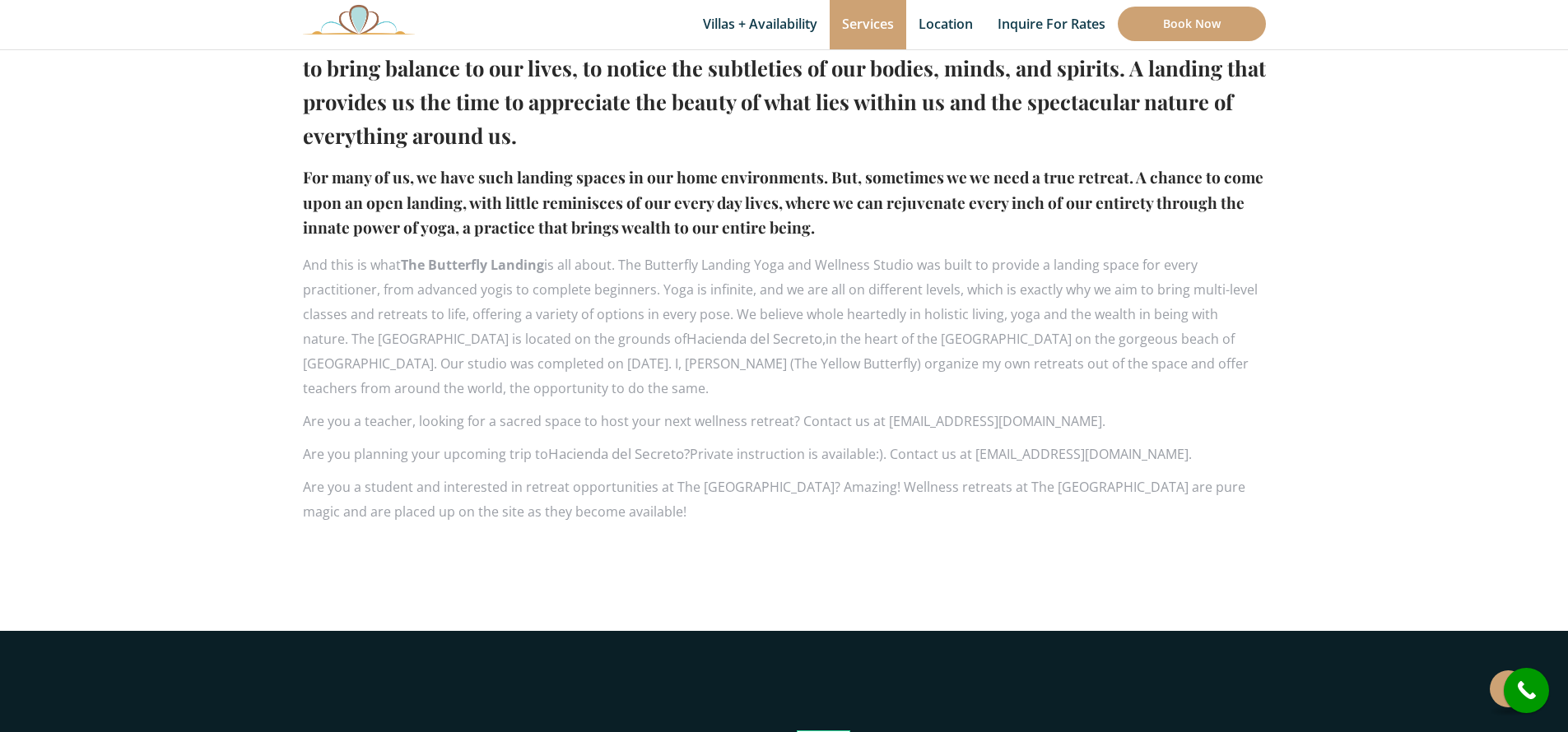
click at [647, 520] on p "Are you a student and interested in retreat opportunities at The Butterfly Land…" at bounding box center [784, 500] width 963 height 50
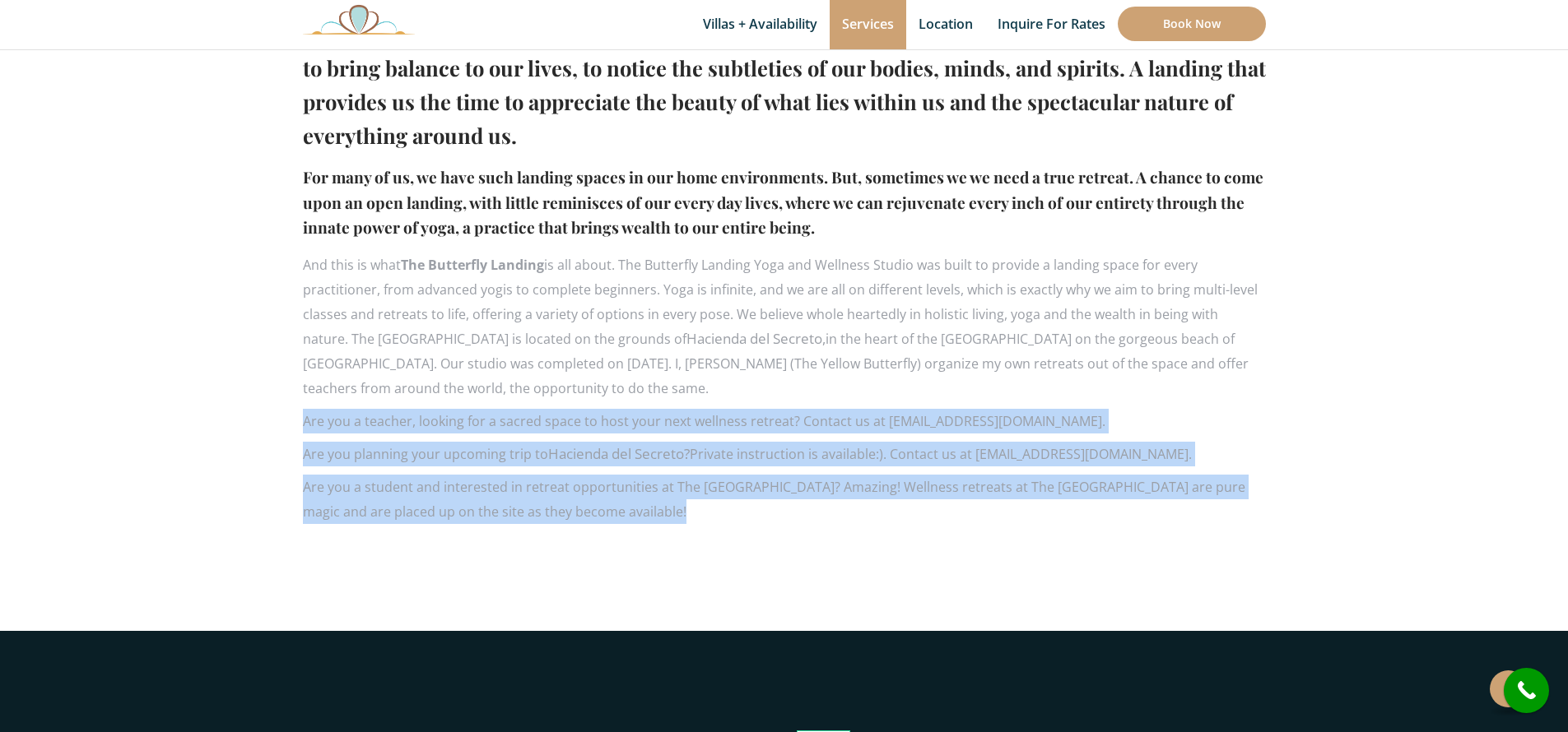
drag, startPoint x: 645, startPoint y: 518, endPoint x: 303, endPoint y: 418, distance: 356.3
click at [303, 418] on div "We all need a place to land. A place to consciously breathe. A soft space where…" at bounding box center [784, 271] width 963 height 524
copy div "Are you a teacher, looking for a sacred space to host your next wellness retrea…"
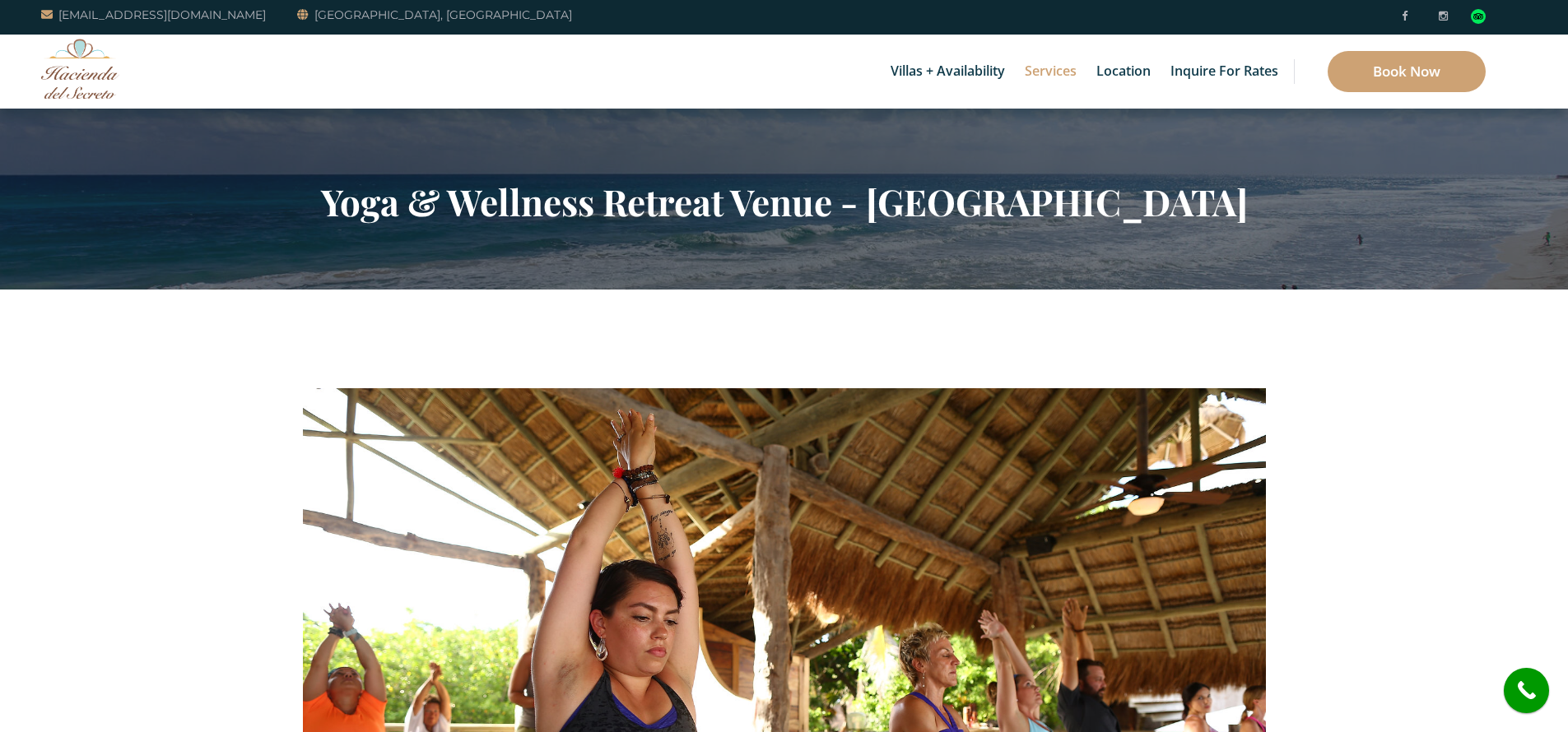
scroll to position [0, 0]
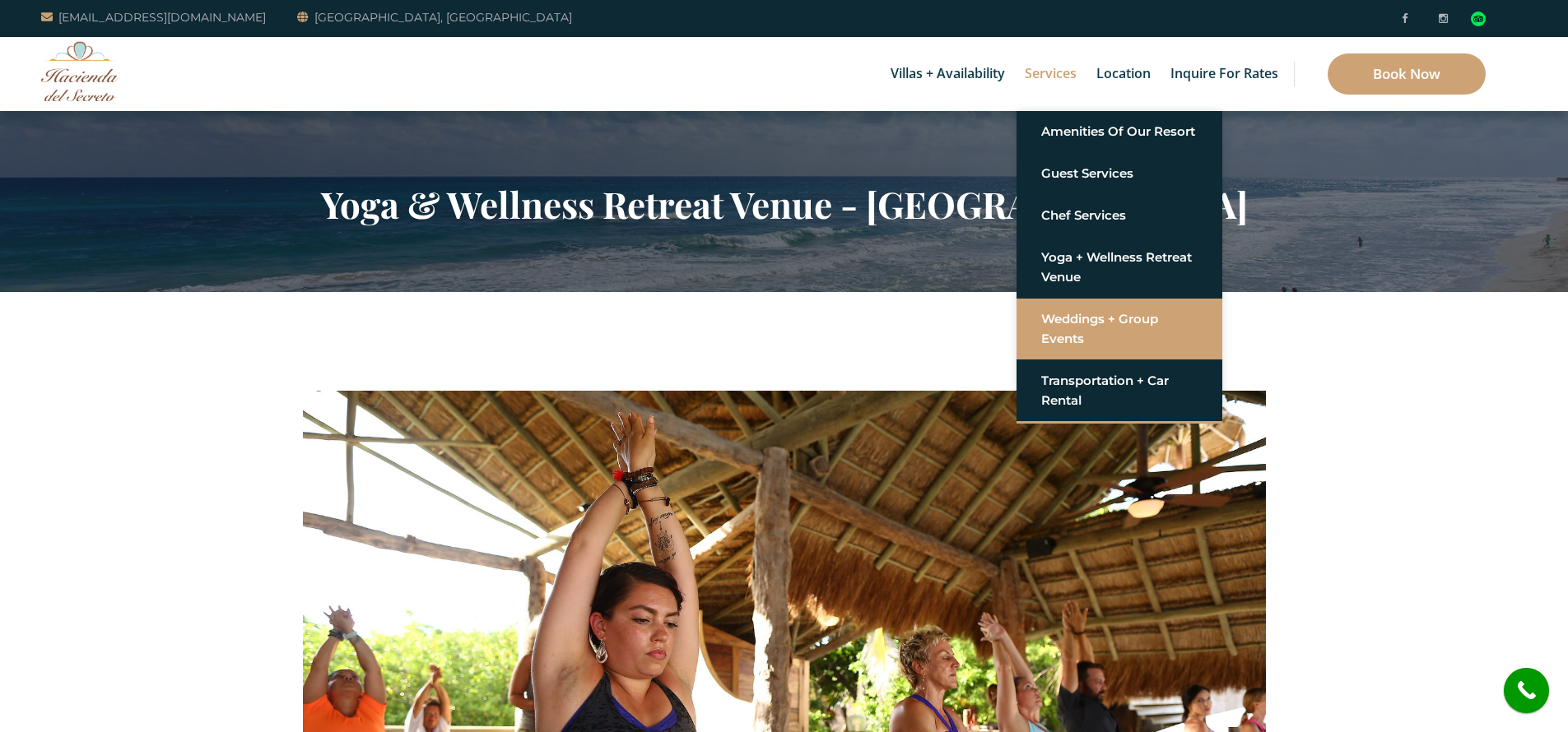
click at [1093, 321] on link "Weddings + Group Events" at bounding box center [1119, 330] width 156 height 50
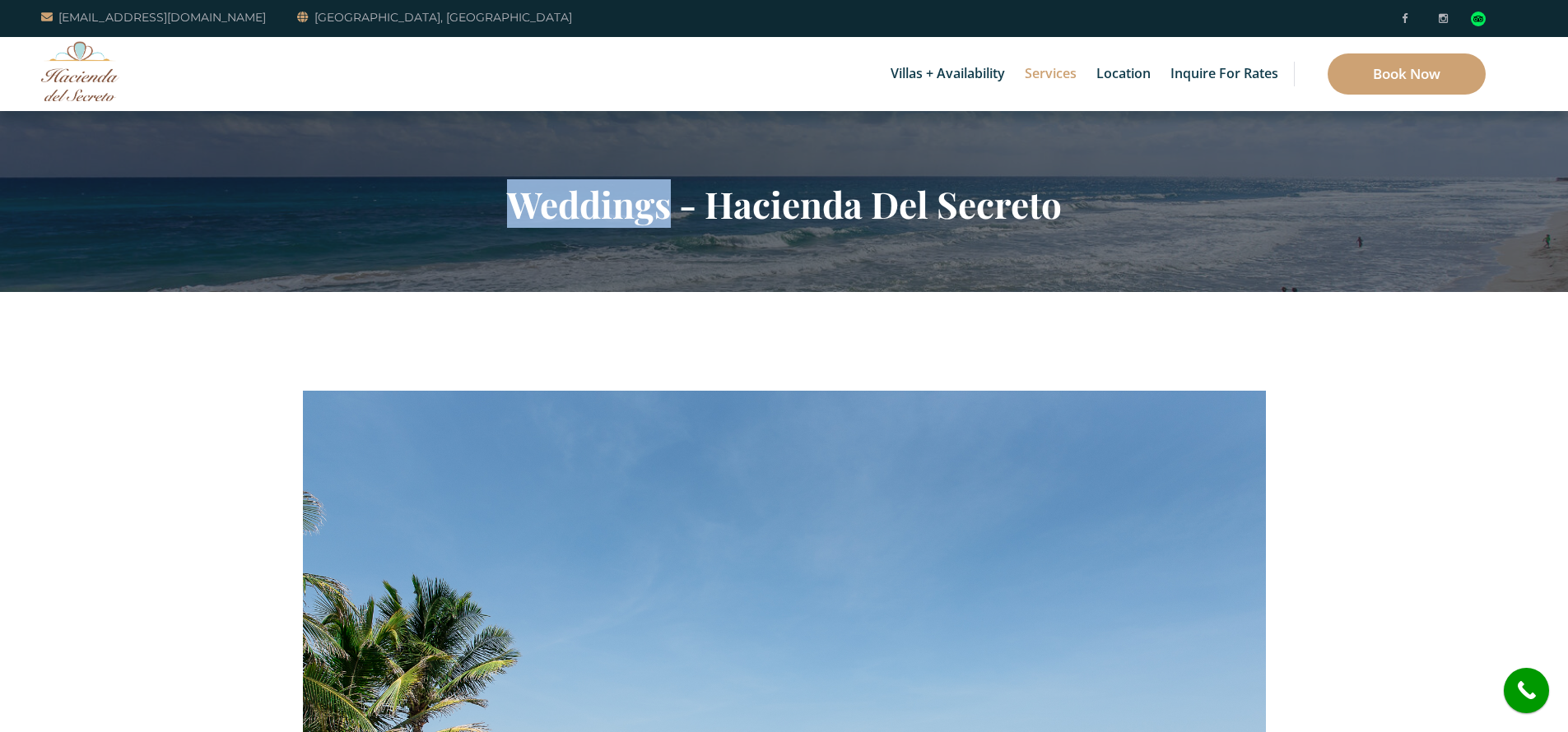
drag, startPoint x: 664, startPoint y: 210, endPoint x: 502, endPoint y: 200, distance: 162.3
click at [502, 200] on h2 "Weddings - Hacienda Del Secreto" at bounding box center [784, 204] width 963 height 43
copy h2 "Weddings"
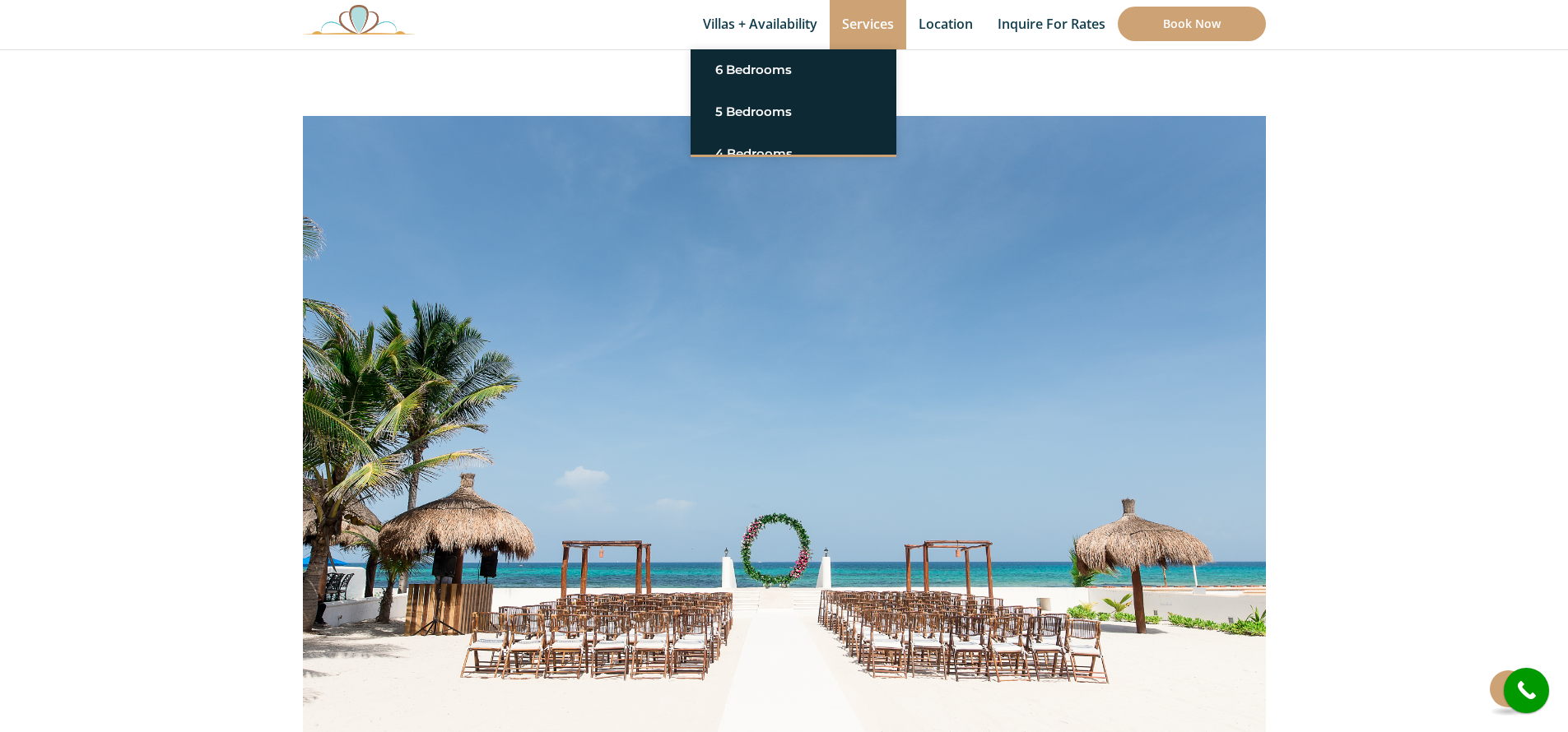
scroll to position [551, 0]
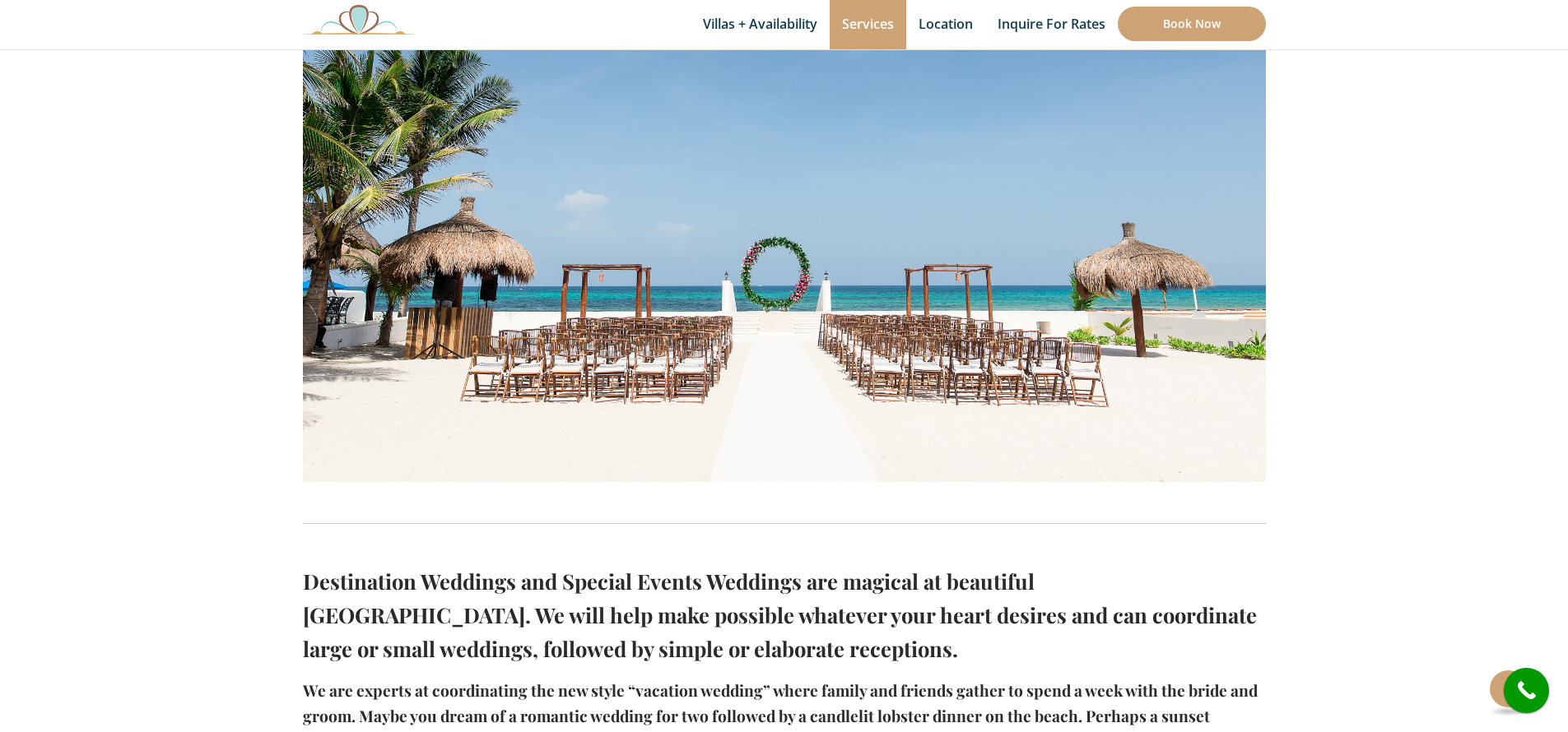
drag, startPoint x: 717, startPoint y: 647, endPoint x: 305, endPoint y: 581, distance: 417.3
click at [305, 581] on h2 "Destination Weddings and Special Events Weddings are magical at beautiful [GEOG…" at bounding box center [784, 615] width 963 height 101
copy h2 "Destination Weddings and Special Events Weddings are magical at beautiful [GEOG…"
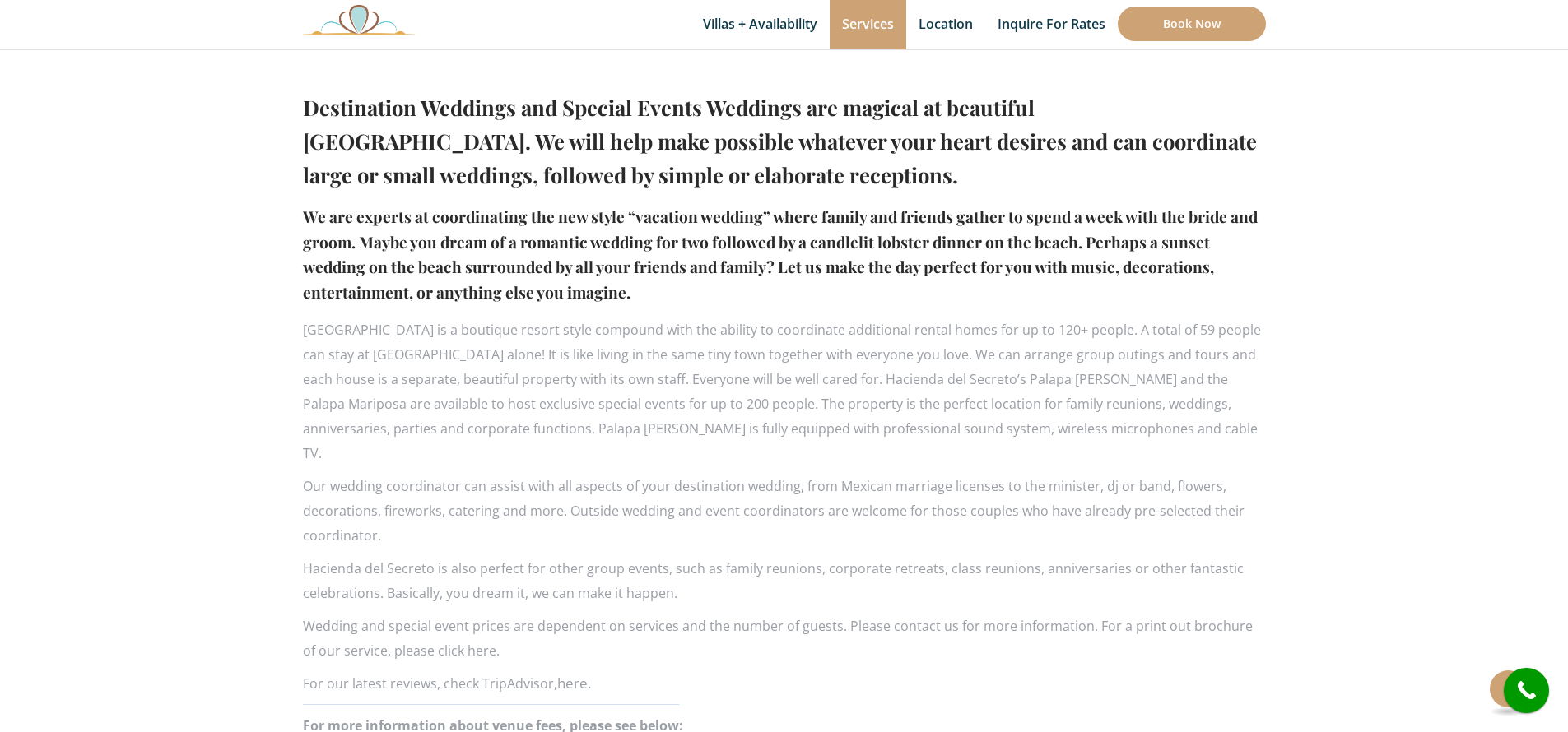
scroll to position [1019, 0]
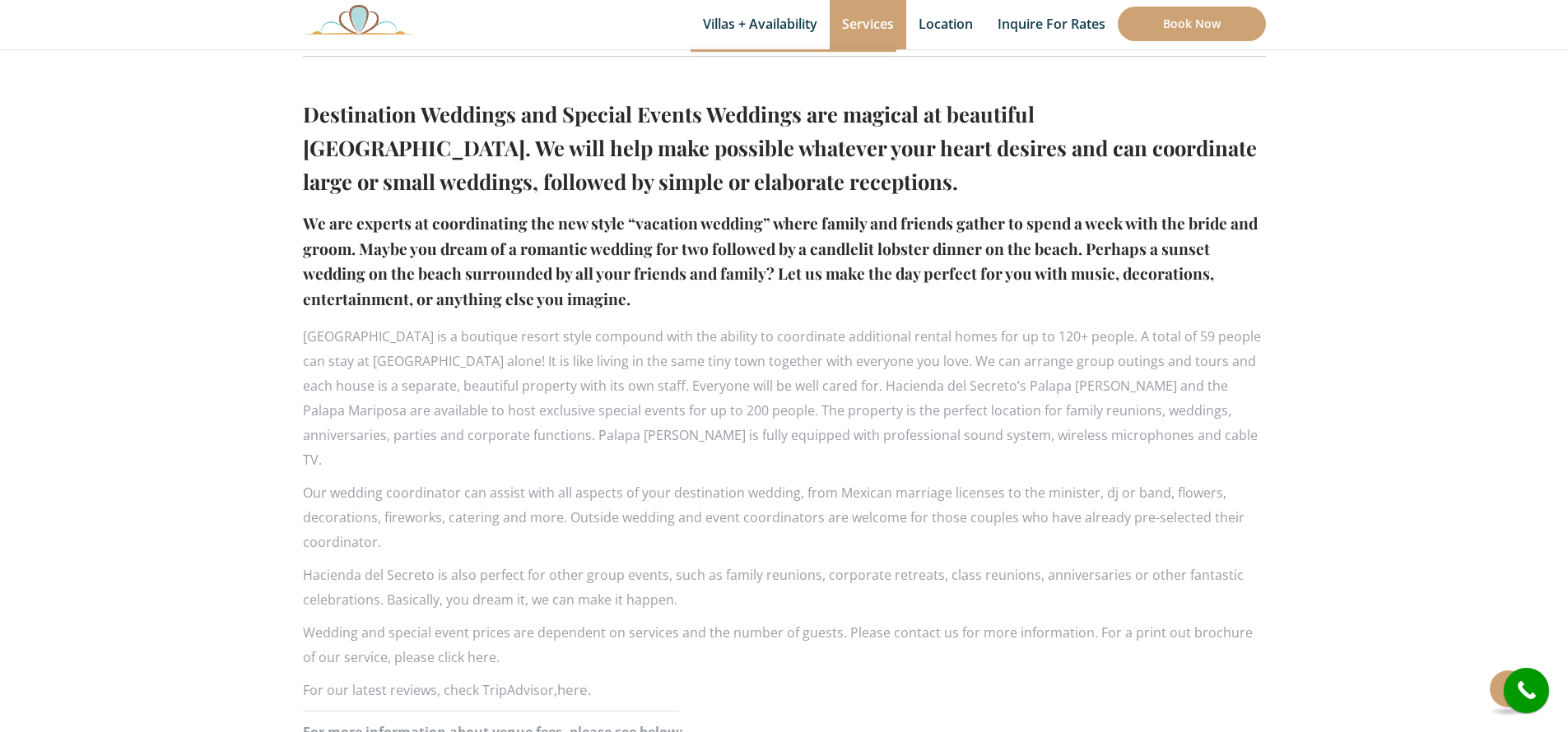
click at [685, 280] on h4 "We are experts at coordinating the new style “vacation wedding” where family an…" at bounding box center [784, 261] width 963 height 101
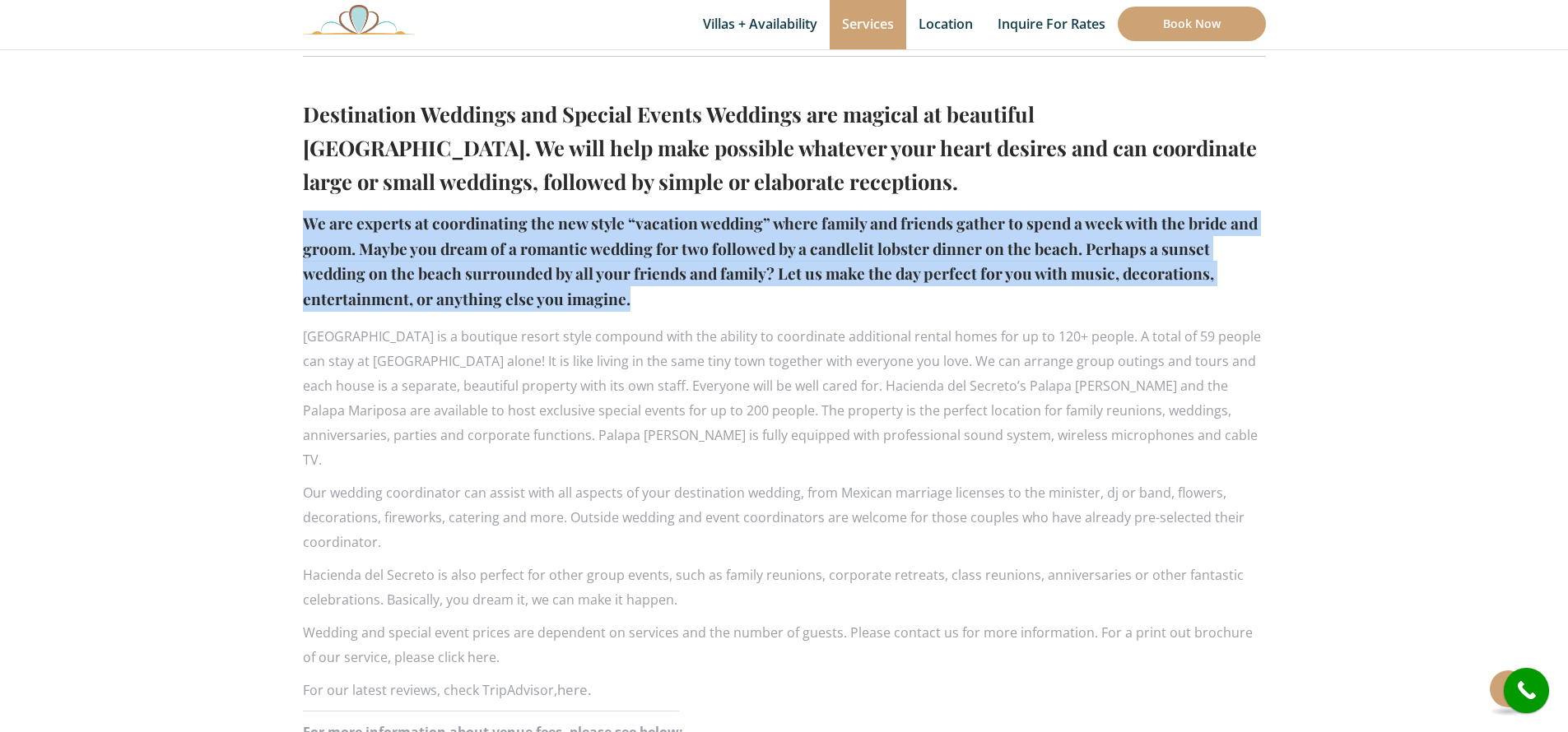
drag, startPoint x: 647, startPoint y: 298, endPoint x: 309, endPoint y: 217, distance: 347.6
click at [309, 221] on h4 "We are experts at coordinating the new style “vacation wedding” where family an…" at bounding box center [784, 261] width 963 height 101
copy h4 "We are experts at coordinating the new style “vacation wedding” where family an…"
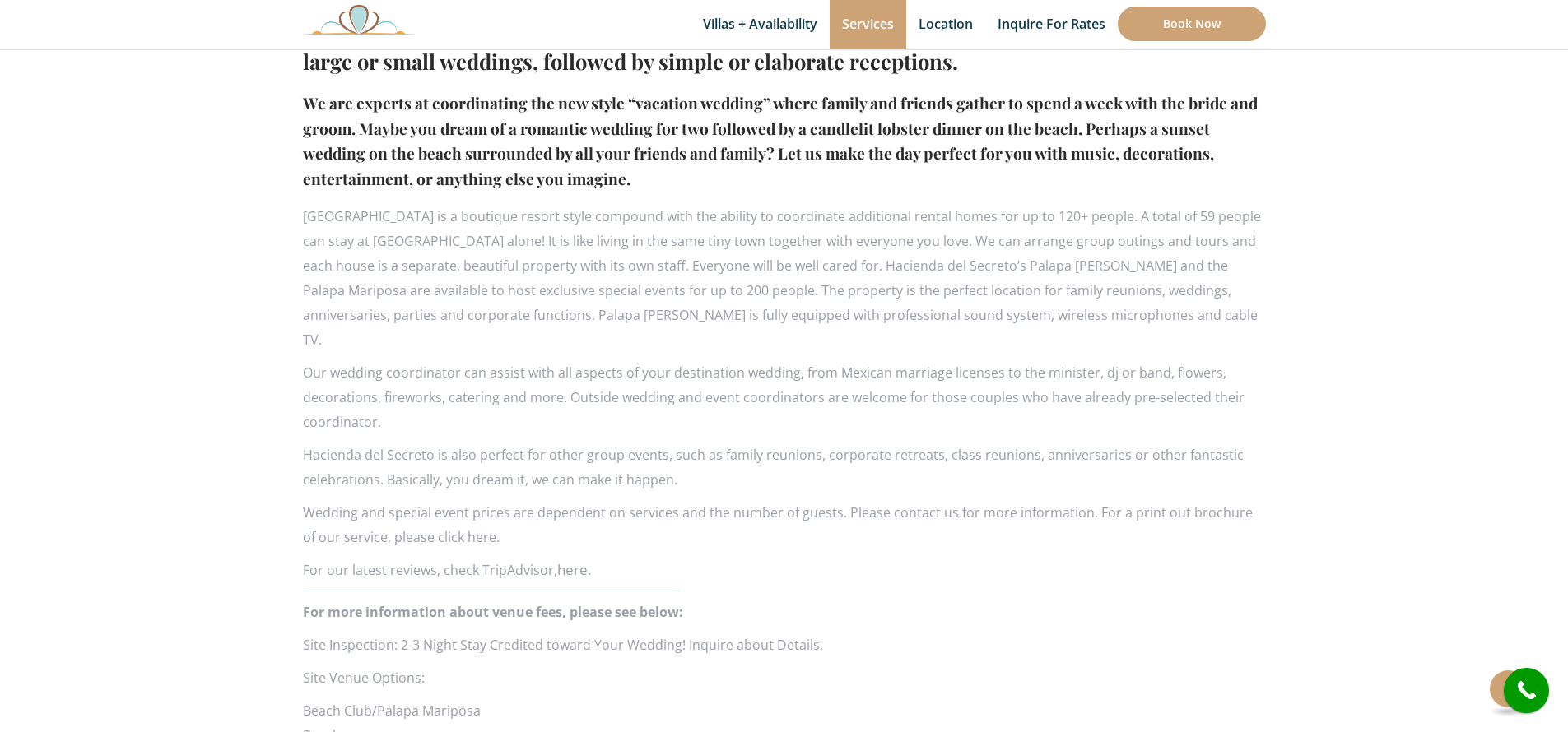
scroll to position [1173, 0]
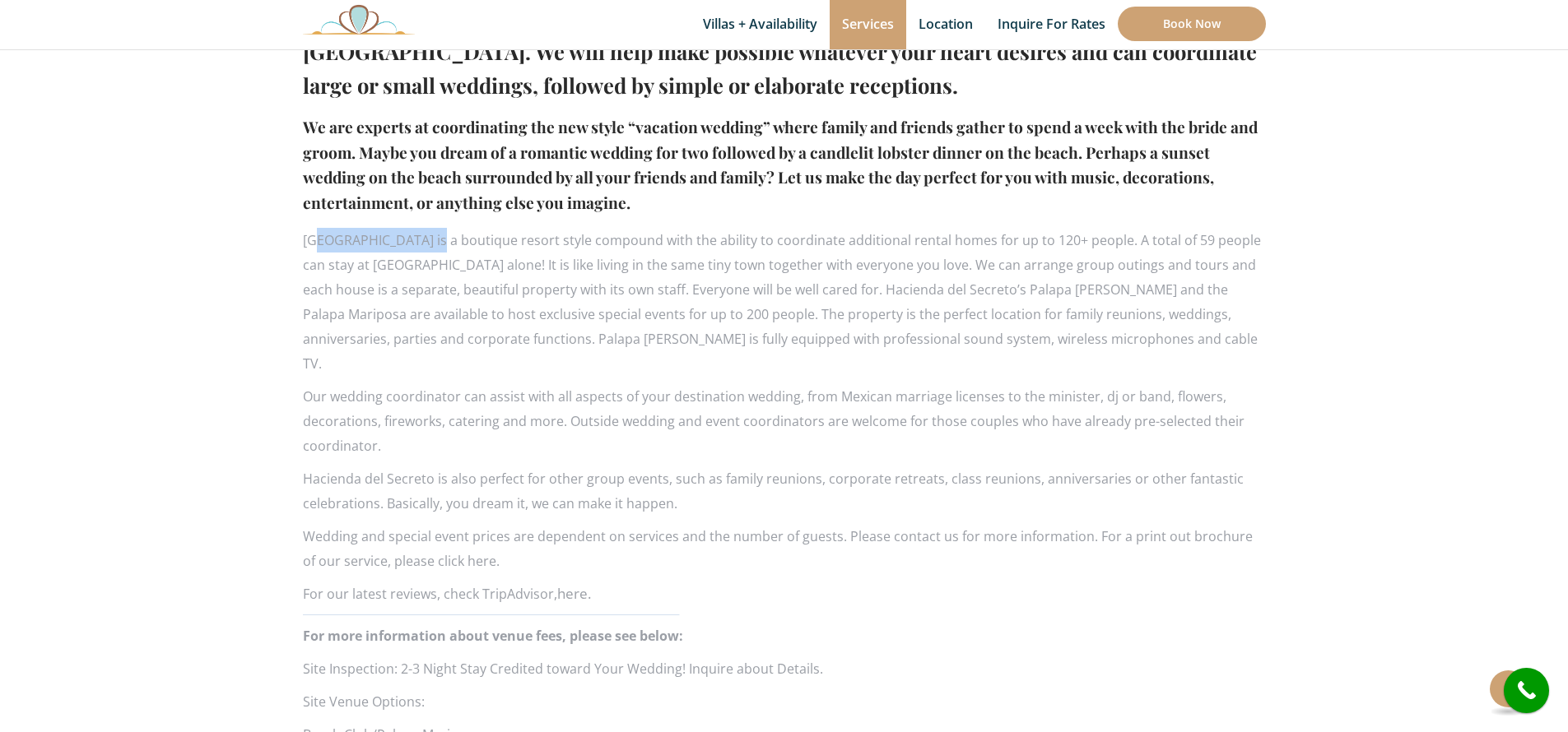
drag, startPoint x: 431, startPoint y: 239, endPoint x: 320, endPoint y: 242, distance: 111.0
click at [320, 242] on p "[GEOGRAPHIC_DATA] is a boutique resort style compound with the ability to coord…" at bounding box center [784, 301] width 963 height 148
click at [490, 431] on p "Our wedding coordinator can assist with all aspects of your destination wedding…" at bounding box center [784, 421] width 963 height 74
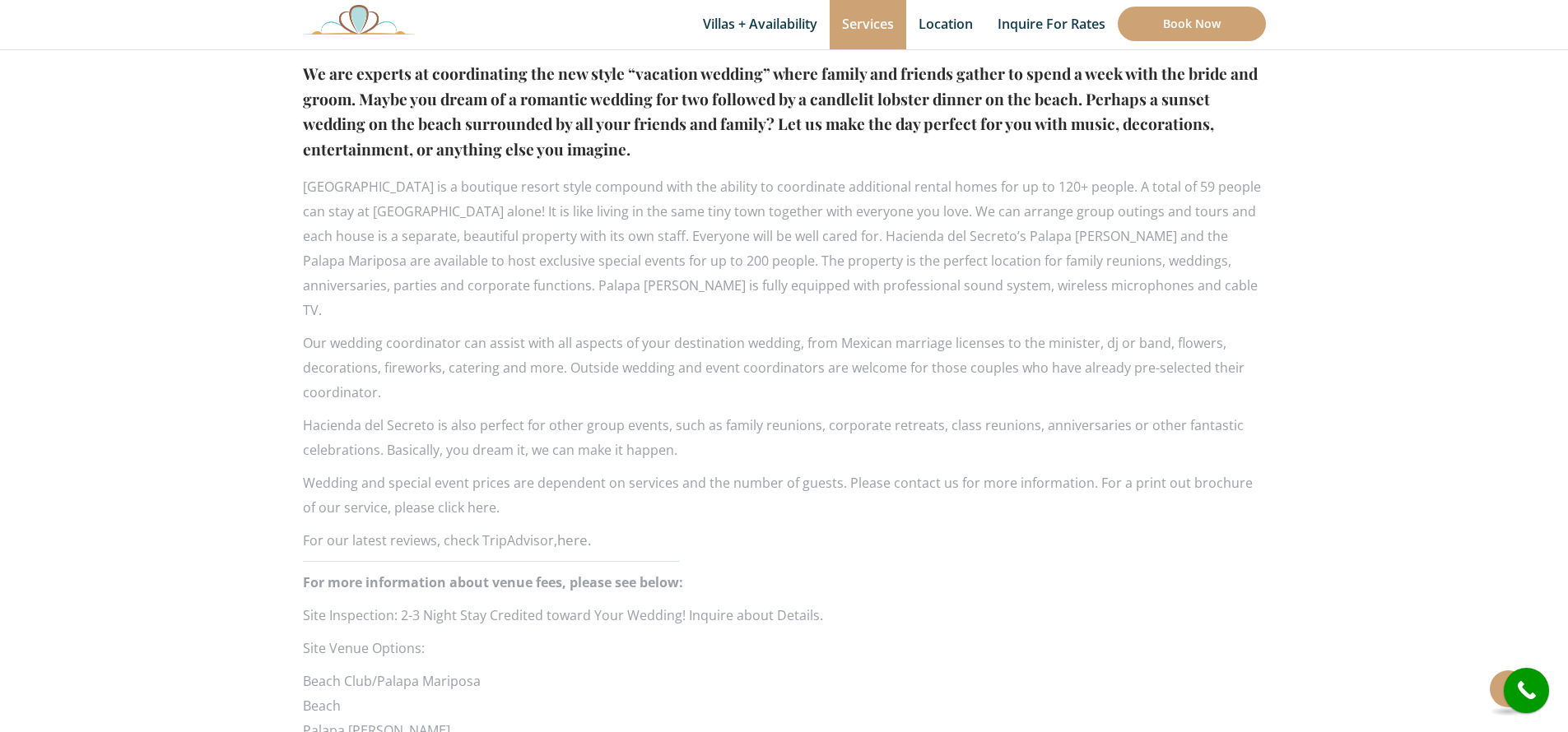
scroll to position [1225, 0]
drag, startPoint x: 614, startPoint y: 522, endPoint x: 304, endPoint y: 183, distance: 459.4
click at [304, 183] on div "Destination Weddings and Special Events Weddings are magical at beautiful [GEOG…" at bounding box center [784, 478] width 963 height 1075
copy div "Loremips dol Sitamet co a elitsedd eiusmo tempo incididu utla etd magnaal en ad…"
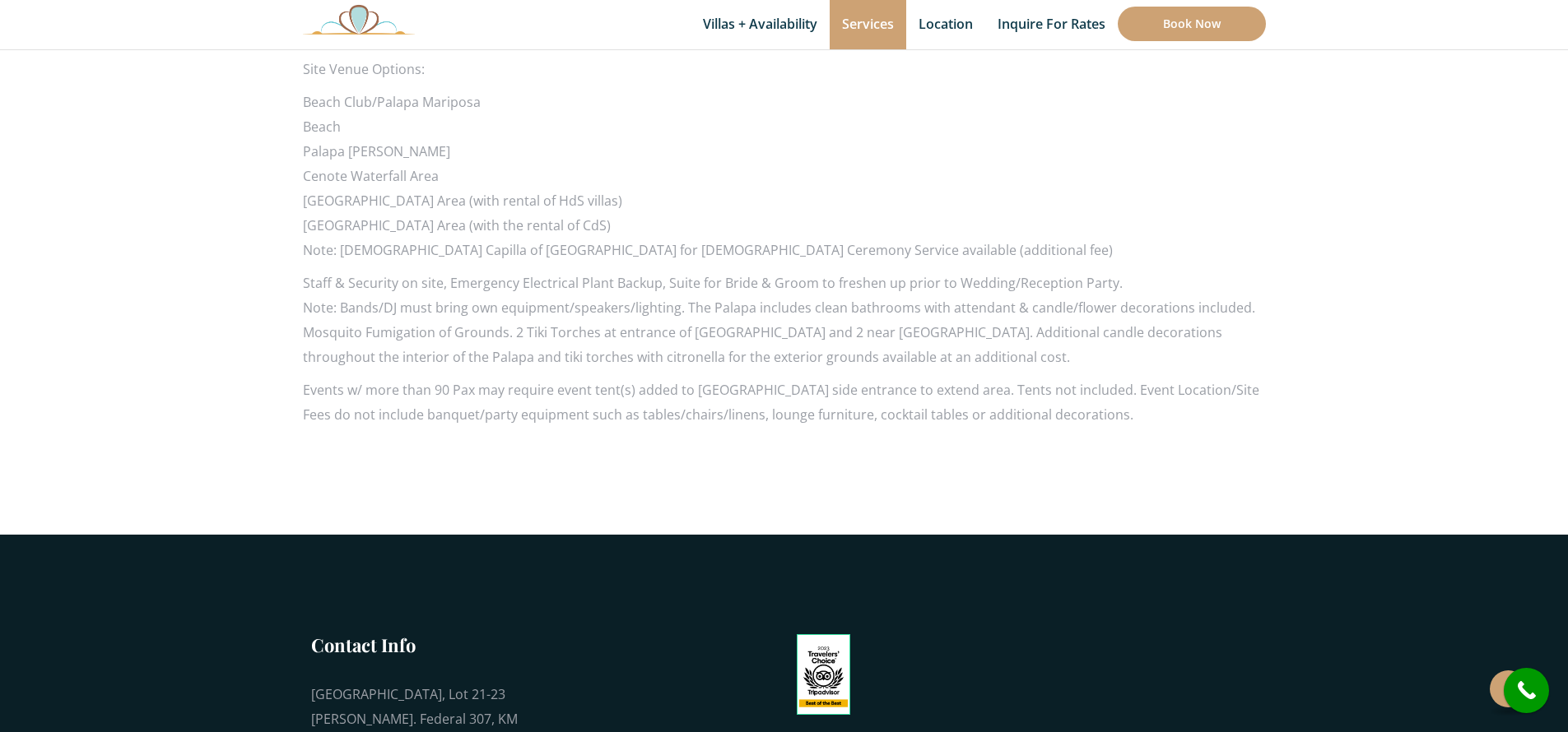
scroll to position [1728, 0]
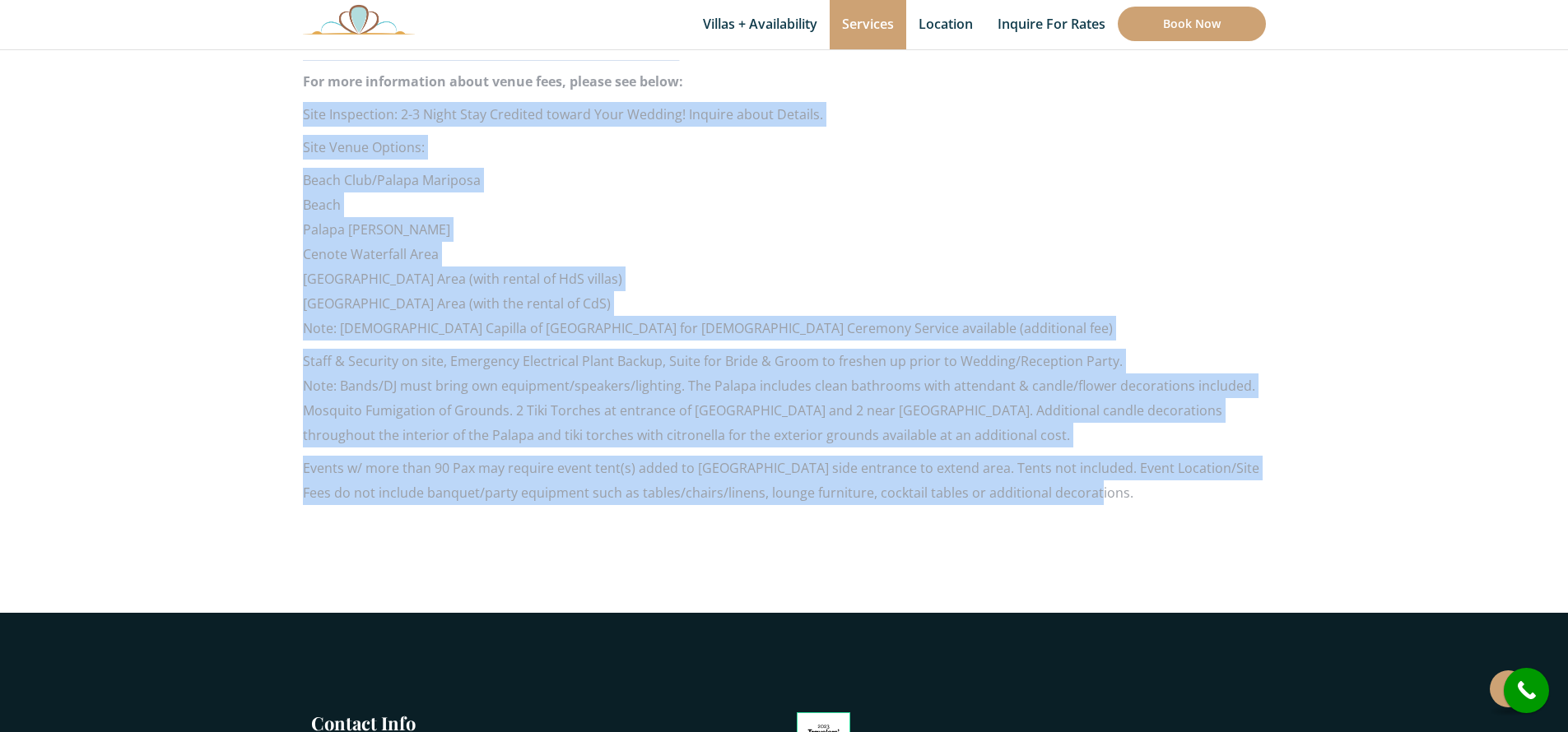
drag, startPoint x: 1084, startPoint y: 471, endPoint x: 304, endPoint y: 90, distance: 868.1
click at [304, 102] on div "Site Inspection: 2-3 Night Stay Credited toward Your Wedding! Inquire about Det…" at bounding box center [784, 303] width 963 height 403
copy div "Site Inspection: 2-3 Night Stay Credited toward Your Wedding! Inquire about Det…"
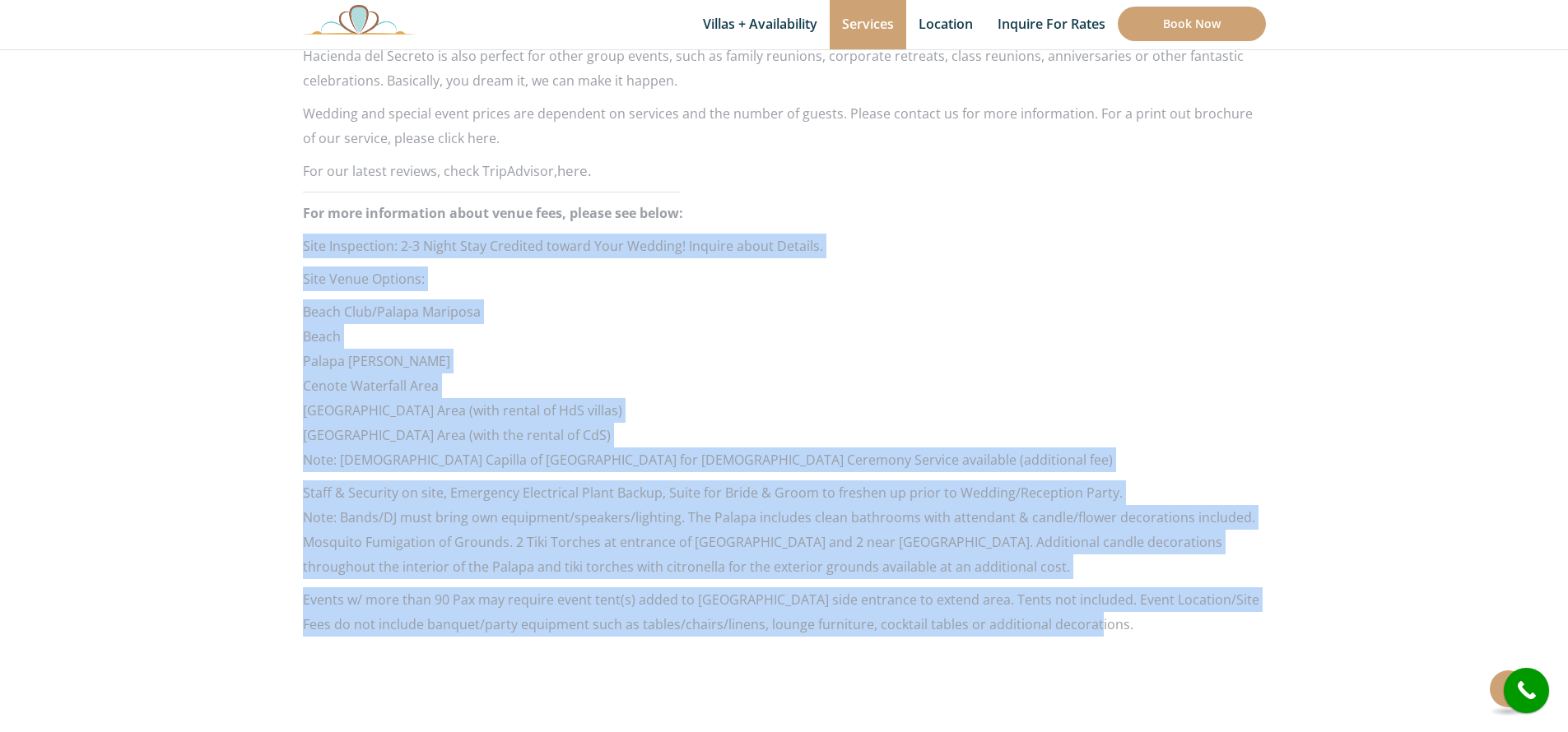
scroll to position [1594, 0]
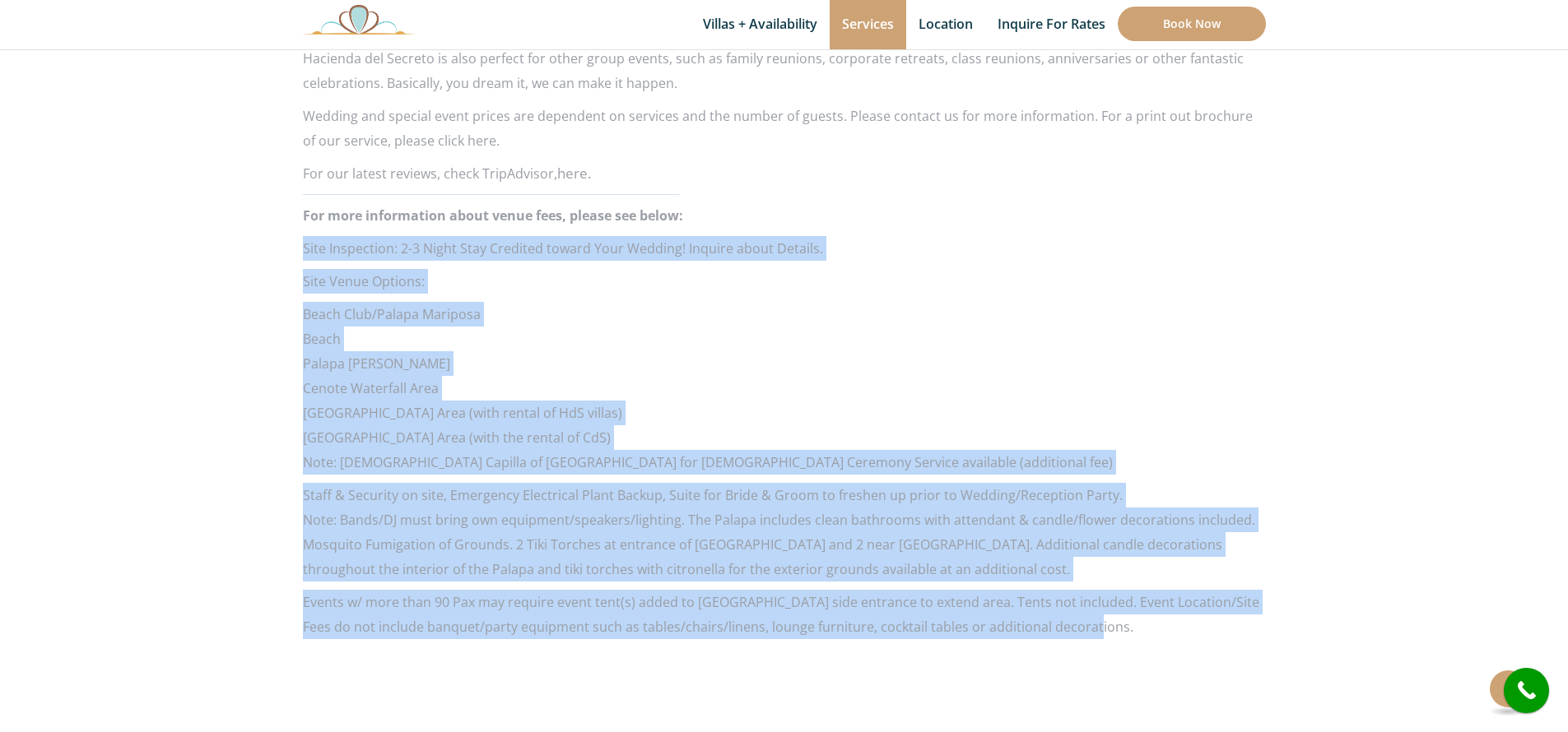
copy div "Site Inspection: 2-3 Night Stay Credited toward Your Wedding! Inquire about Det…"
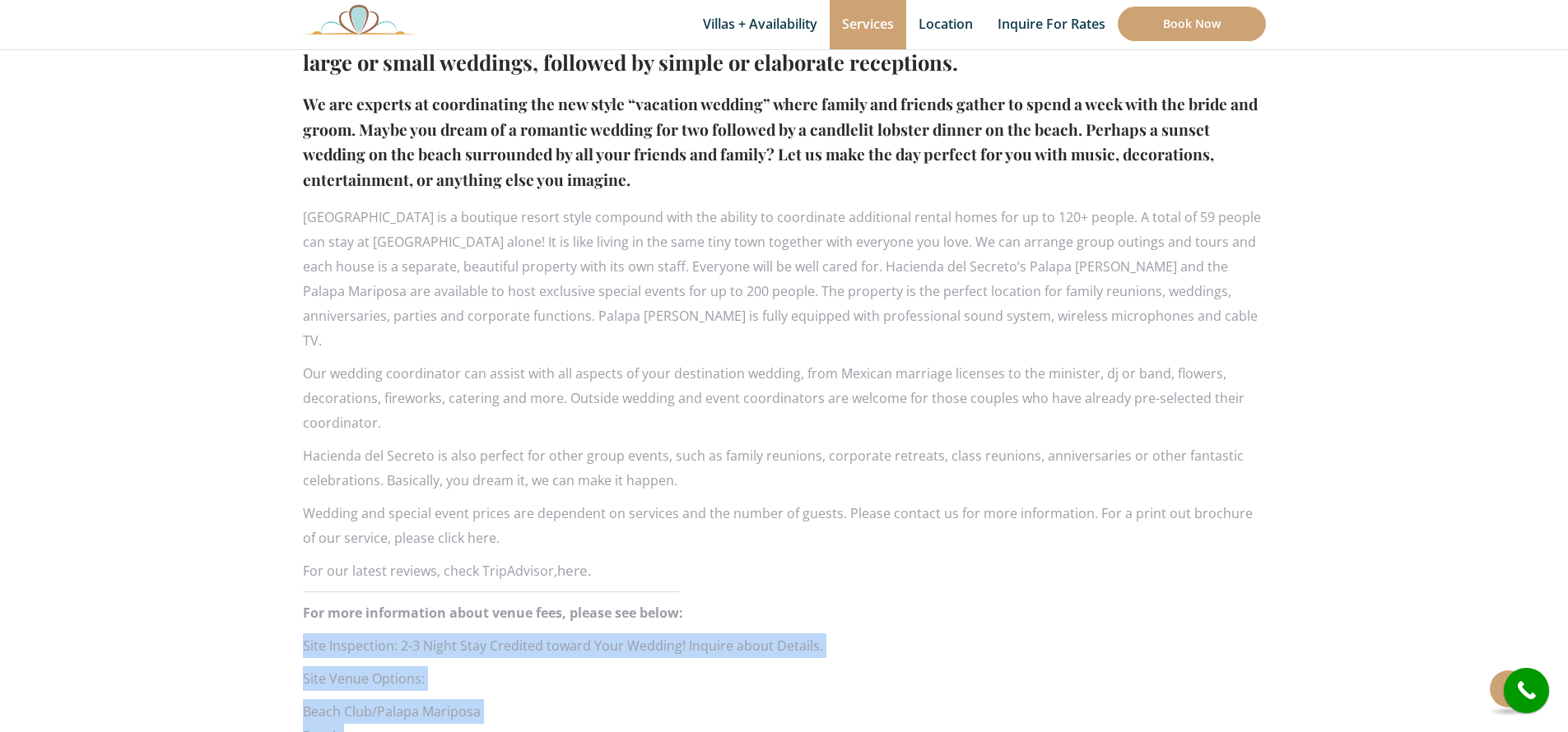
scroll to position [1190, 0]
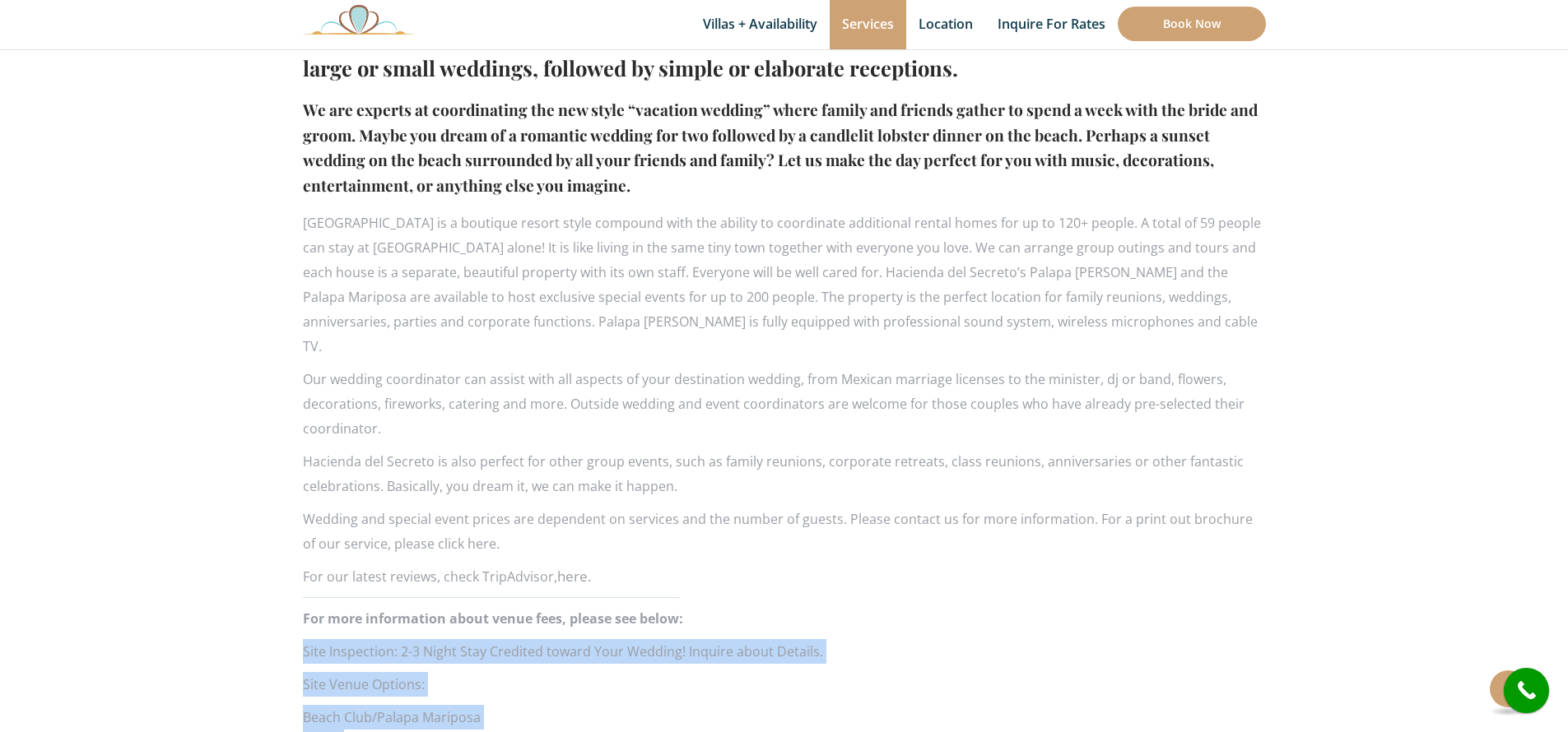
drag, startPoint x: 597, startPoint y: 550, endPoint x: 306, endPoint y: 223, distance: 437.7
click at [306, 223] on div "Destination Weddings and Special Events Weddings are magical at beautiful [GEOG…" at bounding box center [784, 512] width 963 height 1075
copy div "Loremips dol Sitamet co a elitsedd eiusmo tempo incididu utla etd magnaal en ad…"
